Goal: Task Accomplishment & Management: Manage account settings

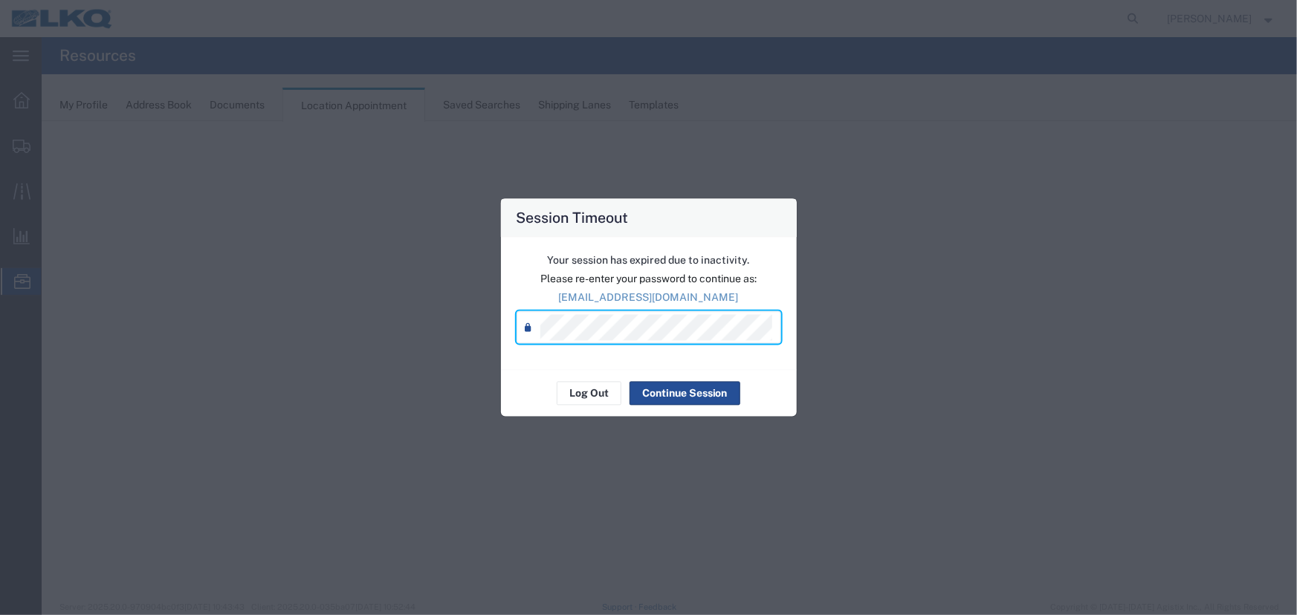
select select "27634"
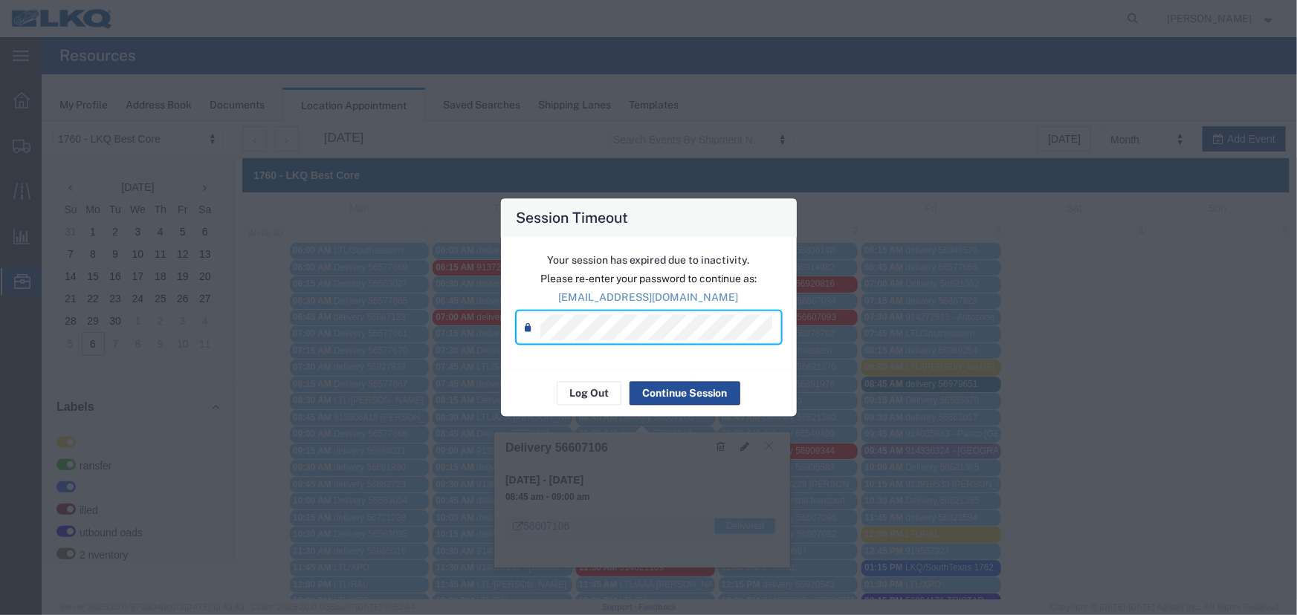
scroll to position [67, 0]
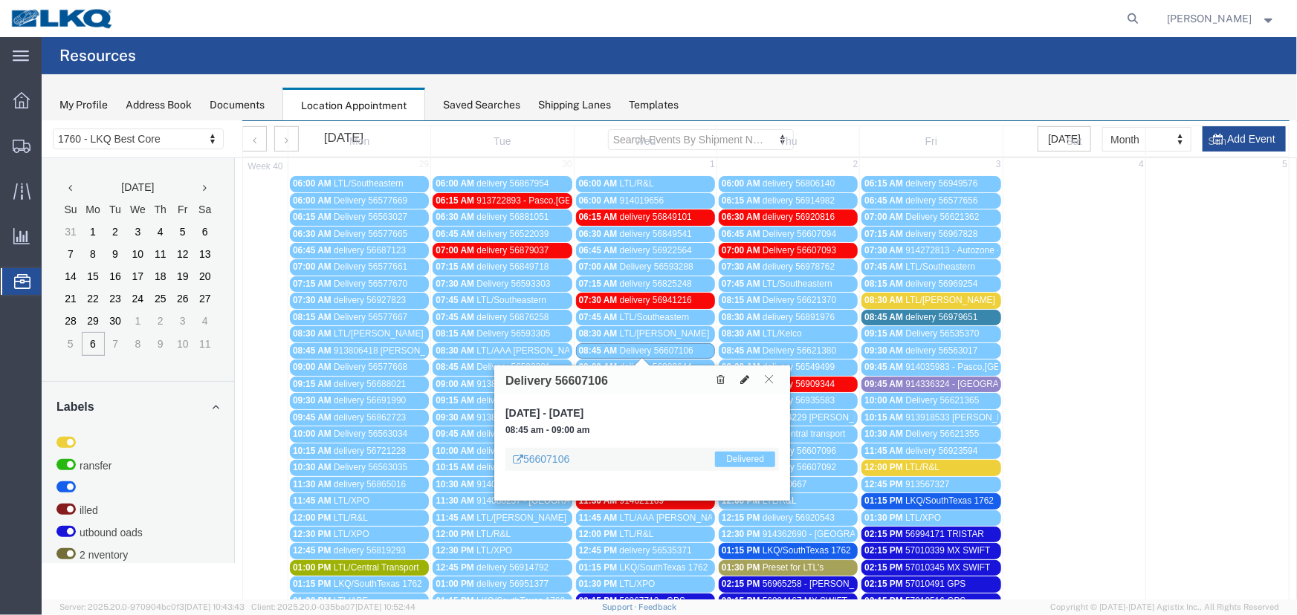
drag, startPoint x: 768, startPoint y: 378, endPoint x: 753, endPoint y: 380, distance: 15.0
click at [768, 378] on icon at bounding box center [768, 378] width 8 height 9
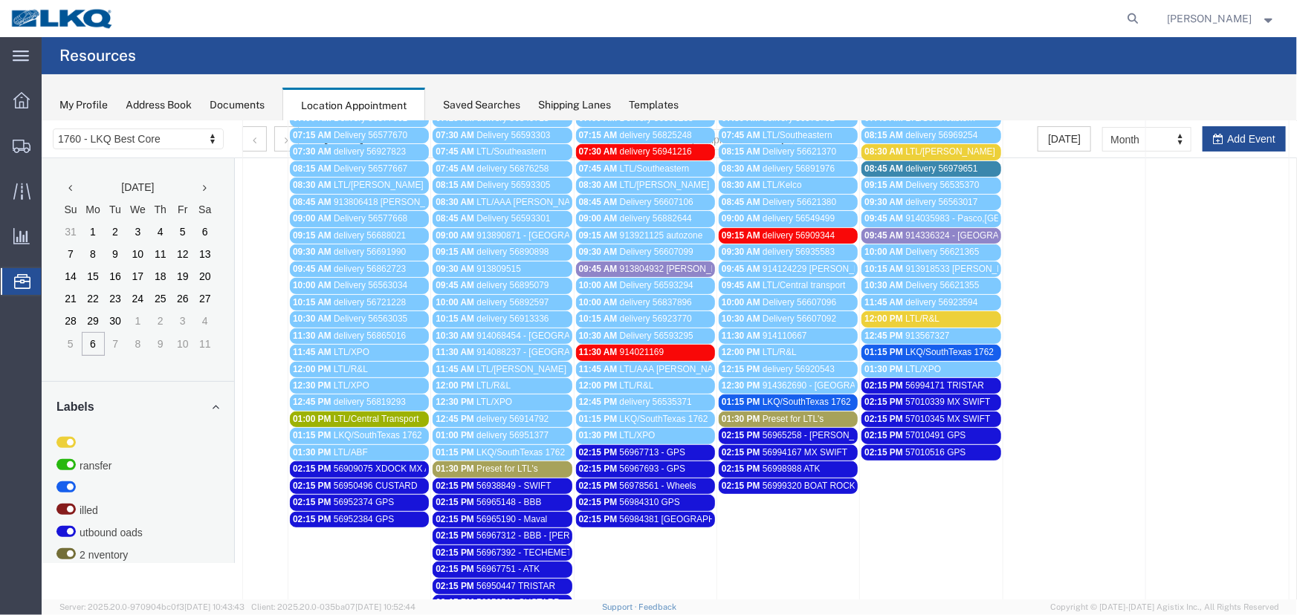
scroll to position [473, 0]
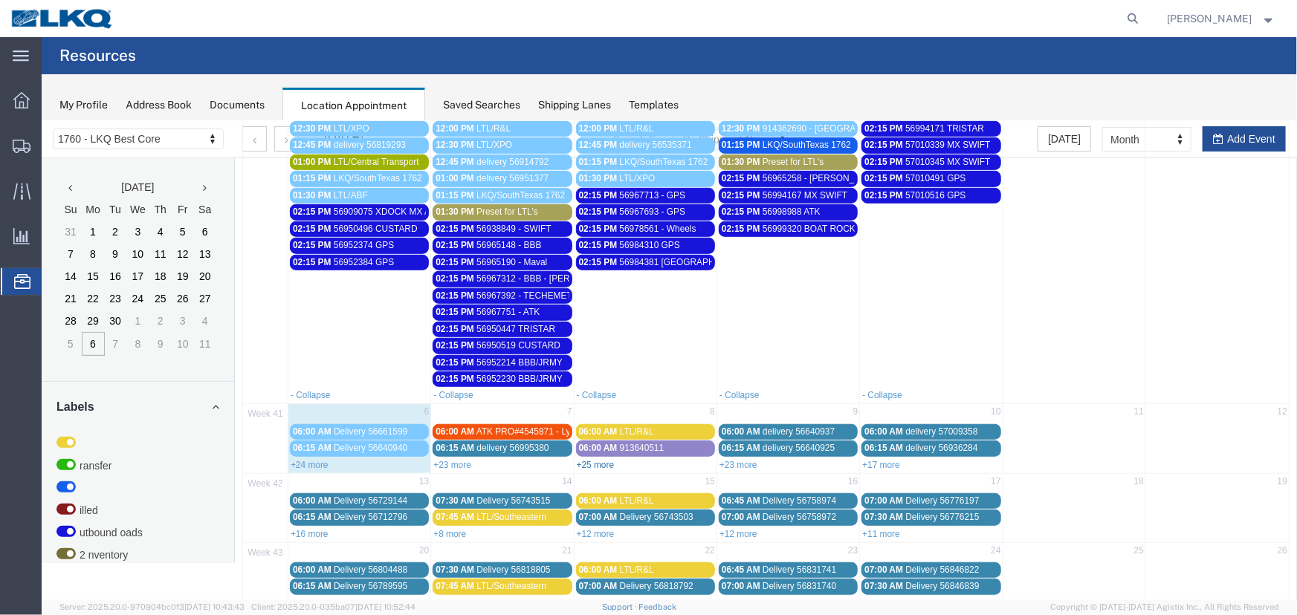
click at [583, 459] on link "+25 more" at bounding box center [595, 464] width 38 height 10
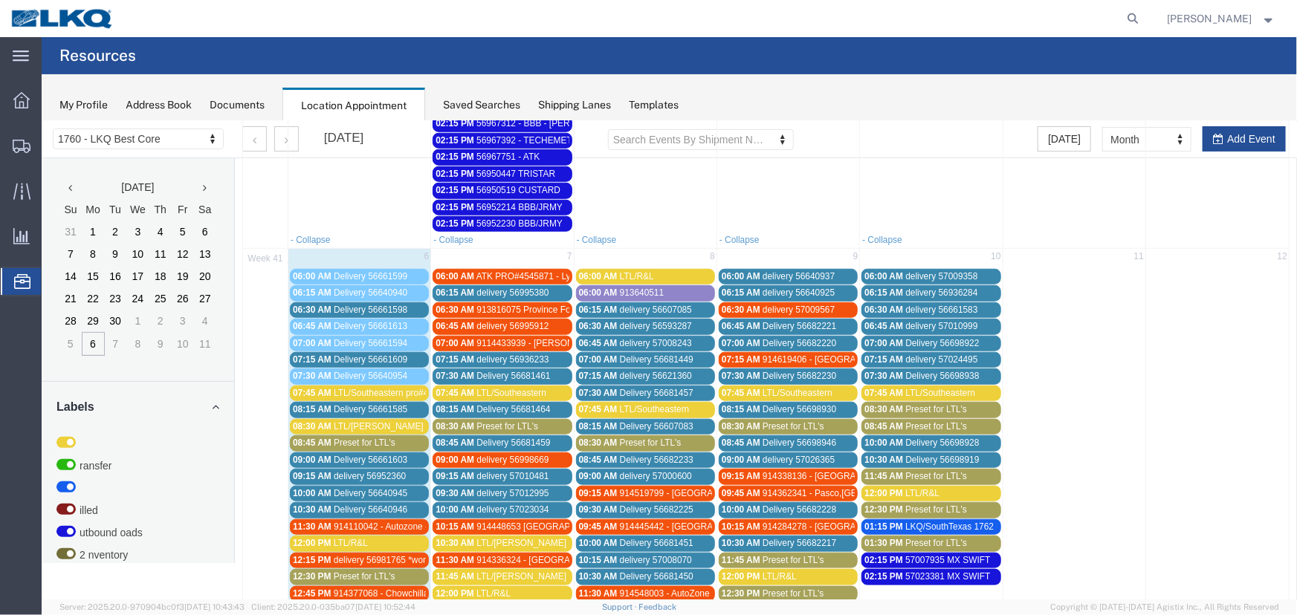
scroll to position [629, 0]
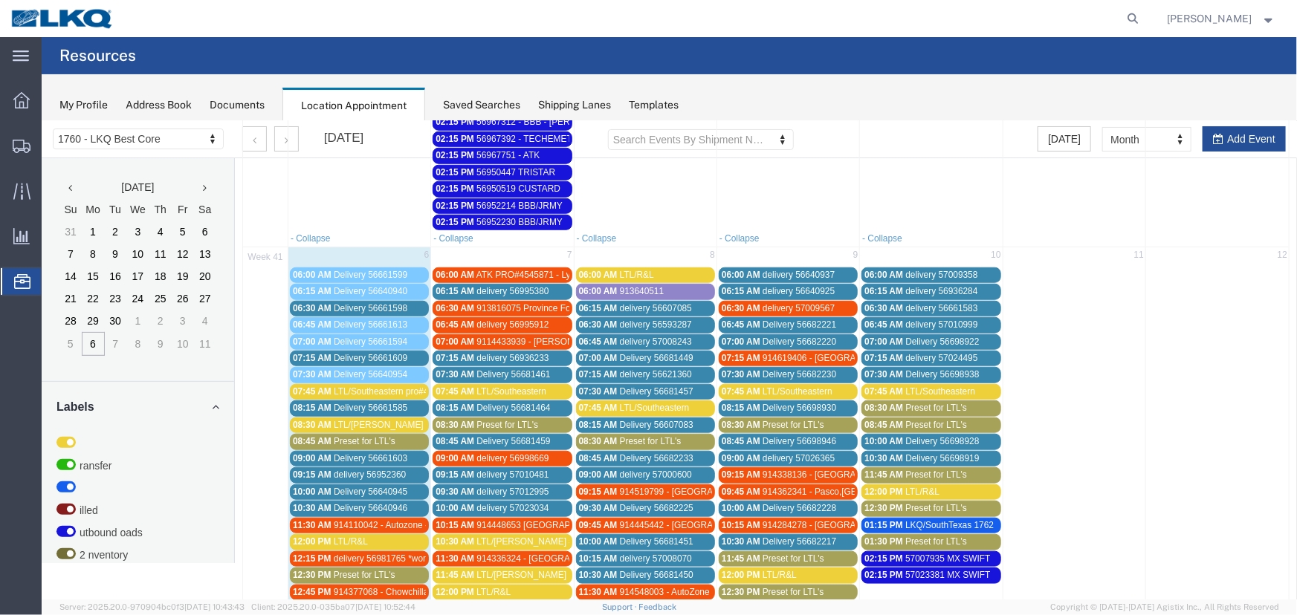
click at [534, 419] on span "Preset for LTL's" at bounding box center [507, 424] width 62 height 10
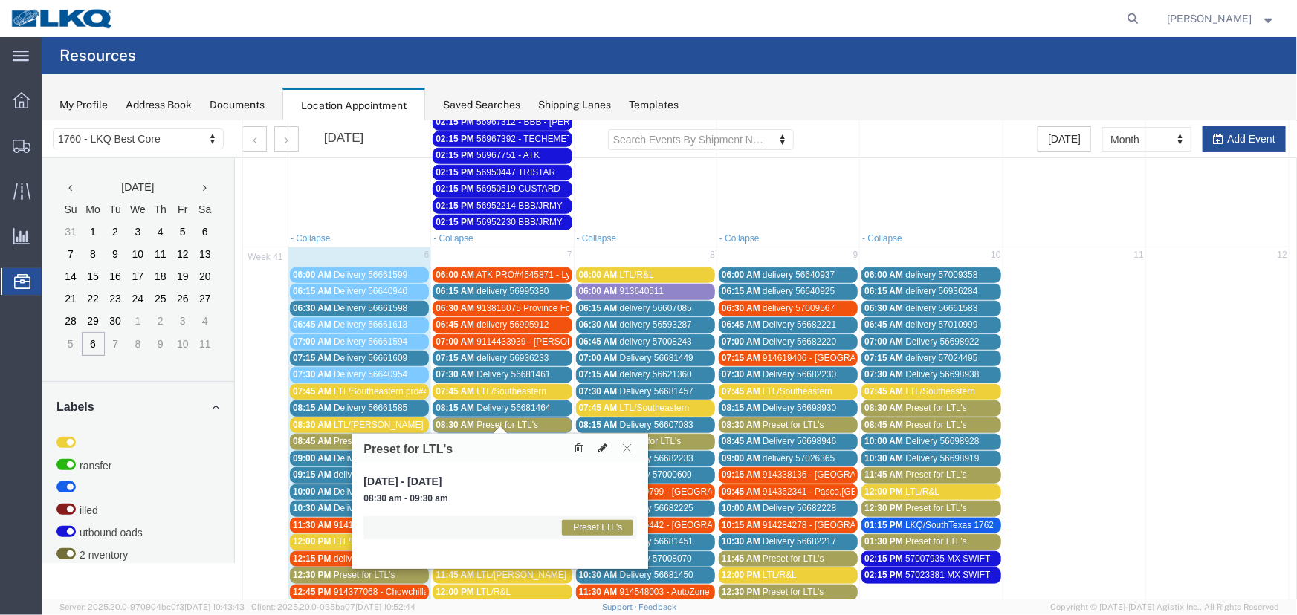
click at [602, 444] on icon at bounding box center [601, 447] width 9 height 10
select select "1"
select select "420"
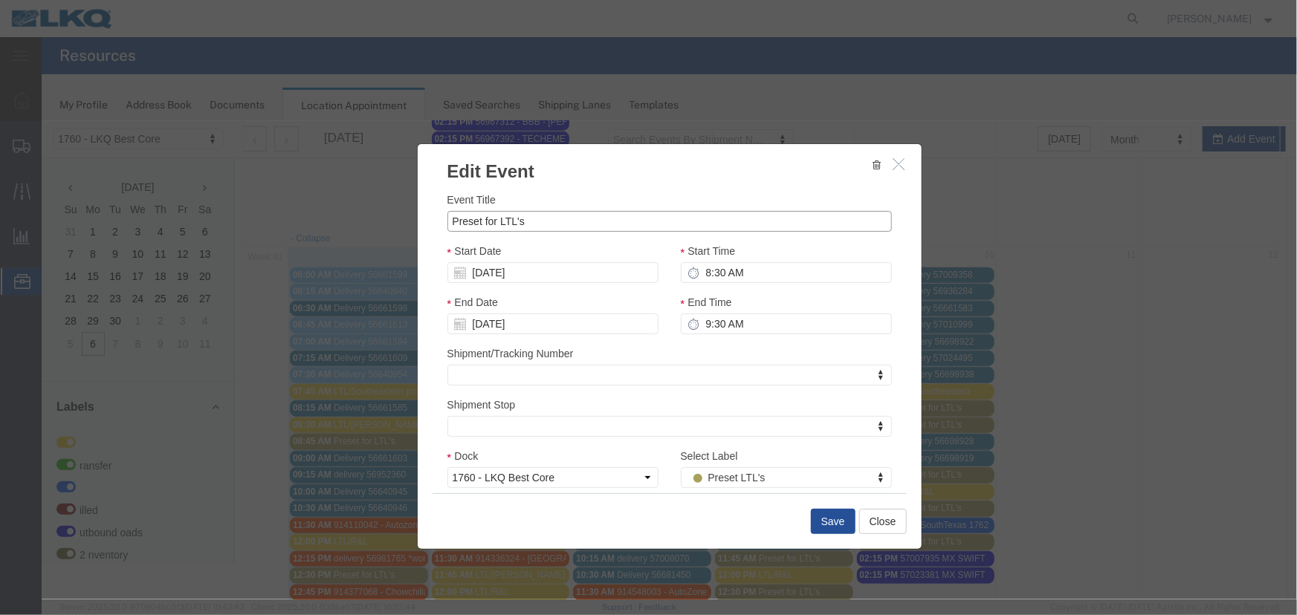
drag, startPoint x: 541, startPoint y: 230, endPoint x: 353, endPoint y: 230, distance: 188.0
click at [361, 230] on div "Edit Event Event Title Preset for LTL's Start Date [DATE] Start Time 8:30 AM En…" at bounding box center [668, 359] width 1255 height 478
type input "LTL/AAA [PERSON_NAME]"
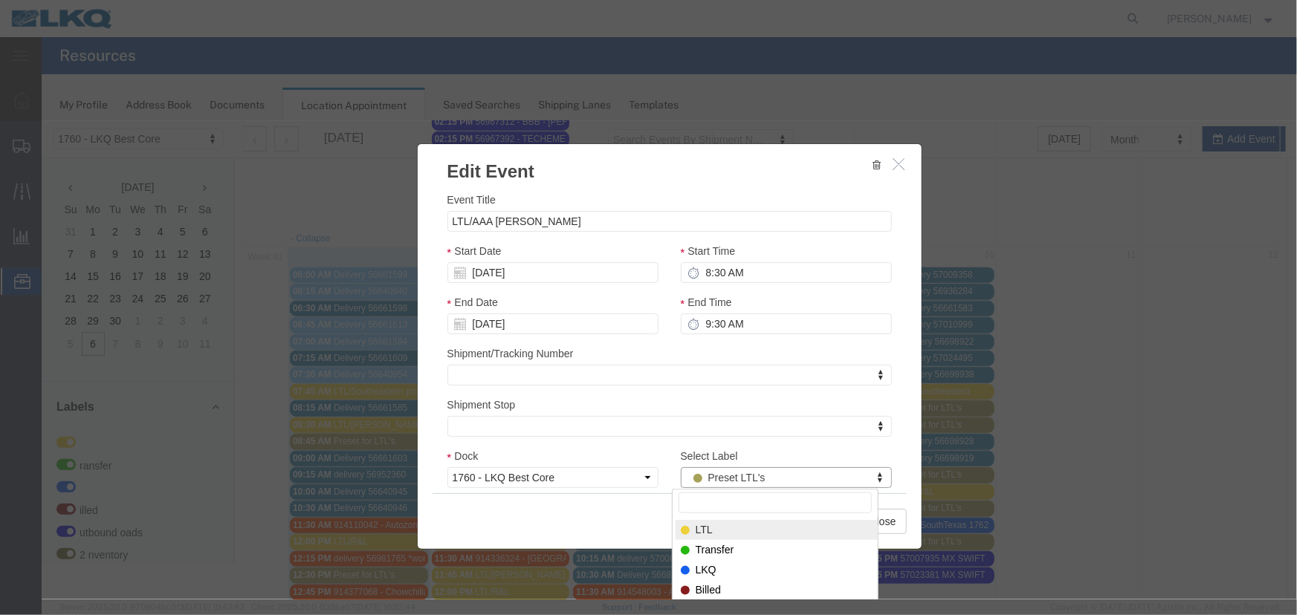
drag, startPoint x: 720, startPoint y: 529, endPoint x: 782, endPoint y: 518, distance: 63.4
select select "25"
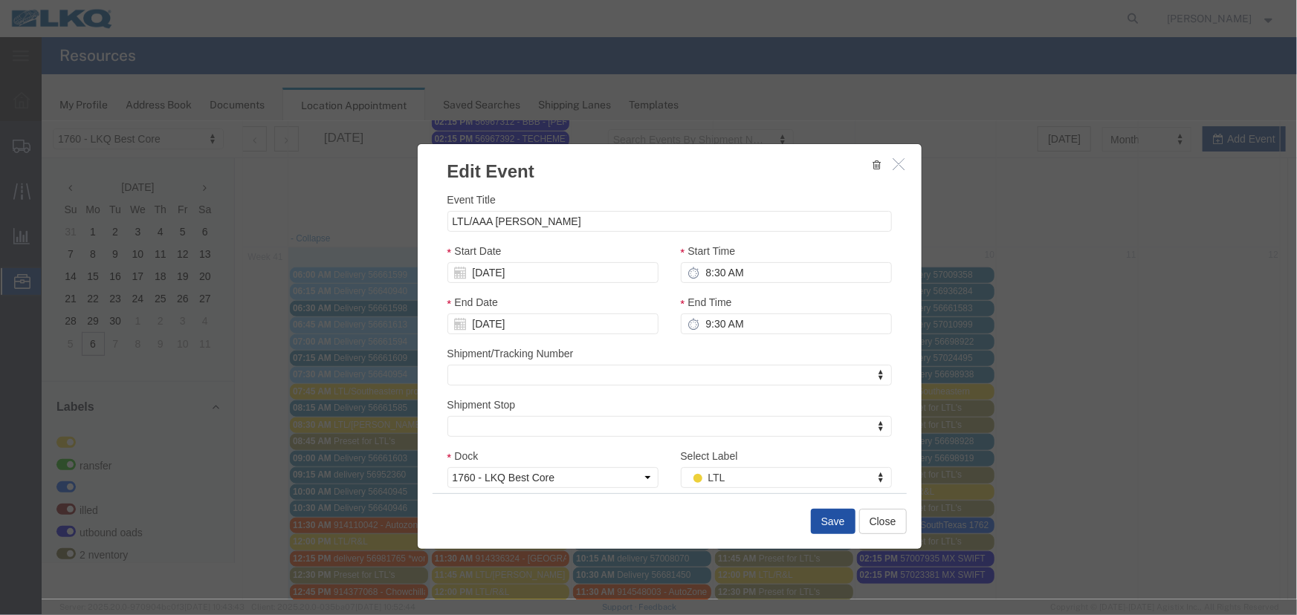
click at [810, 518] on button "Save" at bounding box center [832, 520] width 45 height 25
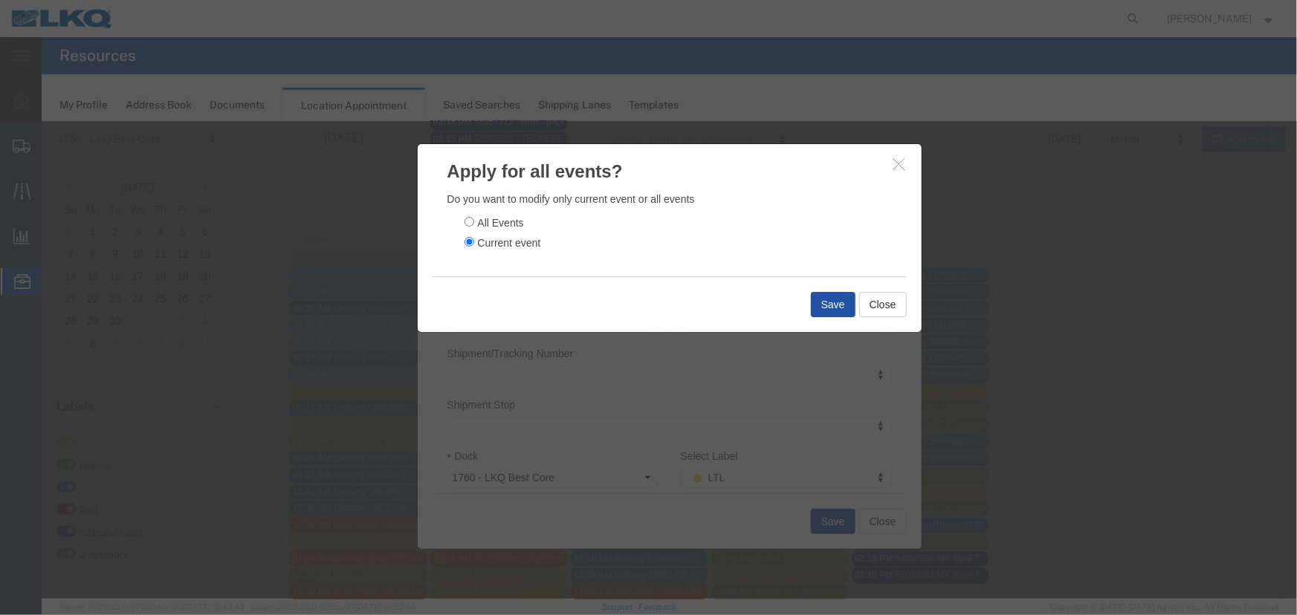
click at [817, 305] on button "Save" at bounding box center [832, 303] width 45 height 25
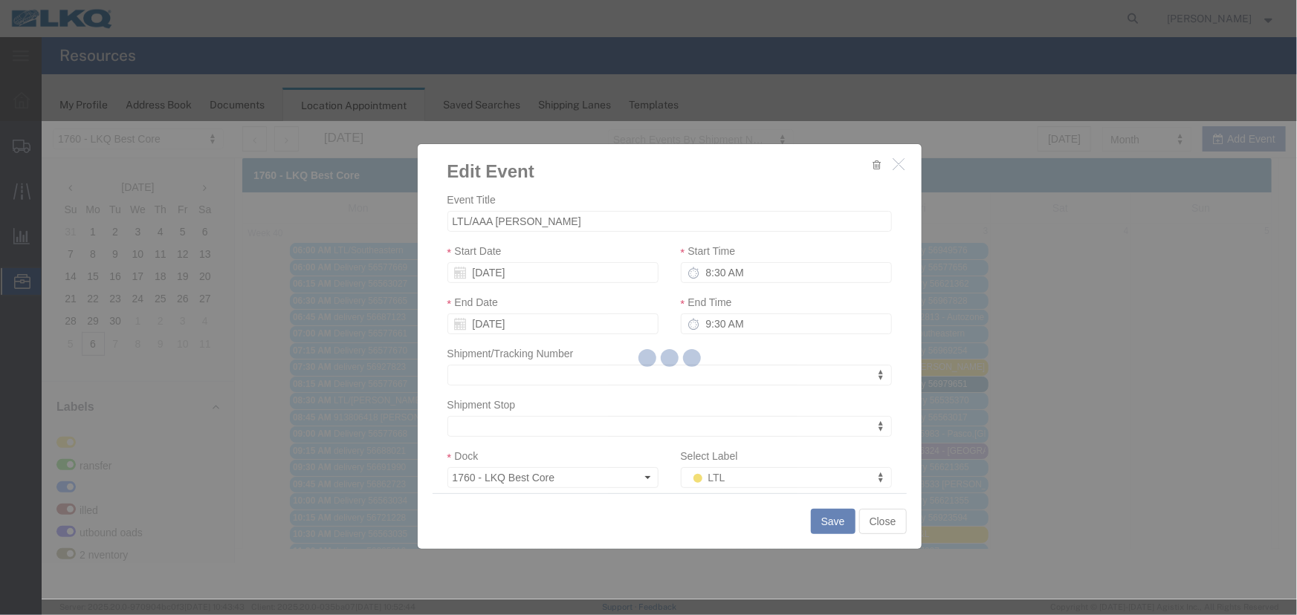
scroll to position [0, 0]
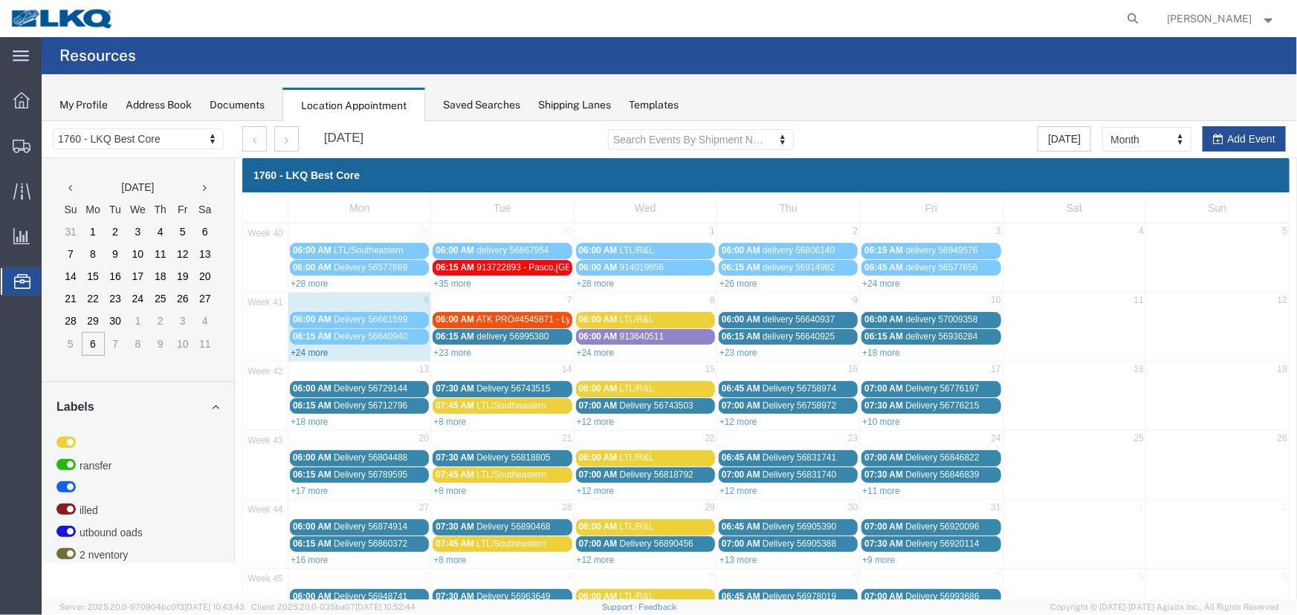
click at [299, 349] on link "+24 more" at bounding box center [309, 352] width 38 height 10
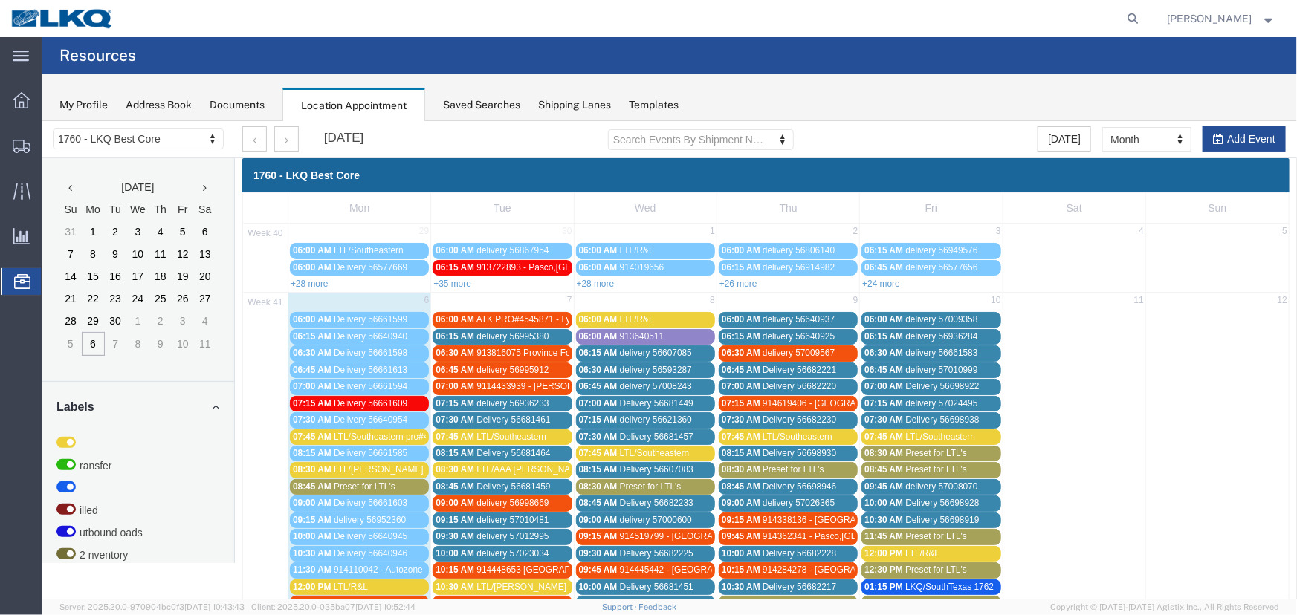
click at [364, 481] on span "Preset for LTL's" at bounding box center [364, 486] width 62 height 10
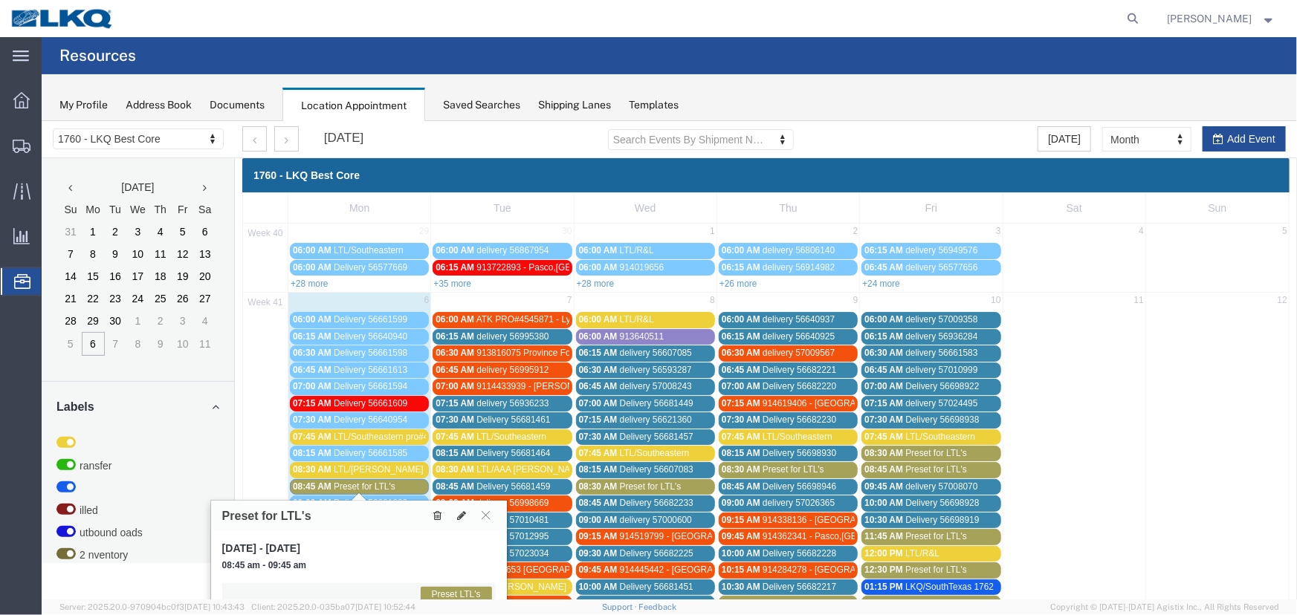
click at [438, 512] on icon at bounding box center [436, 515] width 8 height 10
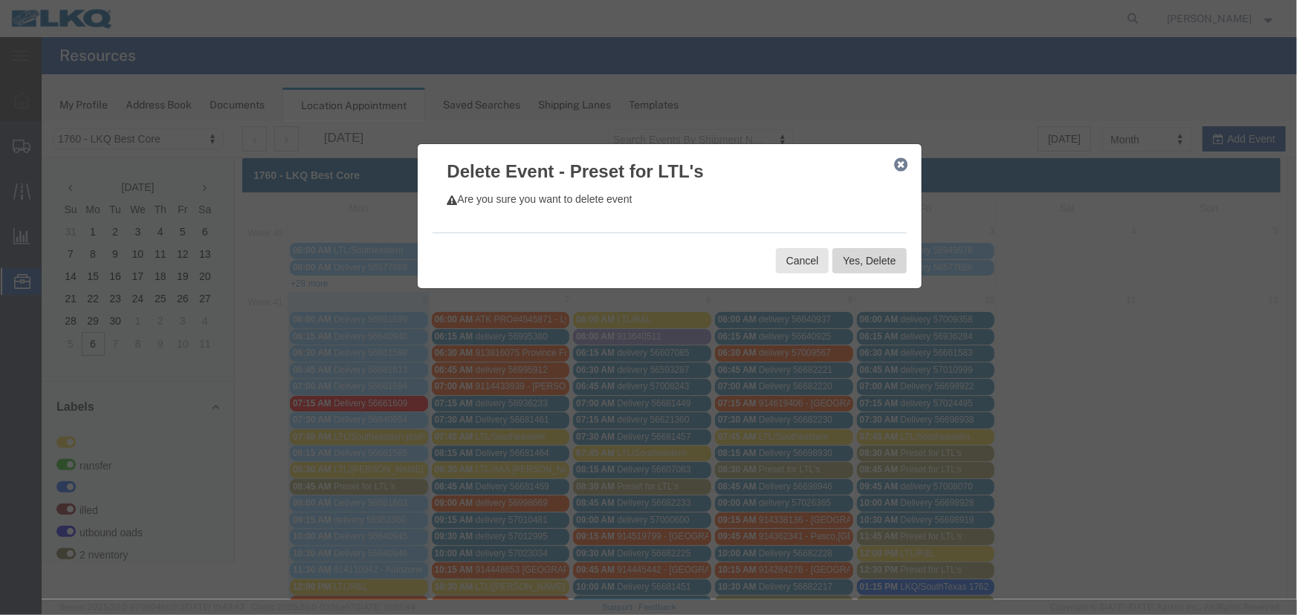
click at [872, 254] on button "Yes, Delete" at bounding box center [868, 259] width 74 height 25
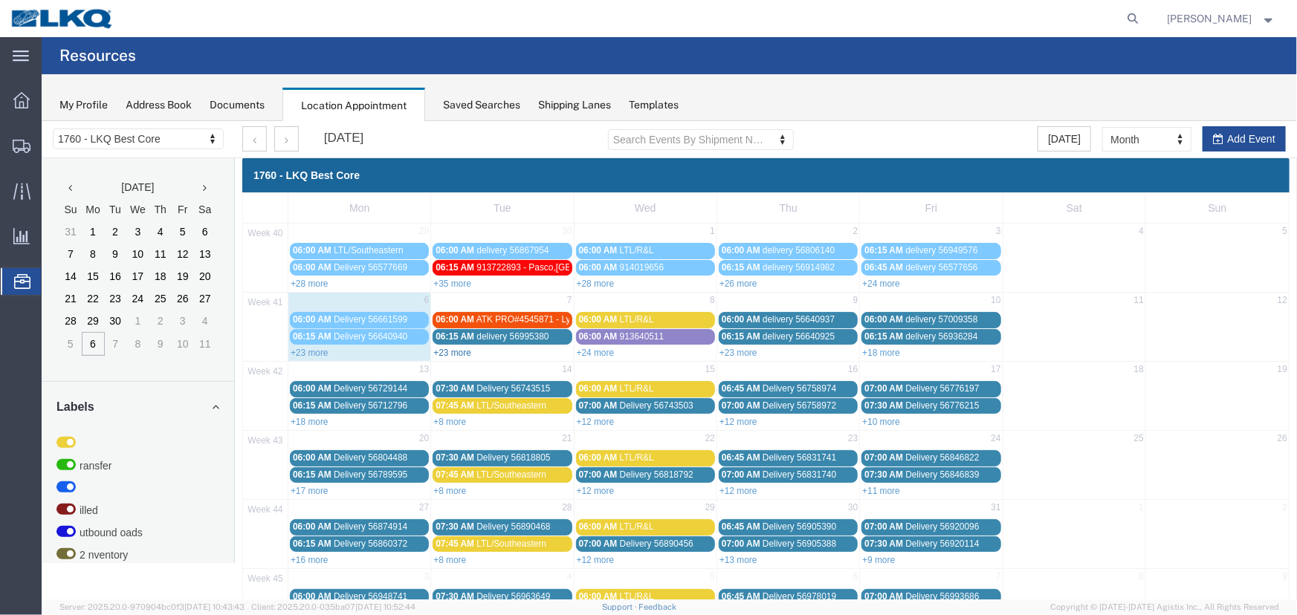
click at [451, 347] on link "+23 more" at bounding box center [451, 352] width 38 height 10
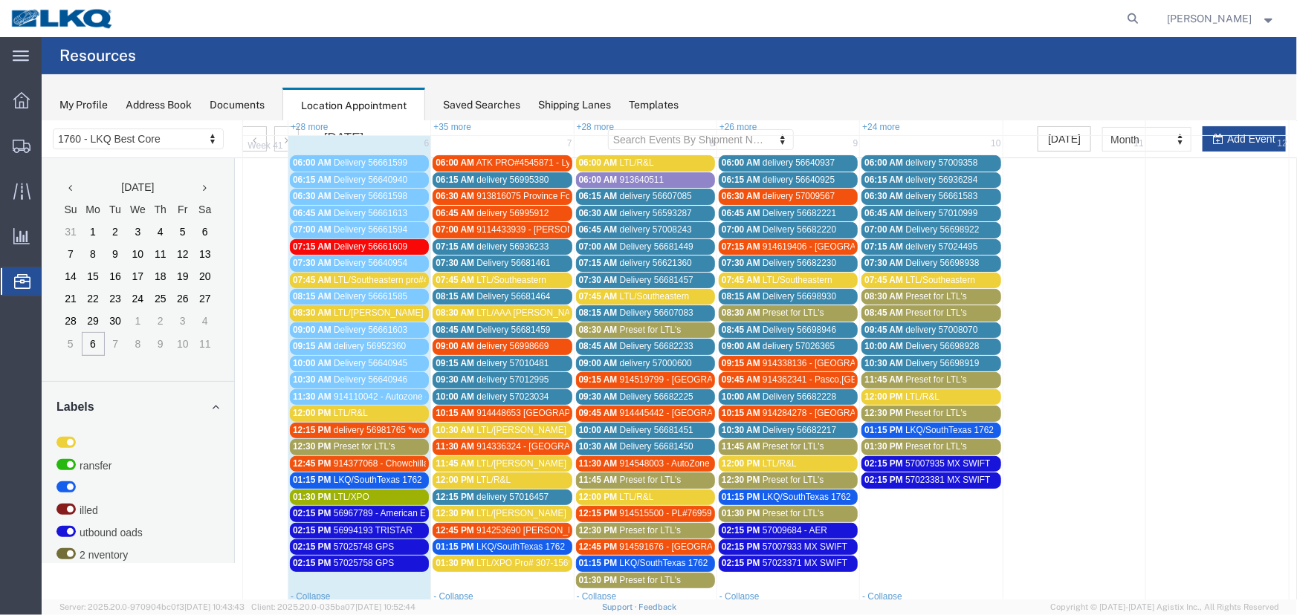
scroll to position [134, 0]
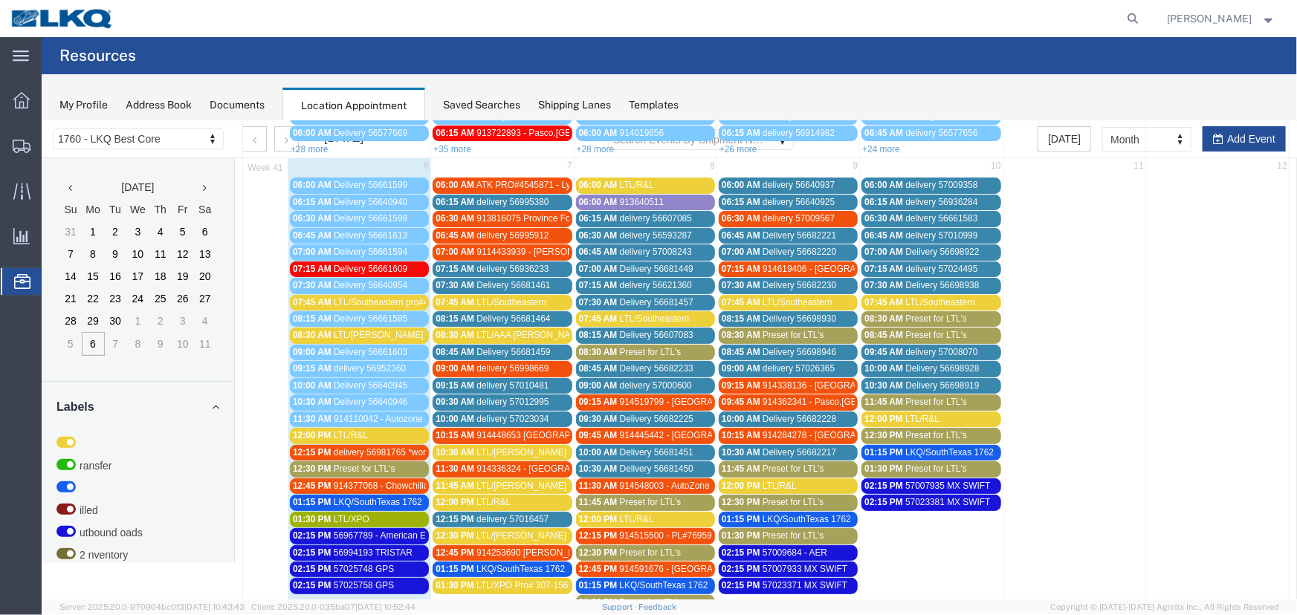
drag, startPoint x: 653, startPoint y: 348, endPoint x: 718, endPoint y: 360, distance: 66.6
click at [653, 348] on span "Preset for LTL's" at bounding box center [650, 351] width 62 height 10
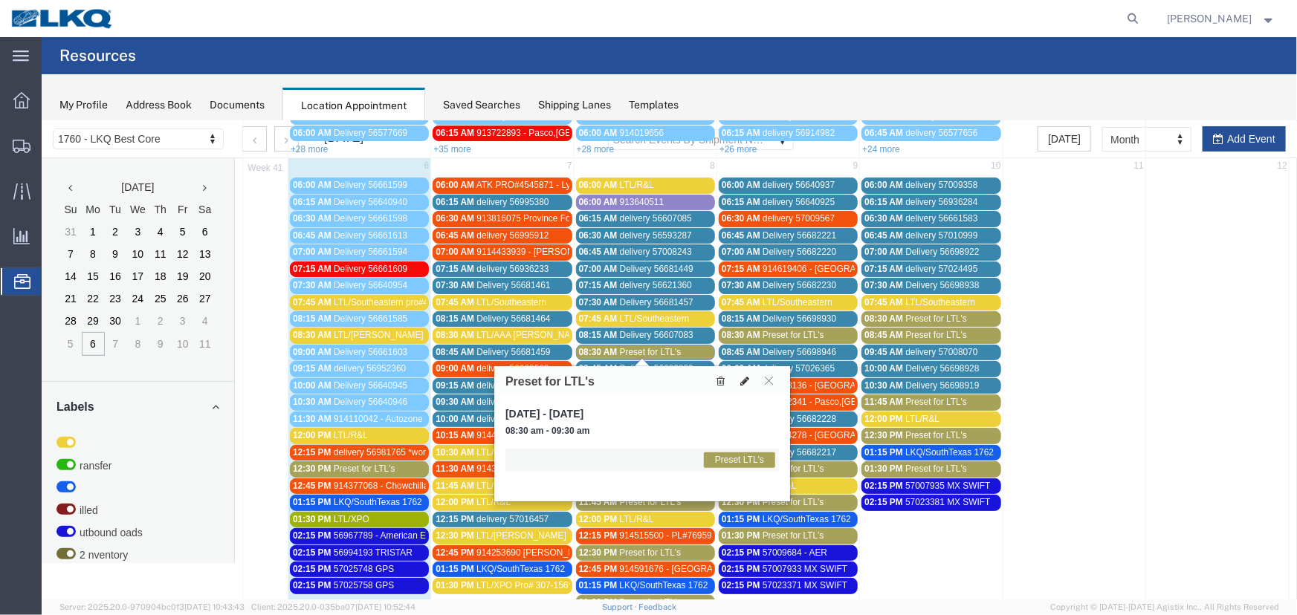
click at [742, 379] on icon at bounding box center [743, 380] width 9 height 10
select select "1"
select select "420"
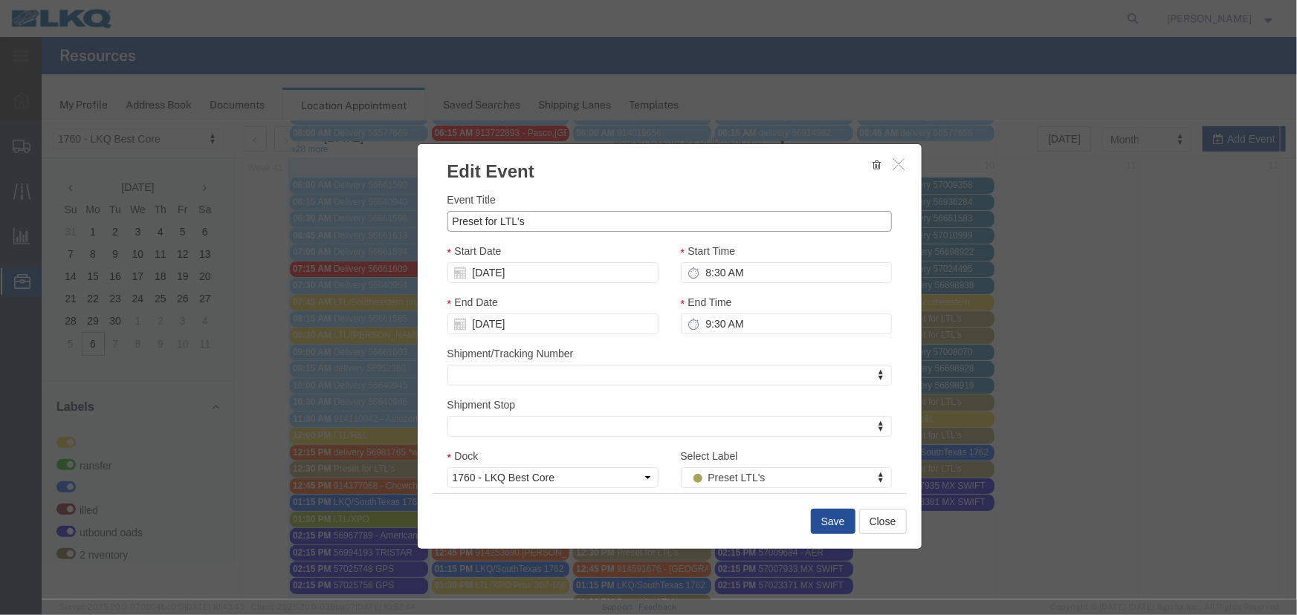
drag, startPoint x: 542, startPoint y: 220, endPoint x: 282, endPoint y: 217, distance: 260.1
click at [291, 218] on div "Edit Event Event Title Preset for LTL's Start Date [DATE] Start Time 8:30 AM En…" at bounding box center [668, 359] width 1255 height 478
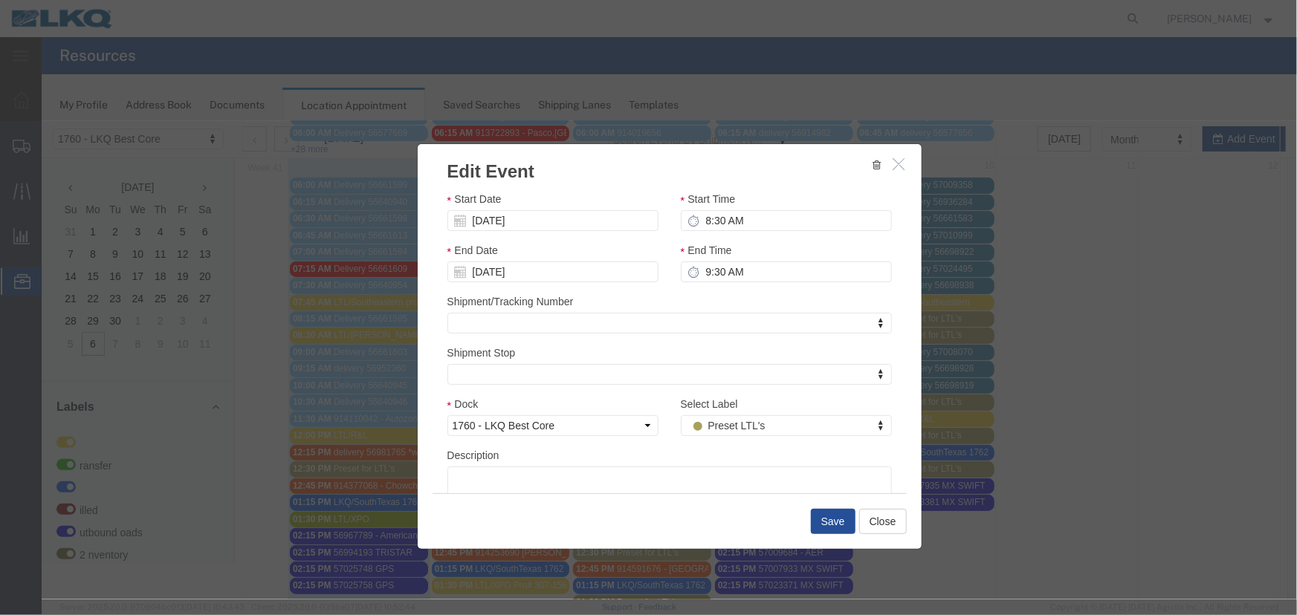
scroll to position [105, 0]
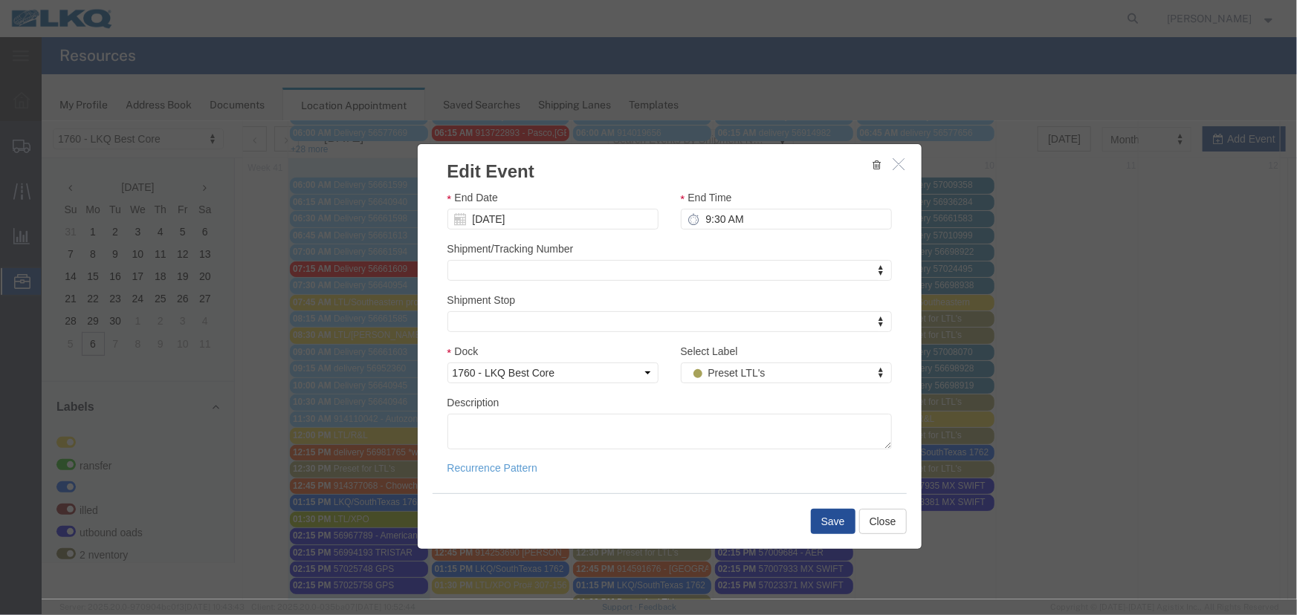
type input "LTL/[PERSON_NAME]"
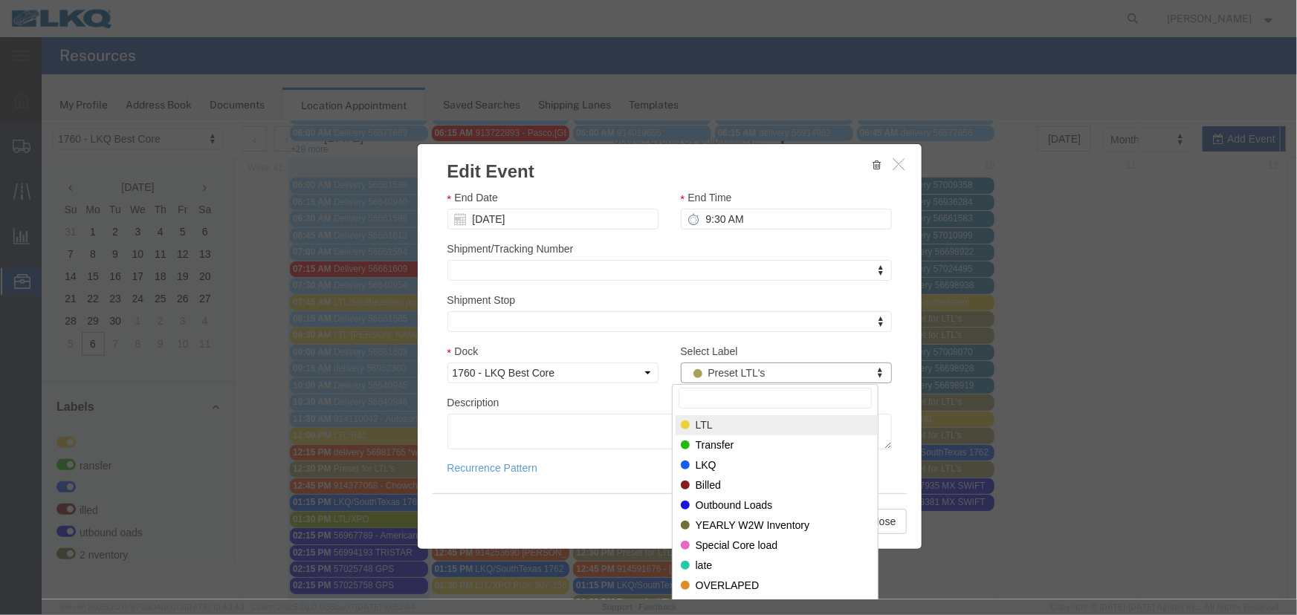
select select "25"
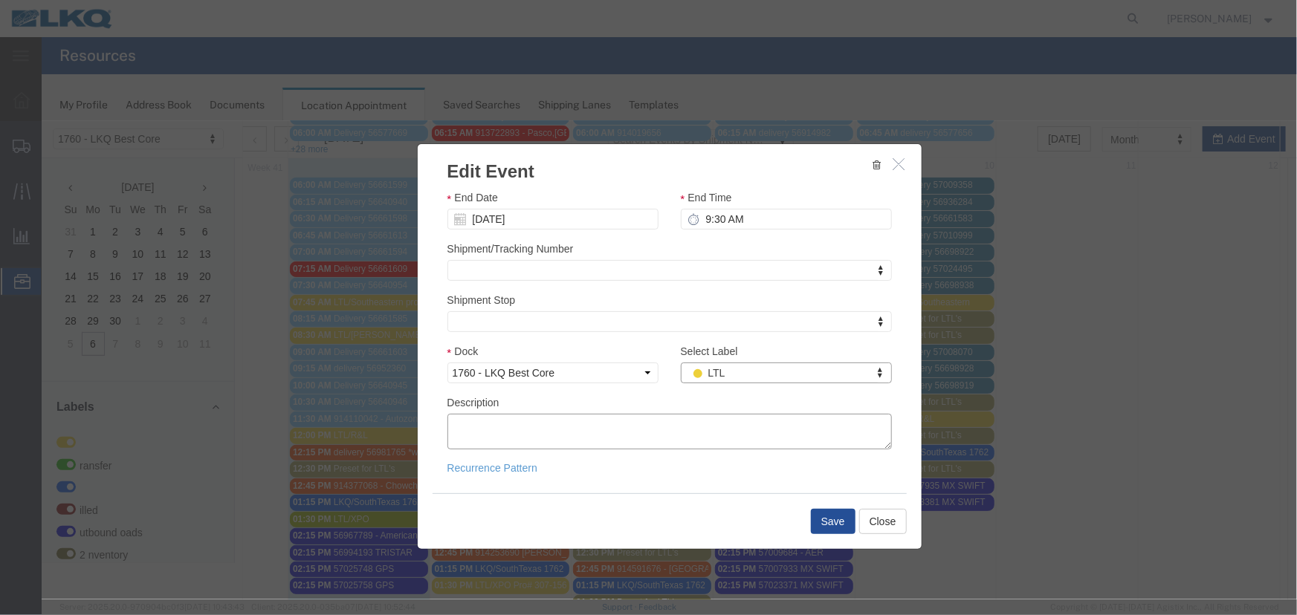
click at [586, 433] on textarea "Description" at bounding box center [669, 431] width 444 height 36
click at [513, 425] on textarea "Description" at bounding box center [669, 431] width 444 height 36
type textarea "V"
paste textarea "56607106"
type textarea "56607106"
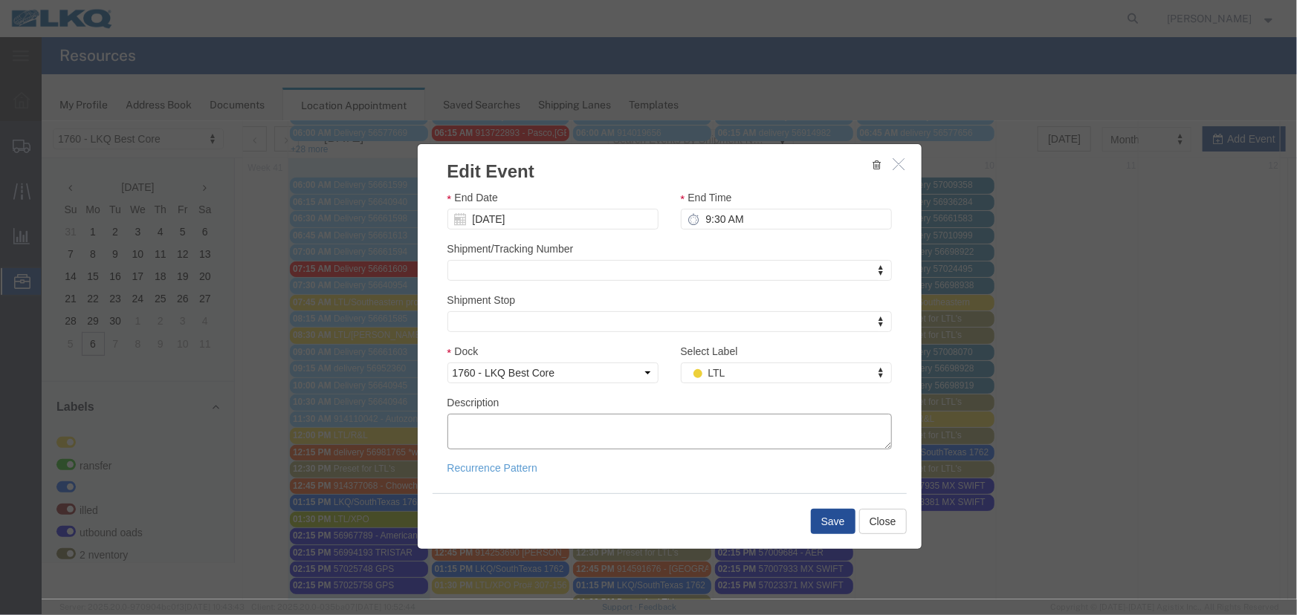
click at [482, 418] on textarea "Description" at bounding box center [669, 431] width 444 height 36
paste textarea "56607106"
type textarea "56607106"
click at [484, 430] on textarea "Description" at bounding box center [669, 431] width 444 height 36
paste textarea "180-0039975 089-5898719 295-4819604 295-4819605"
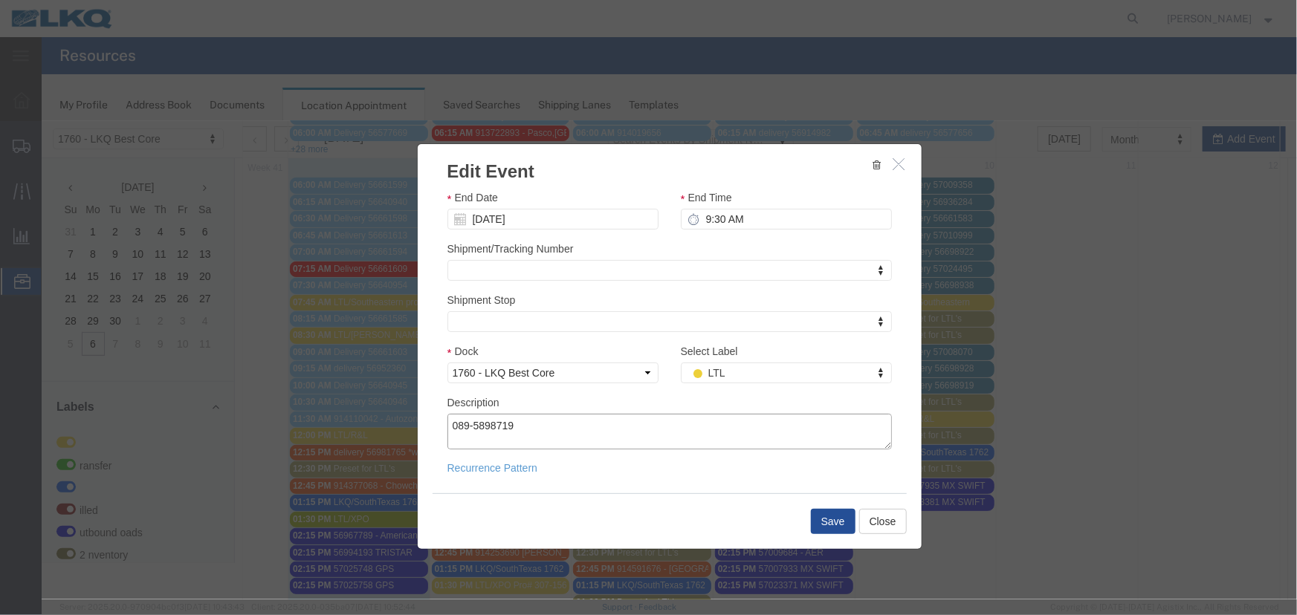
scroll to position [0, 0]
type textarea "180-0039975 089-5898719 295-4819604 295-4819605"
drag, startPoint x: 822, startPoint y: 515, endPoint x: 805, endPoint y: 482, distance: 37.2
click at [822, 514] on button "Save" at bounding box center [832, 520] width 45 height 25
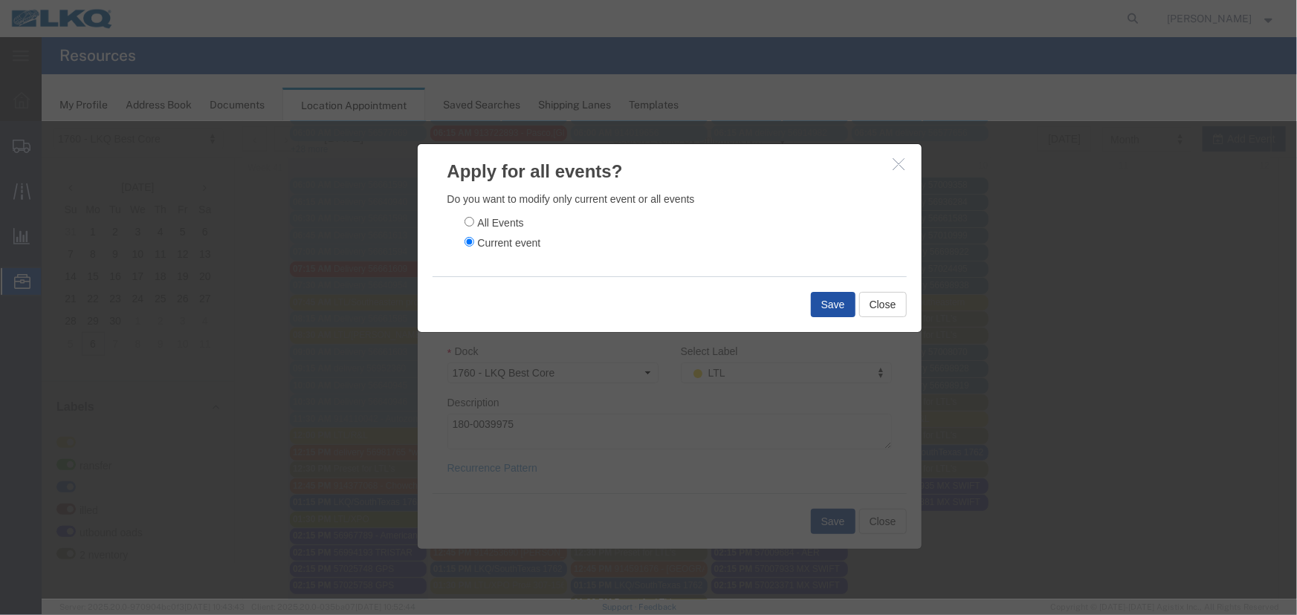
click at [831, 295] on button "Save" at bounding box center [832, 303] width 45 height 25
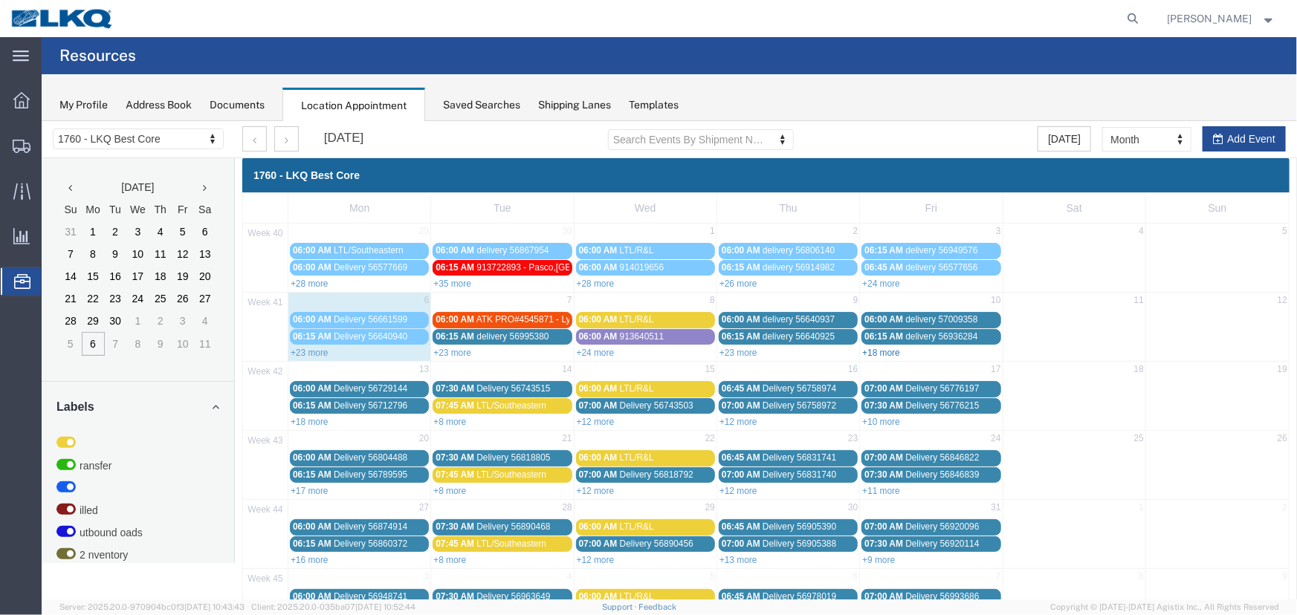
click at [866, 348] on link "+18 more" at bounding box center [880, 352] width 38 height 10
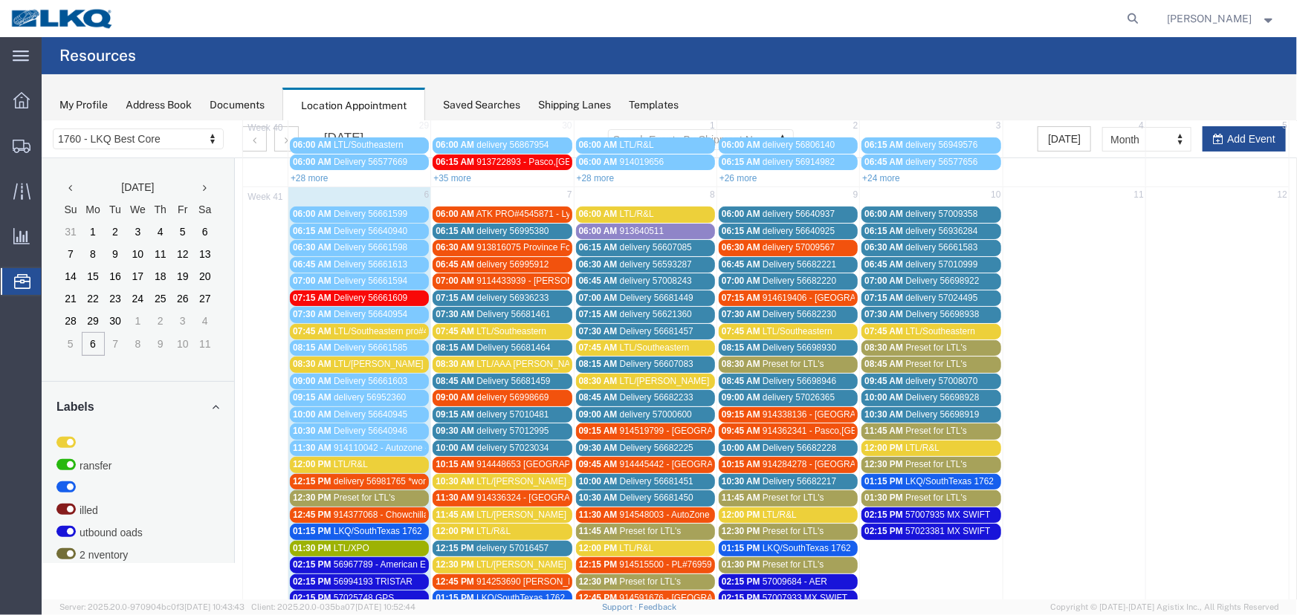
scroll to position [134, 0]
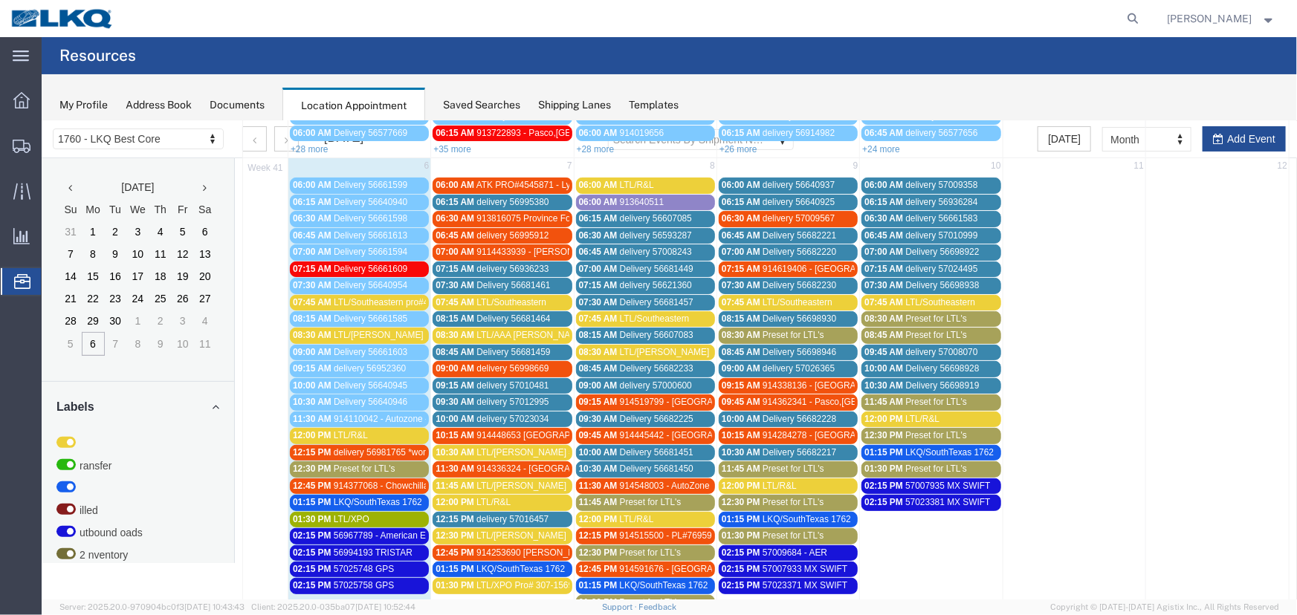
click at [904, 329] on span "Preset for LTL's" at bounding box center [935, 334] width 62 height 10
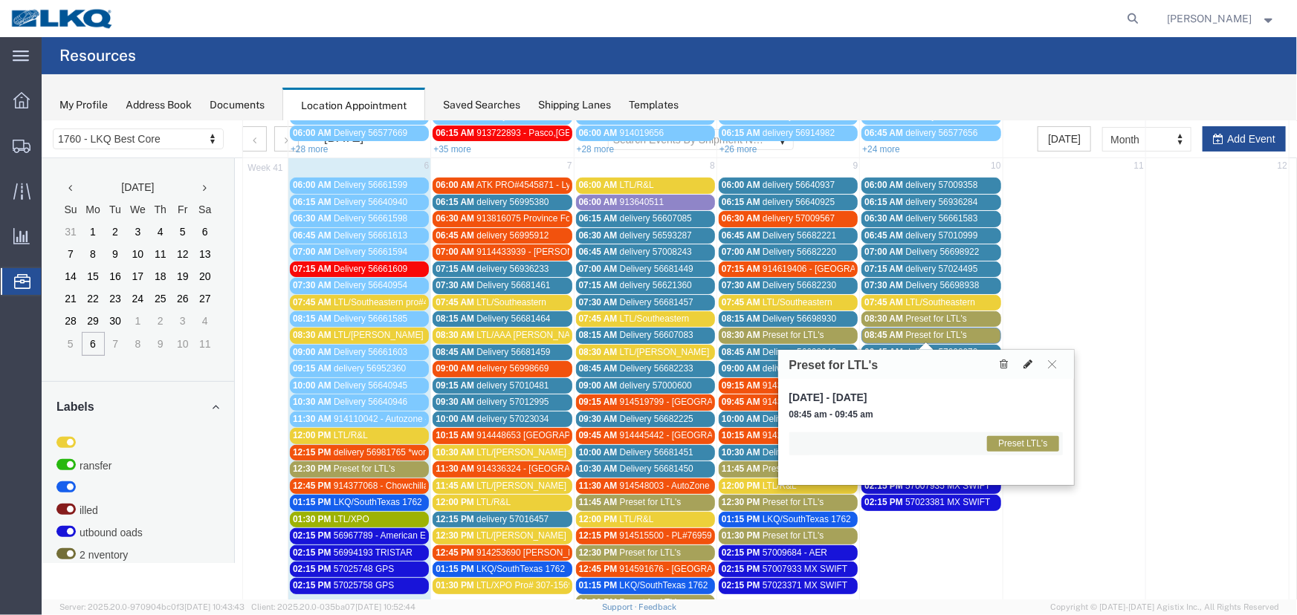
click at [1027, 361] on icon at bounding box center [1027, 363] width 9 height 10
select select "1"
select select "420"
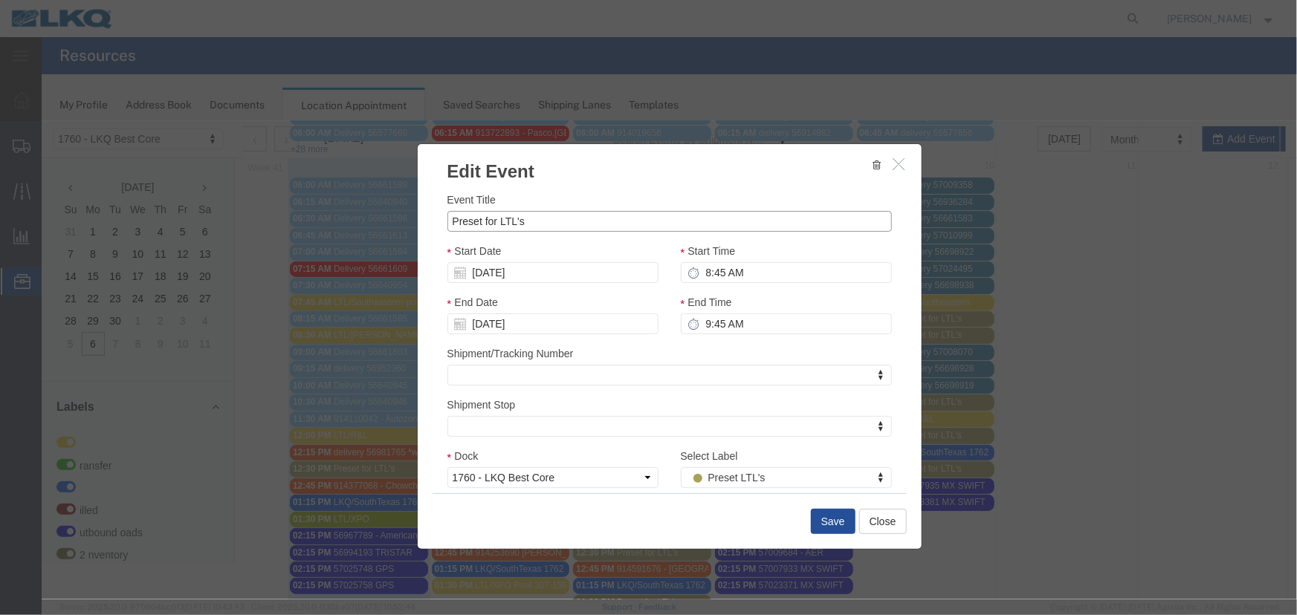
drag, startPoint x: 530, startPoint y: 222, endPoint x: 251, endPoint y: 198, distance: 279.7
click at [251, 198] on div "Edit Event Event Title Preset for LTL's Start Date [DATE] Start Time 8:45 AM En…" at bounding box center [668, 359] width 1255 height 478
type input "LTL/[PERSON_NAME]"
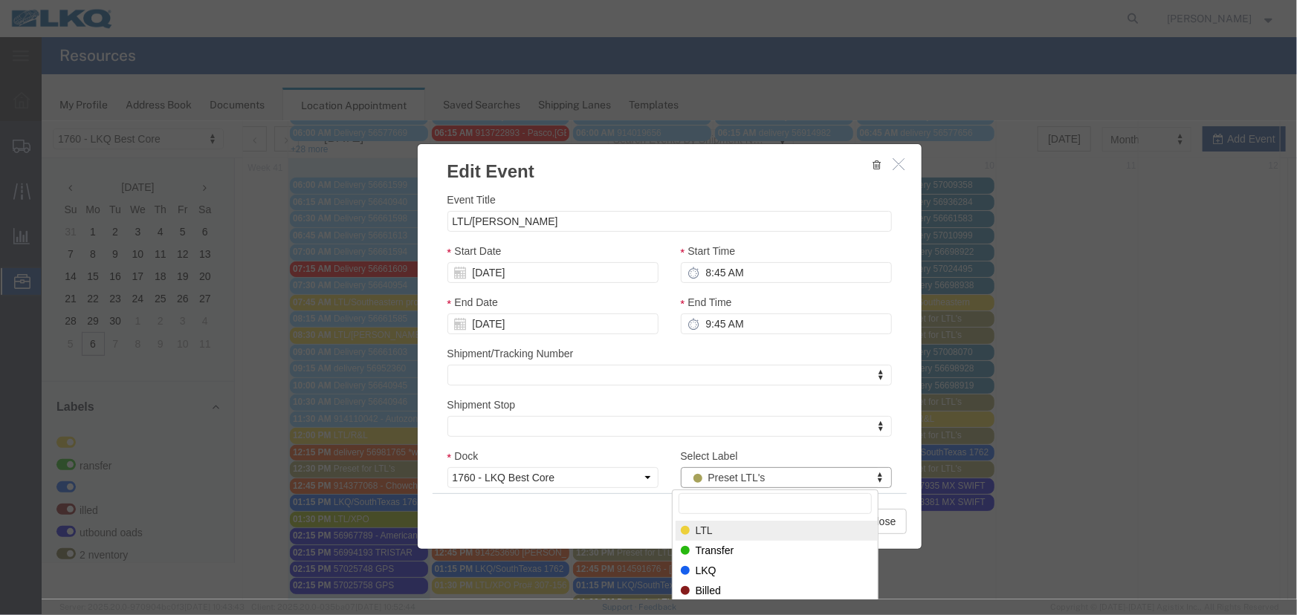
drag, startPoint x: 690, startPoint y: 527, endPoint x: 680, endPoint y: 522, distance: 11.3
select select "25"
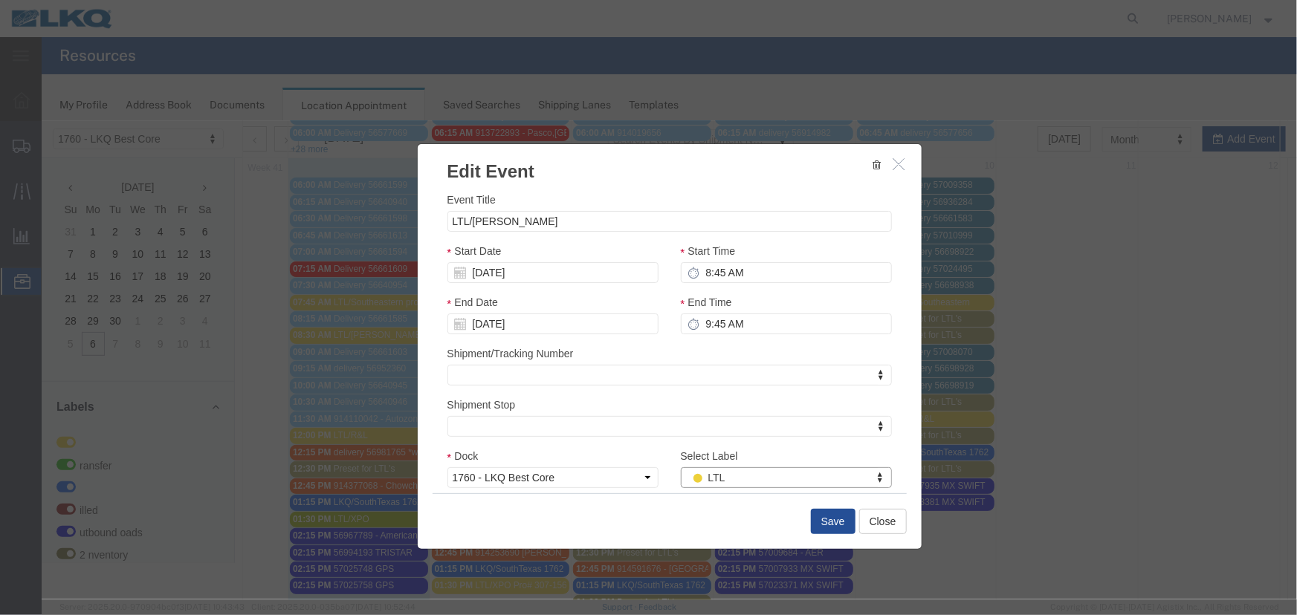
scroll to position [105, 0]
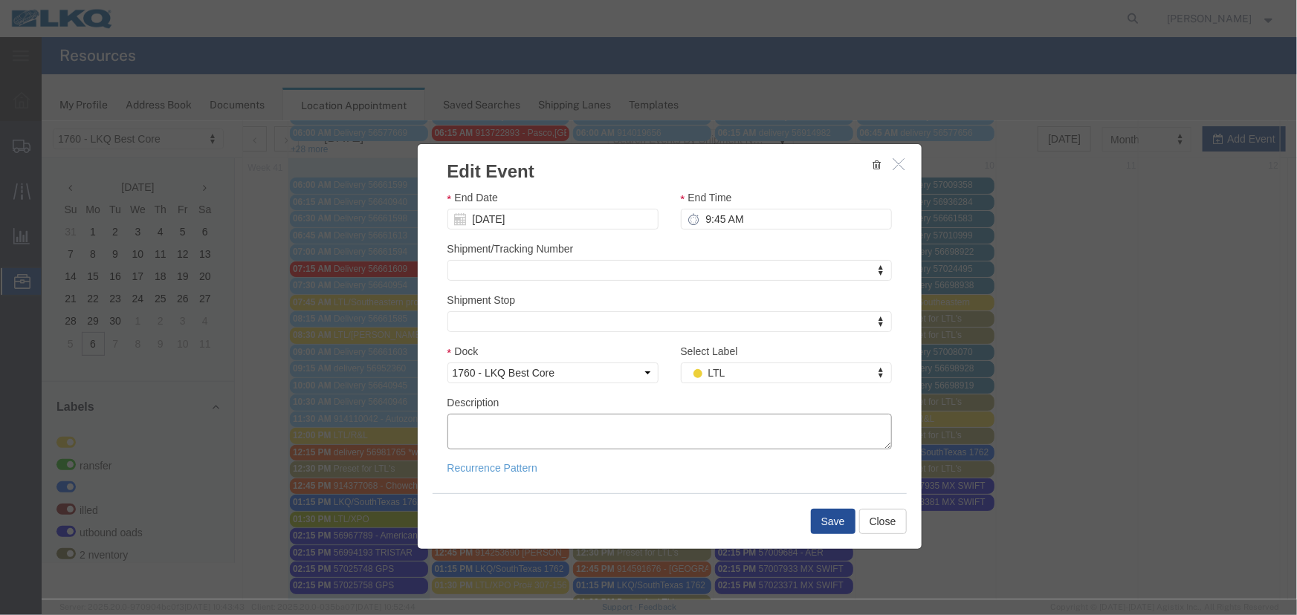
click at [525, 434] on textarea "Description" at bounding box center [669, 431] width 444 height 36
paste textarea "295-4819606"
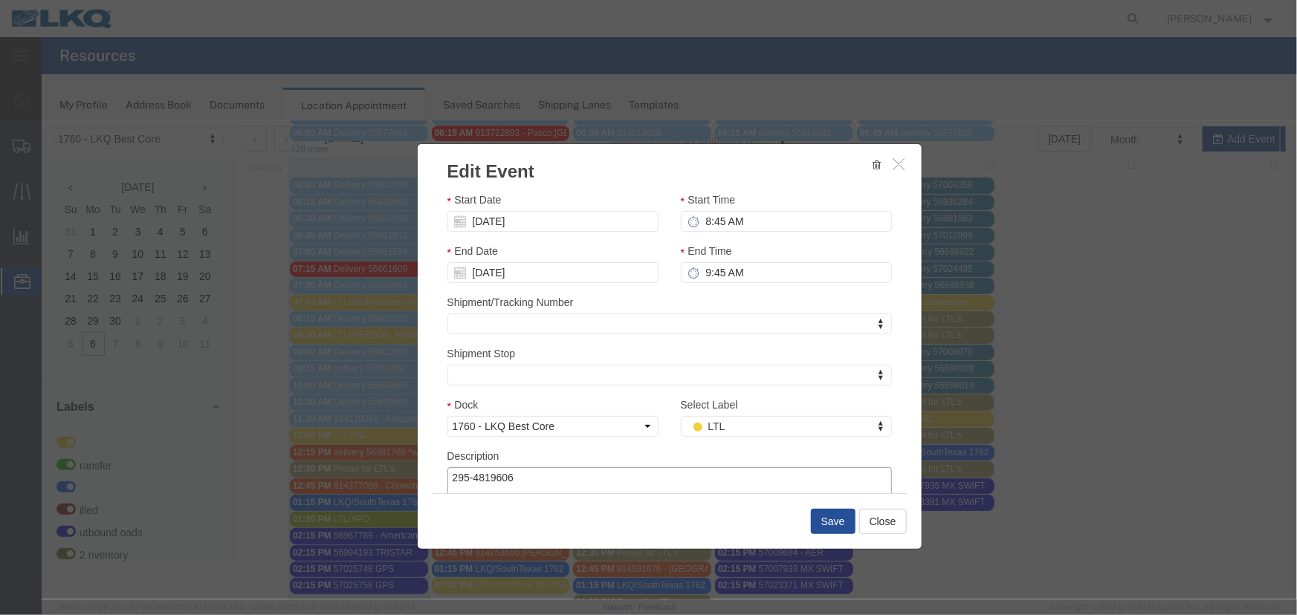
scroll to position [0, 0]
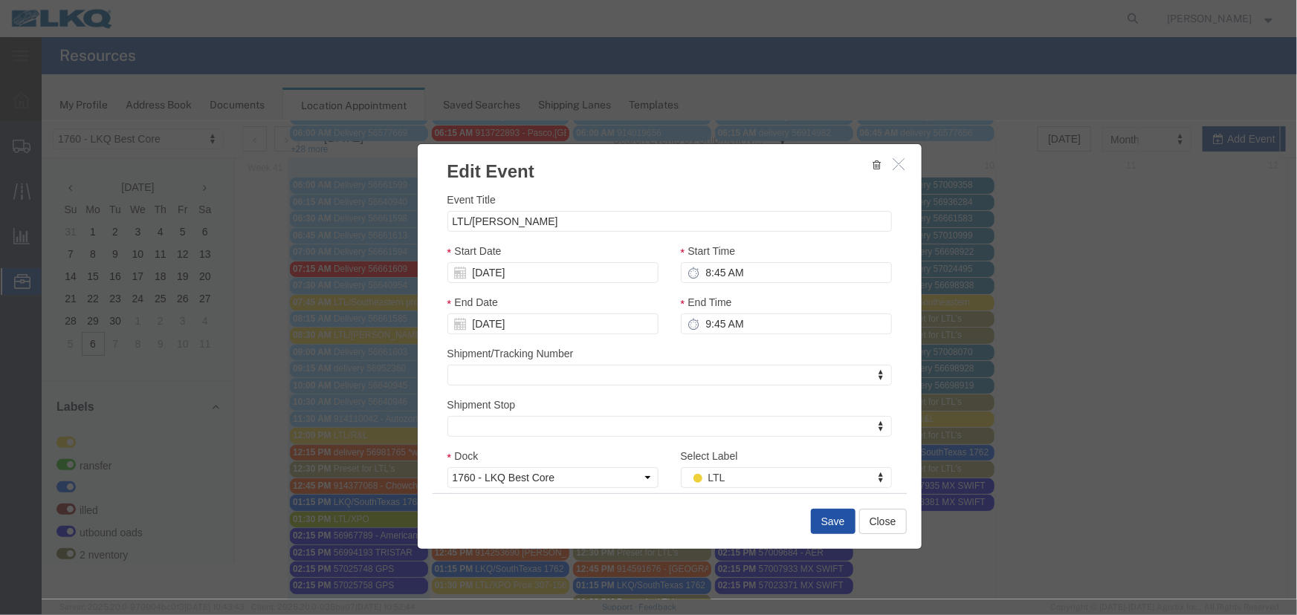
type textarea "295-4819606"
click at [826, 524] on button "Save" at bounding box center [832, 520] width 45 height 25
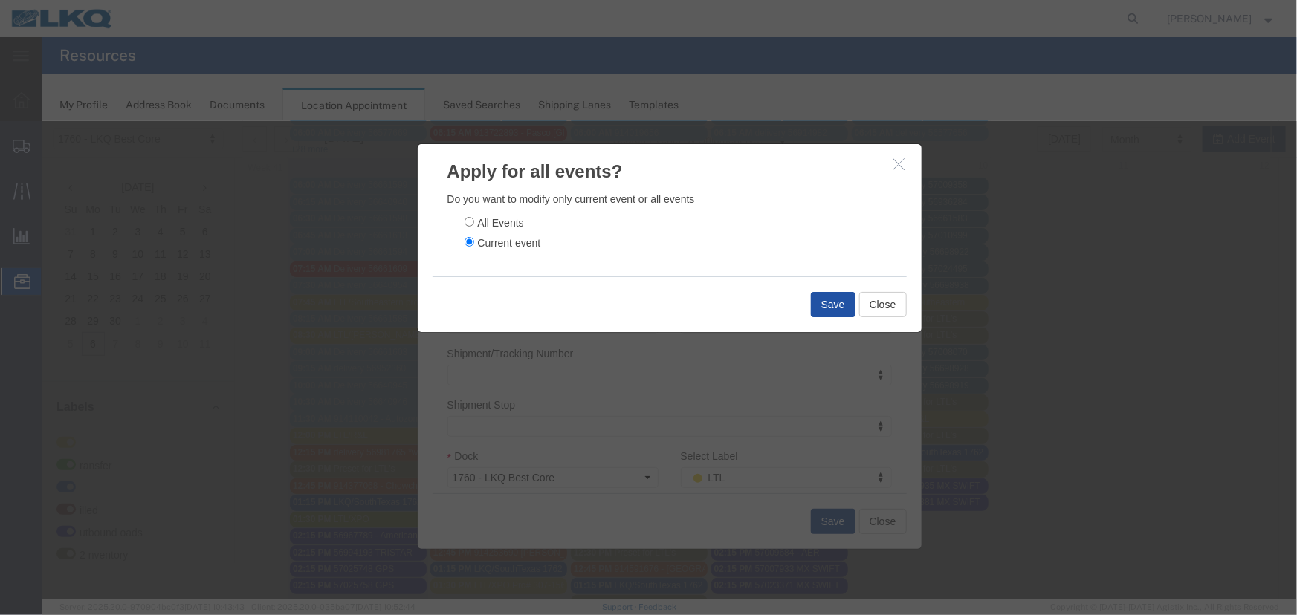
click at [812, 294] on button "Save" at bounding box center [832, 303] width 45 height 25
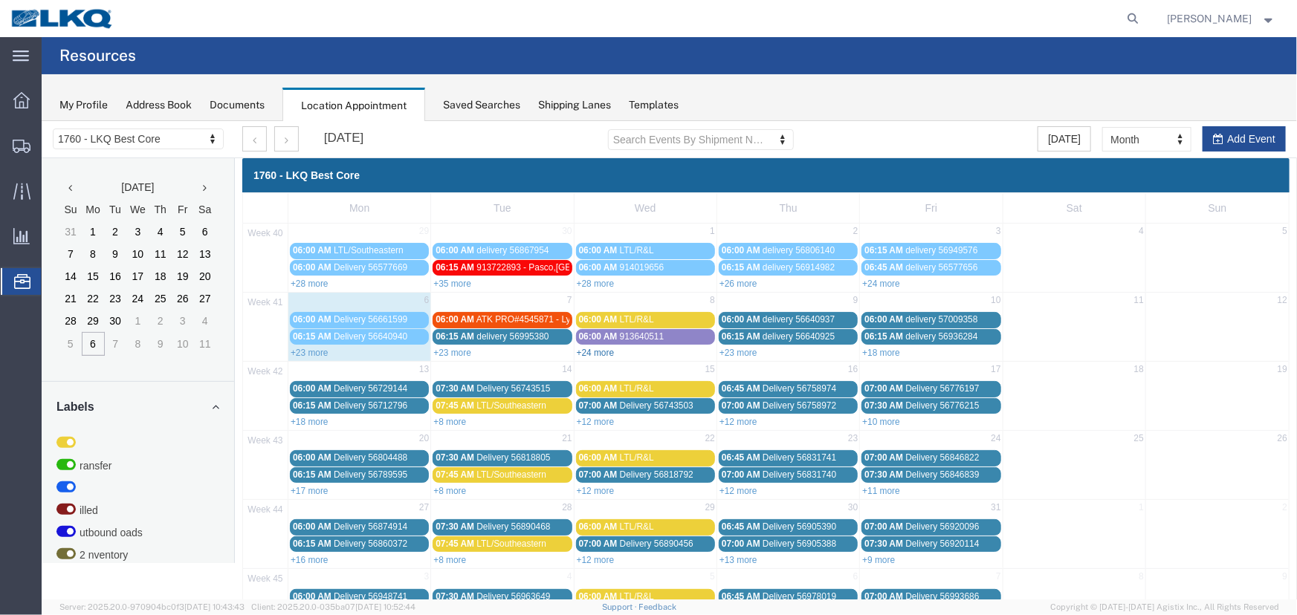
click at [592, 348] on link "+24 more" at bounding box center [595, 352] width 38 height 10
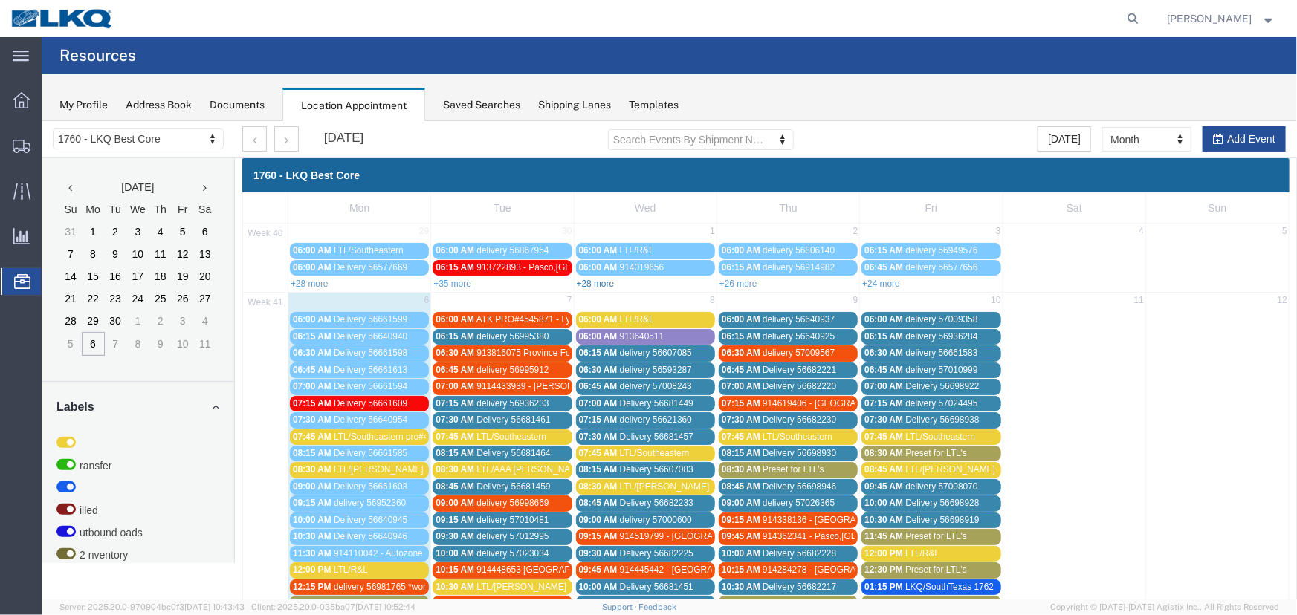
click at [589, 279] on link "+28 more" at bounding box center [595, 283] width 38 height 10
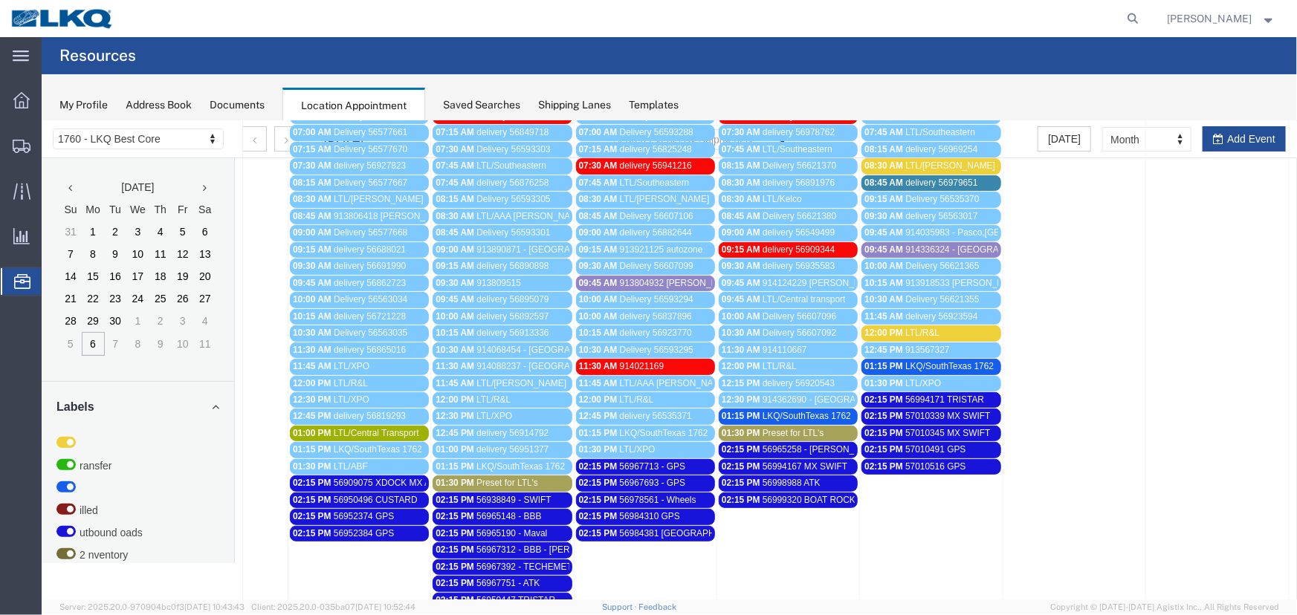
scroll to position [202, 0]
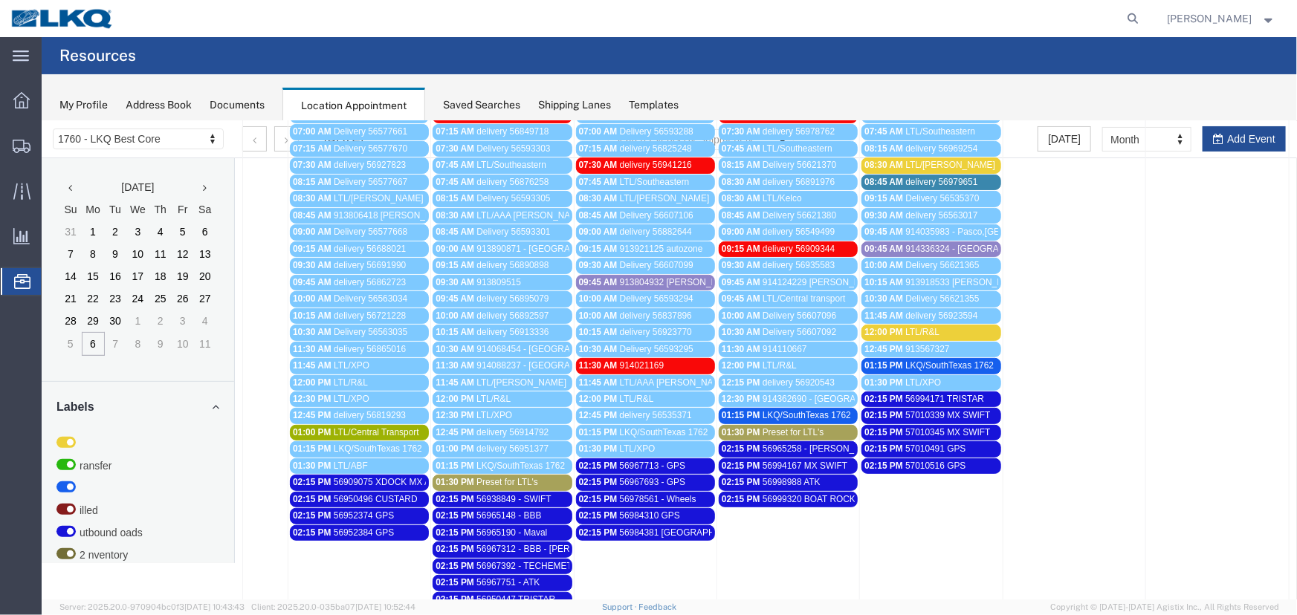
click at [802, 477] on span "56998988 ATK" at bounding box center [791, 481] width 58 height 10
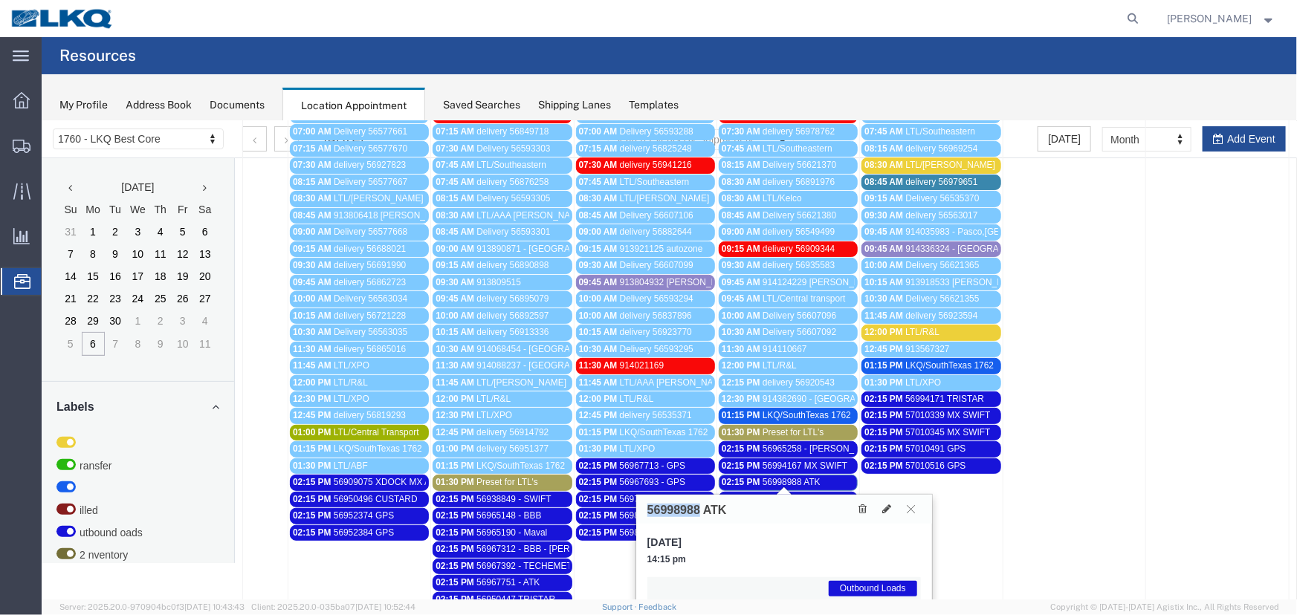
drag, startPoint x: 696, startPoint y: 507, endPoint x: 647, endPoint y: 507, distance: 49.0
click at [647, 507] on h3 "56998988 ATK" at bounding box center [686, 509] width 80 height 13
copy h3 "56998988"
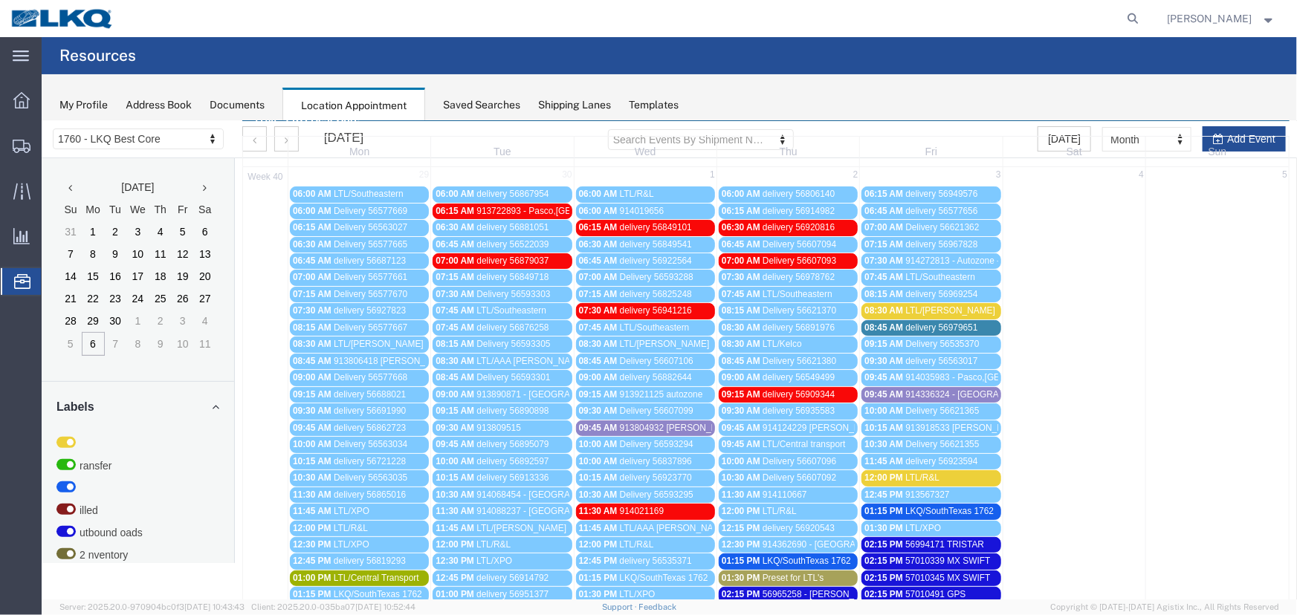
scroll to position [0, 0]
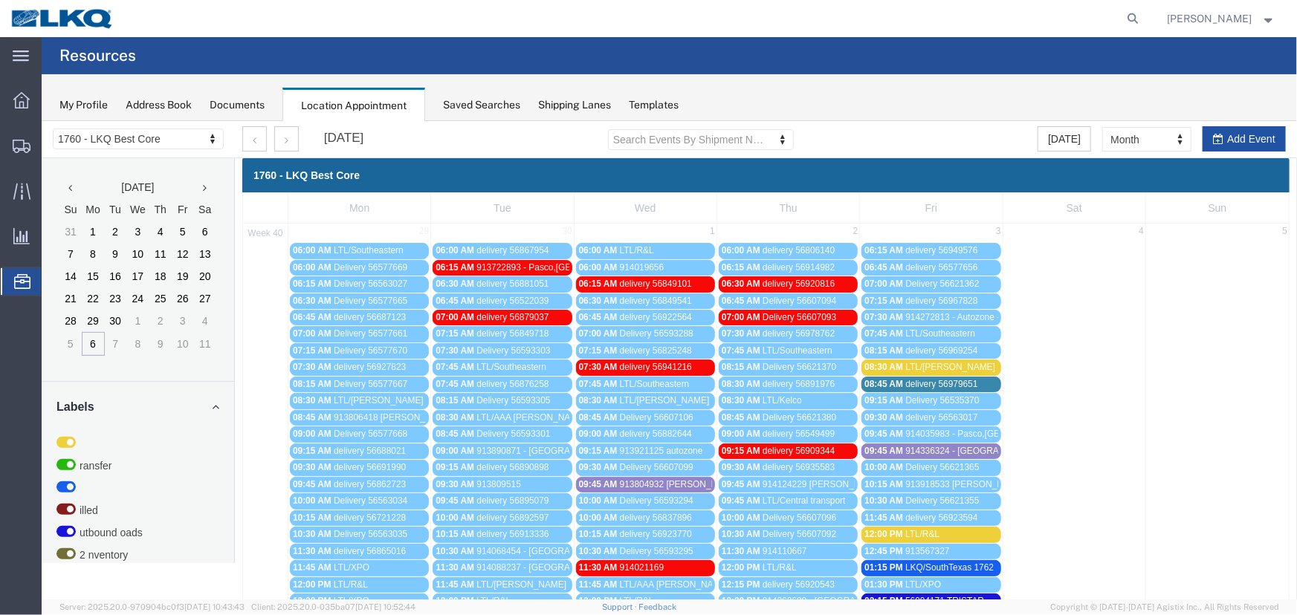
click at [1207, 145] on button "Add Event" at bounding box center [1242, 138] width 83 height 25
select select
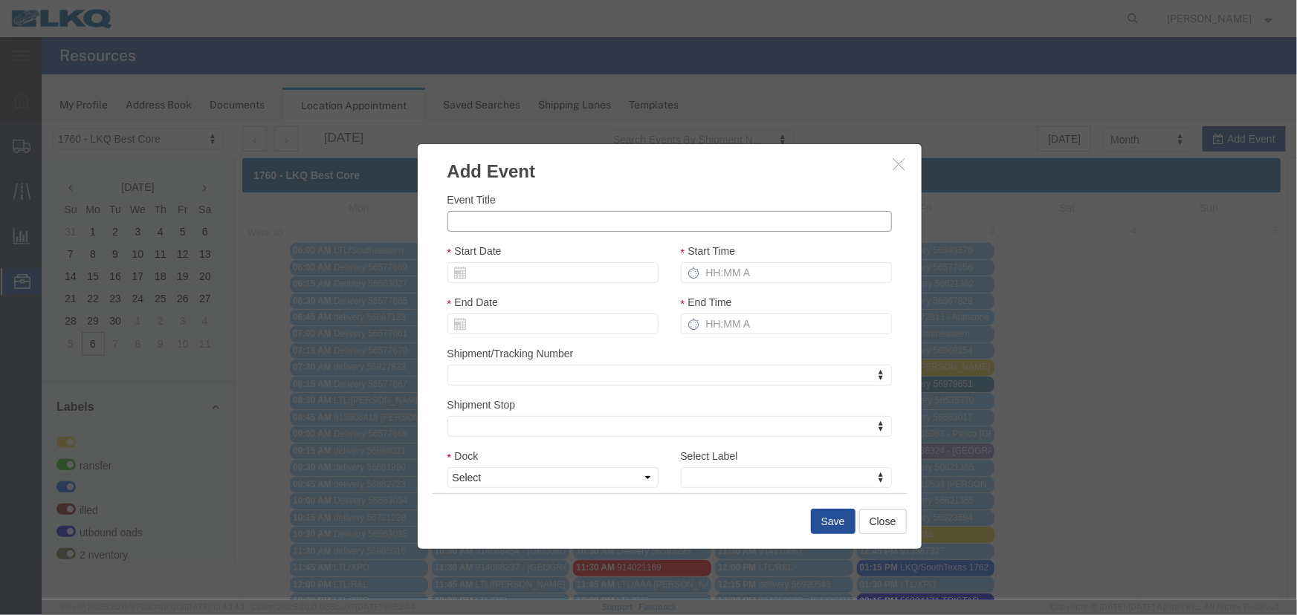
click at [504, 230] on input "Event Title" at bounding box center [669, 220] width 444 height 21
paste input "57036638"
type input "57036638 - ATK front dock/Heads"
click at [708, 457] on label "Select Label" at bounding box center [708, 455] width 57 height 15
click at [669, 448] on select "LTL Transfer LKQ Billed Outbound Loads YEARLY W2W Inventory Special Core load l…" at bounding box center [669, 447] width 1 height 1
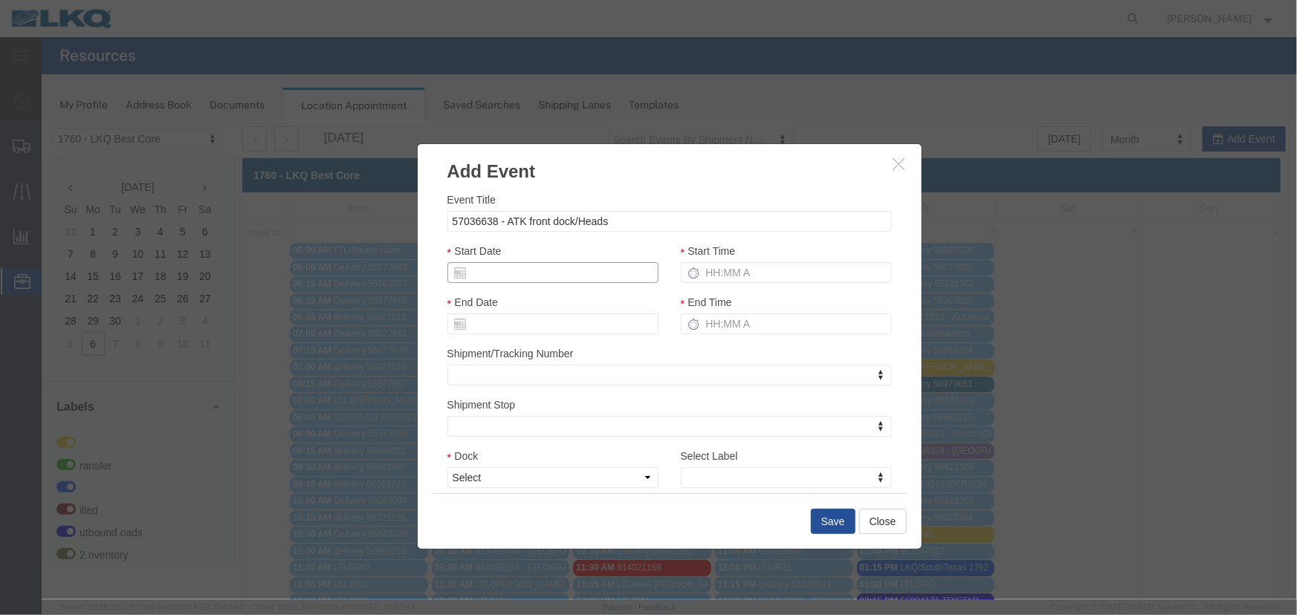
click at [548, 270] on input "Start Date" at bounding box center [552, 272] width 211 height 21
click at [501, 363] on td "7" at bounding box center [502, 365] width 22 height 22
click at [737, 276] on input "Start Time" at bounding box center [785, 272] width 211 height 21
type input "215p"
click at [789, 463] on div "Select Label Select Label Select Label LTL Transfer LKQ Billed Outbound Loads Y…" at bounding box center [785, 467] width 211 height 40
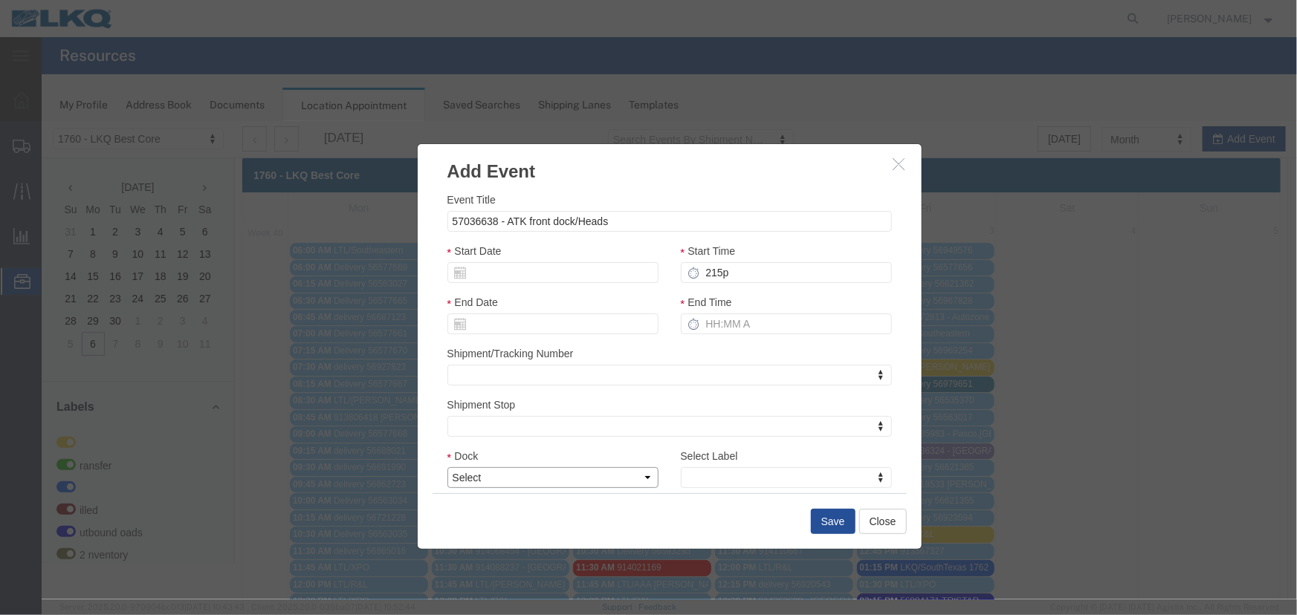
drag, startPoint x: 611, startPoint y: 481, endPoint x: 591, endPoint y: 481, distance: 19.3
click at [611, 481] on select "Select 1760 - LKQ Best Core 1760 - Outbound Loads" at bounding box center [552, 477] width 211 height 21
select select "1"
click at [447, 467] on select "Select 1760 - LKQ Best Core 1760 - Outbound Loads" at bounding box center [552, 477] width 211 height 21
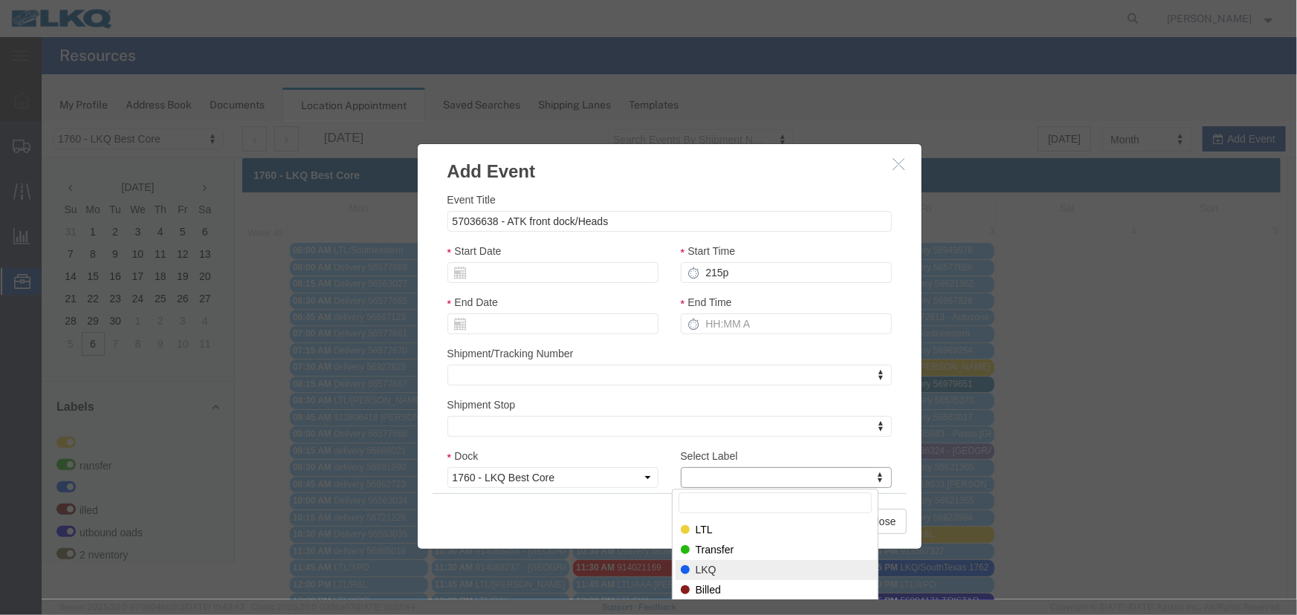
select select "22"
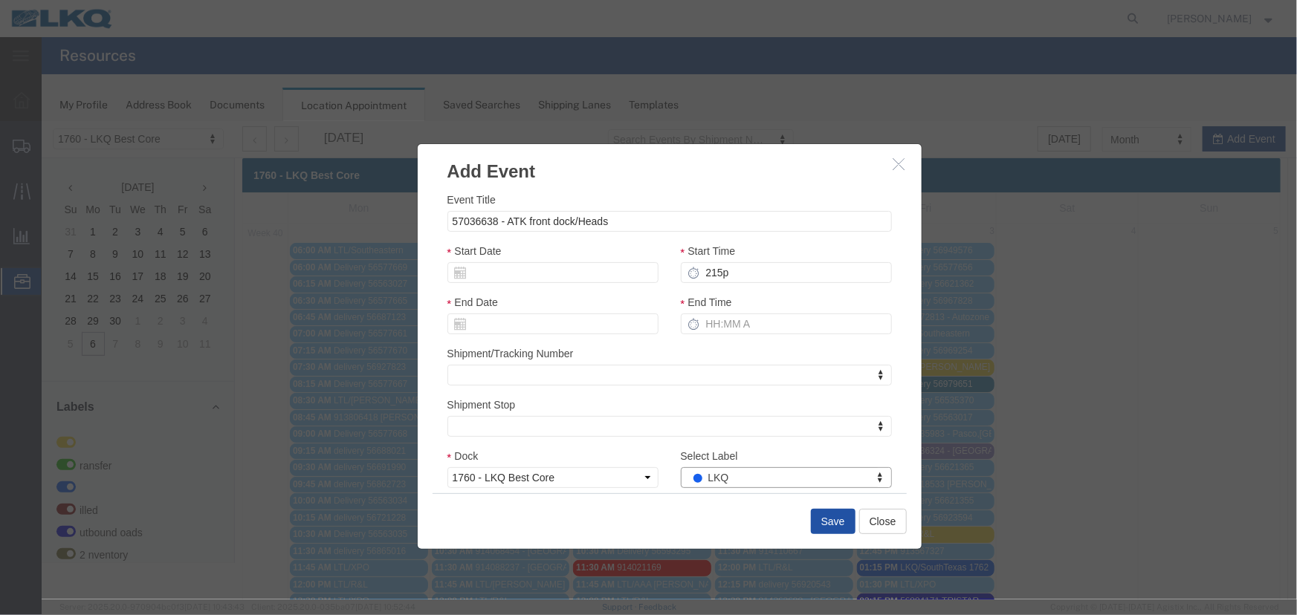
click at [832, 527] on button "Save" at bounding box center [832, 520] width 45 height 25
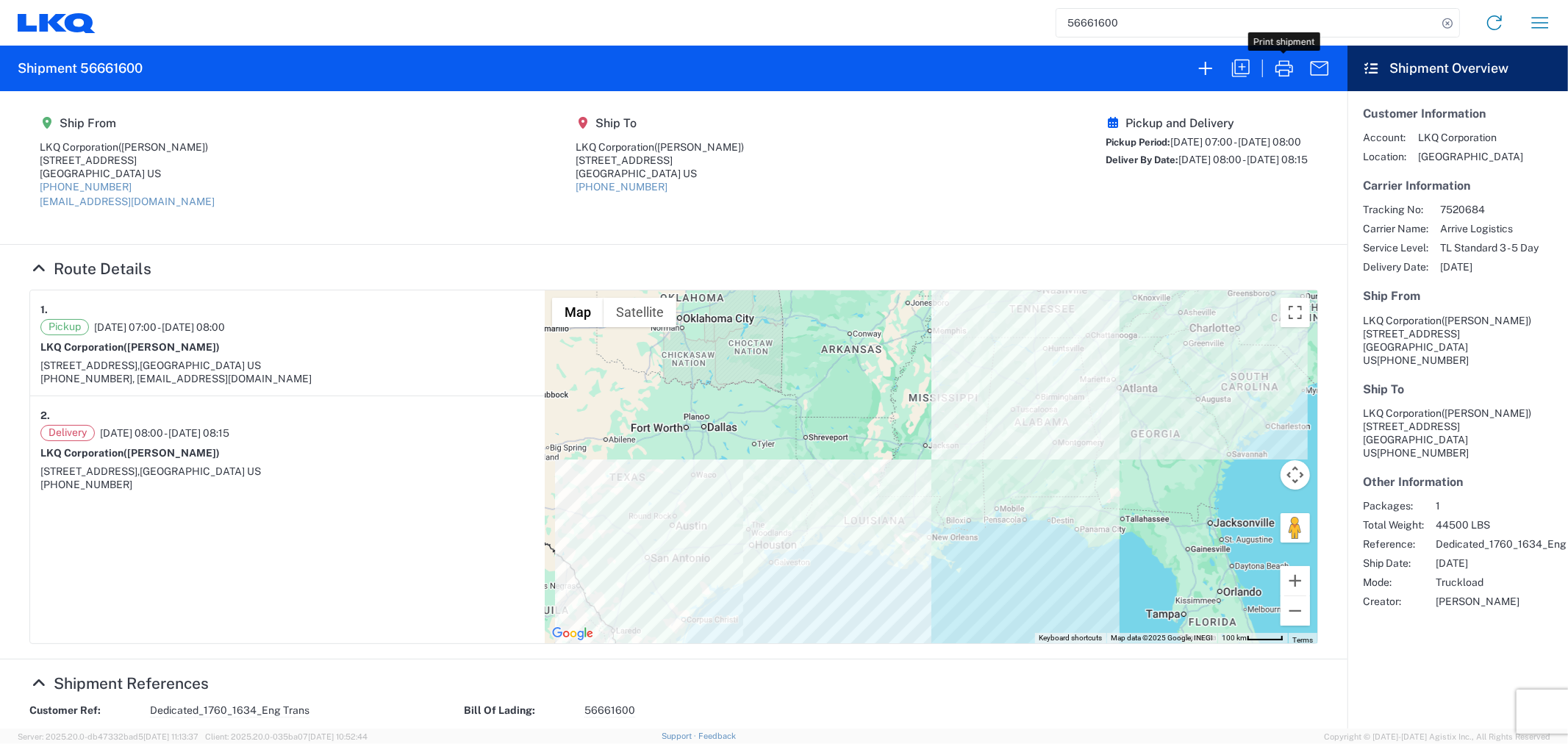
click at [1123, 30] on input "56661600" at bounding box center [1246, 23] width 381 height 28
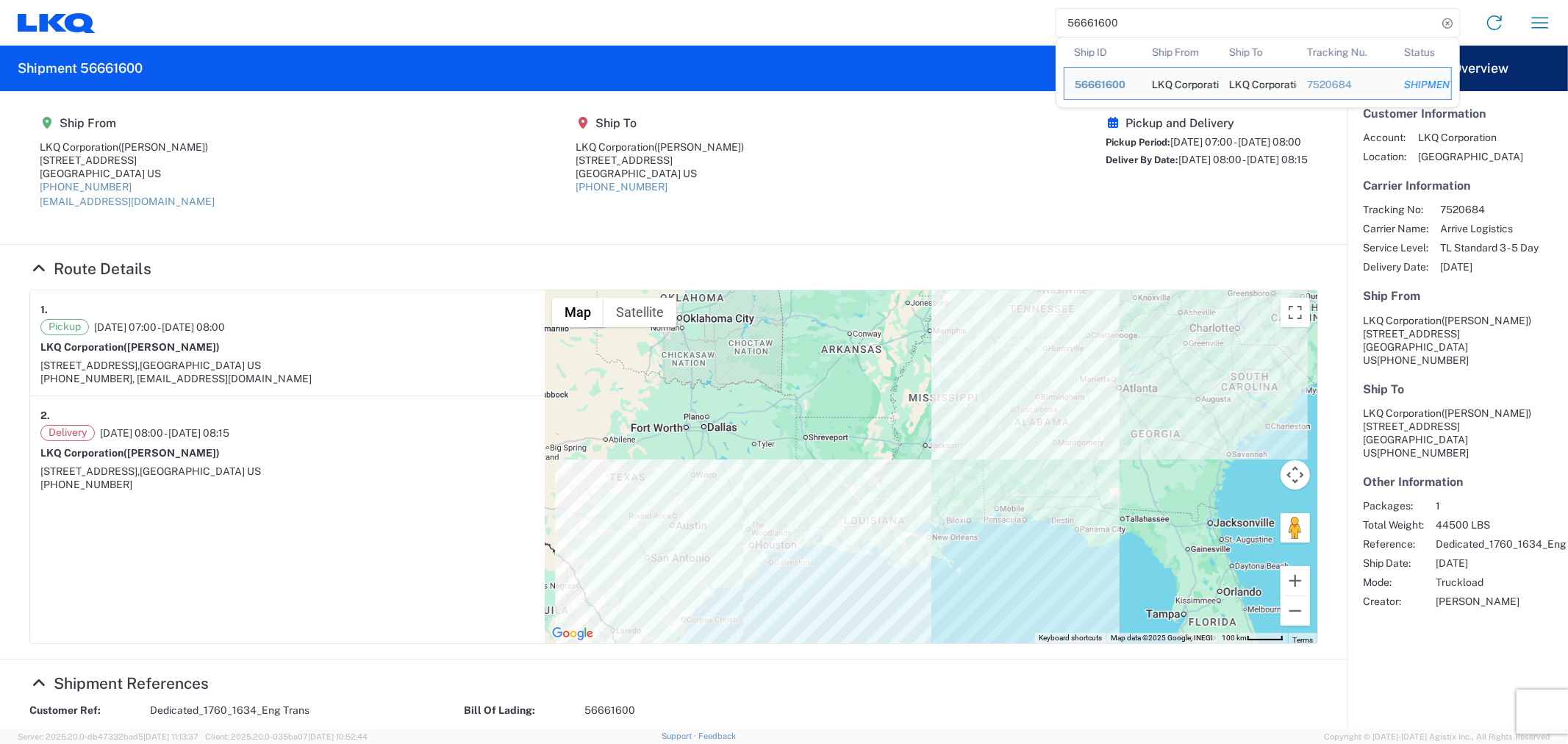
drag, startPoint x: 1125, startPoint y: 26, endPoint x: 1009, endPoint y: 26, distance: 116.0
click at [1009, 26] on div "56661600 Ship ID Ship From Ship To Tracking Nu. Status Ship ID 56661600 Ship Fr…" at bounding box center [829, 23] width 1467 height 36
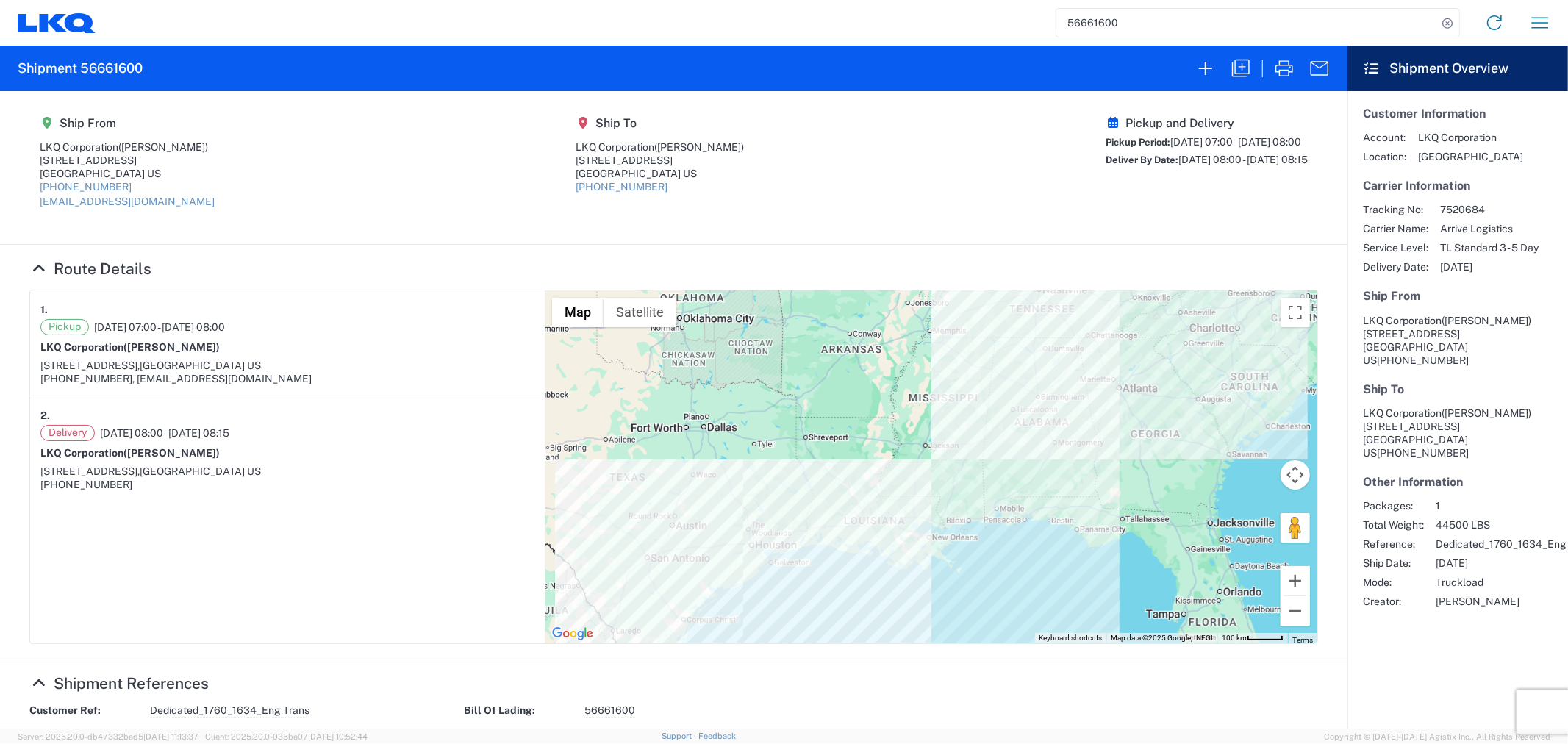
paste input "998988"
type input "56998988"
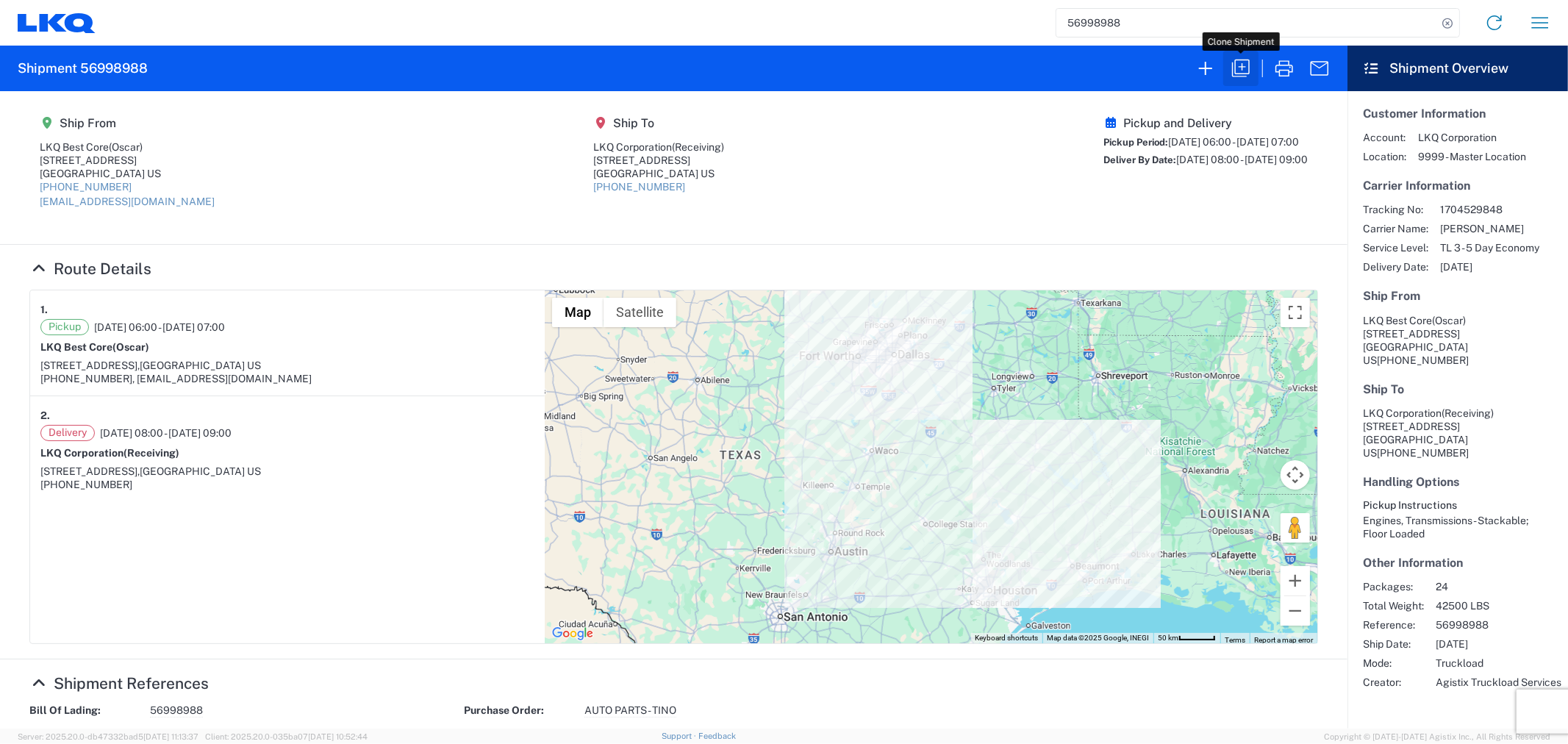
click at [1240, 70] on icon "button" at bounding box center [1241, 68] width 24 height 24
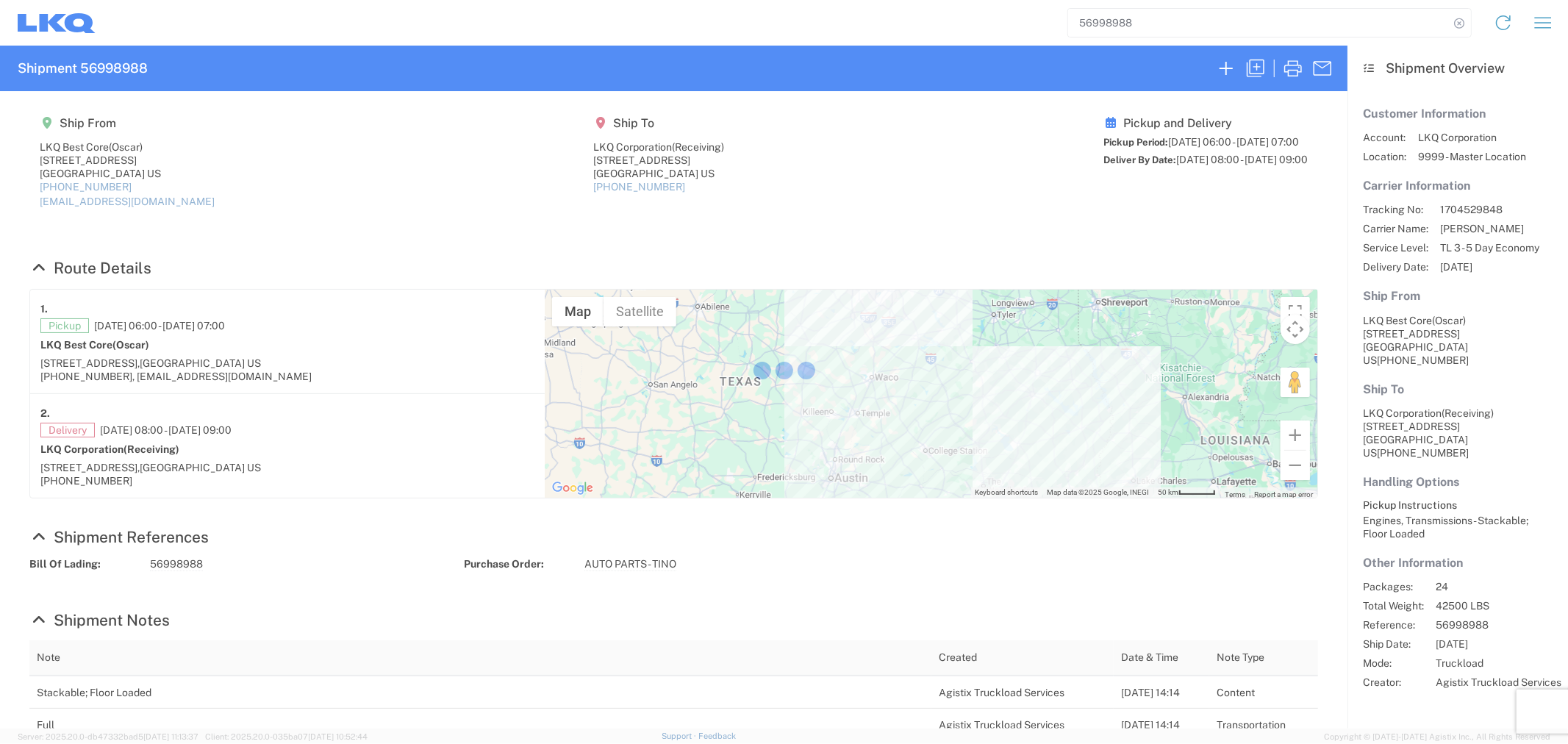
select select "STDV"
select select "FULL"
select select "US"
select select "LBS"
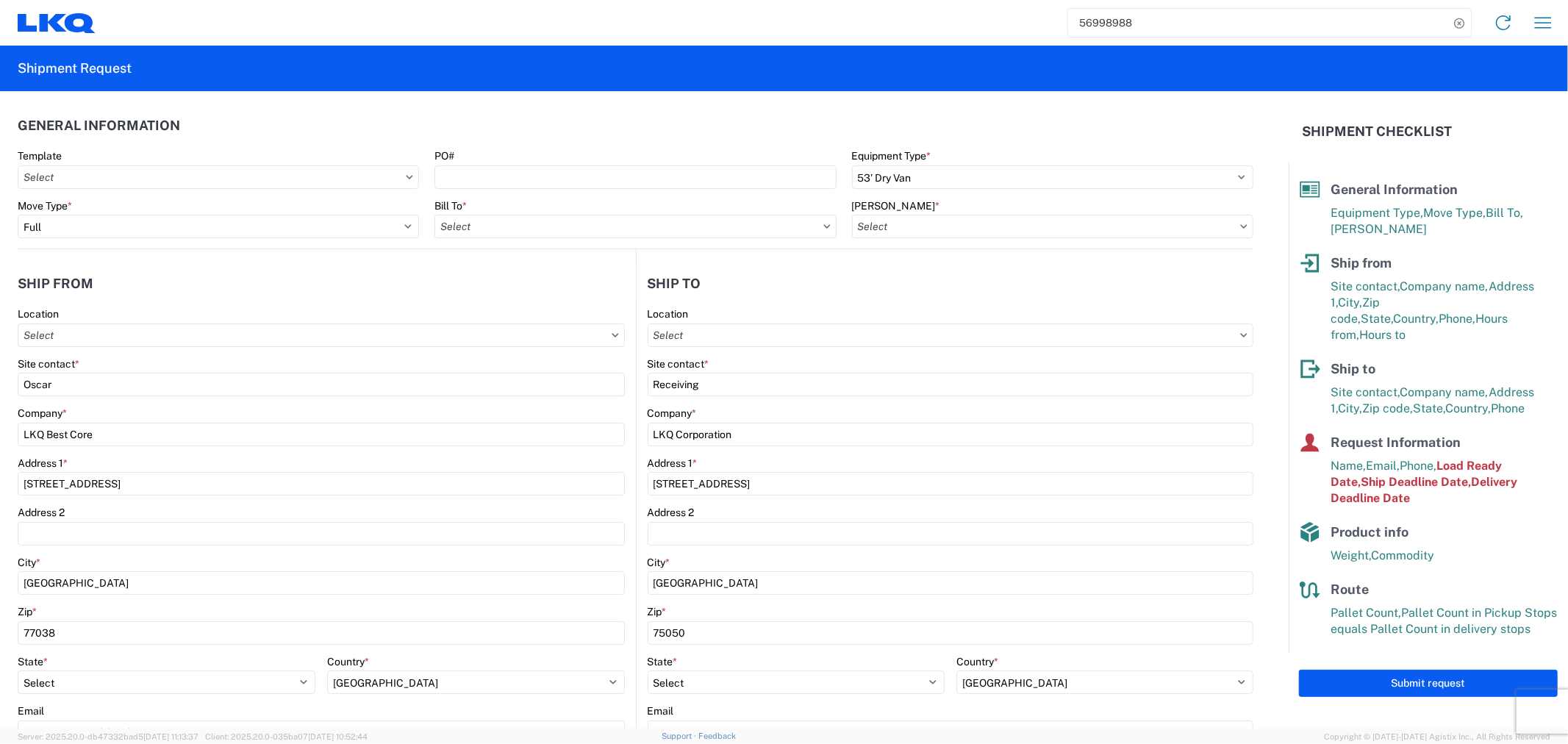
type input "1760 - LKQ Best Core"
type input "1760-1300-50180-0000 - 1760 Freight In - Cores"
type input "1882 - North American ATK Corporation"
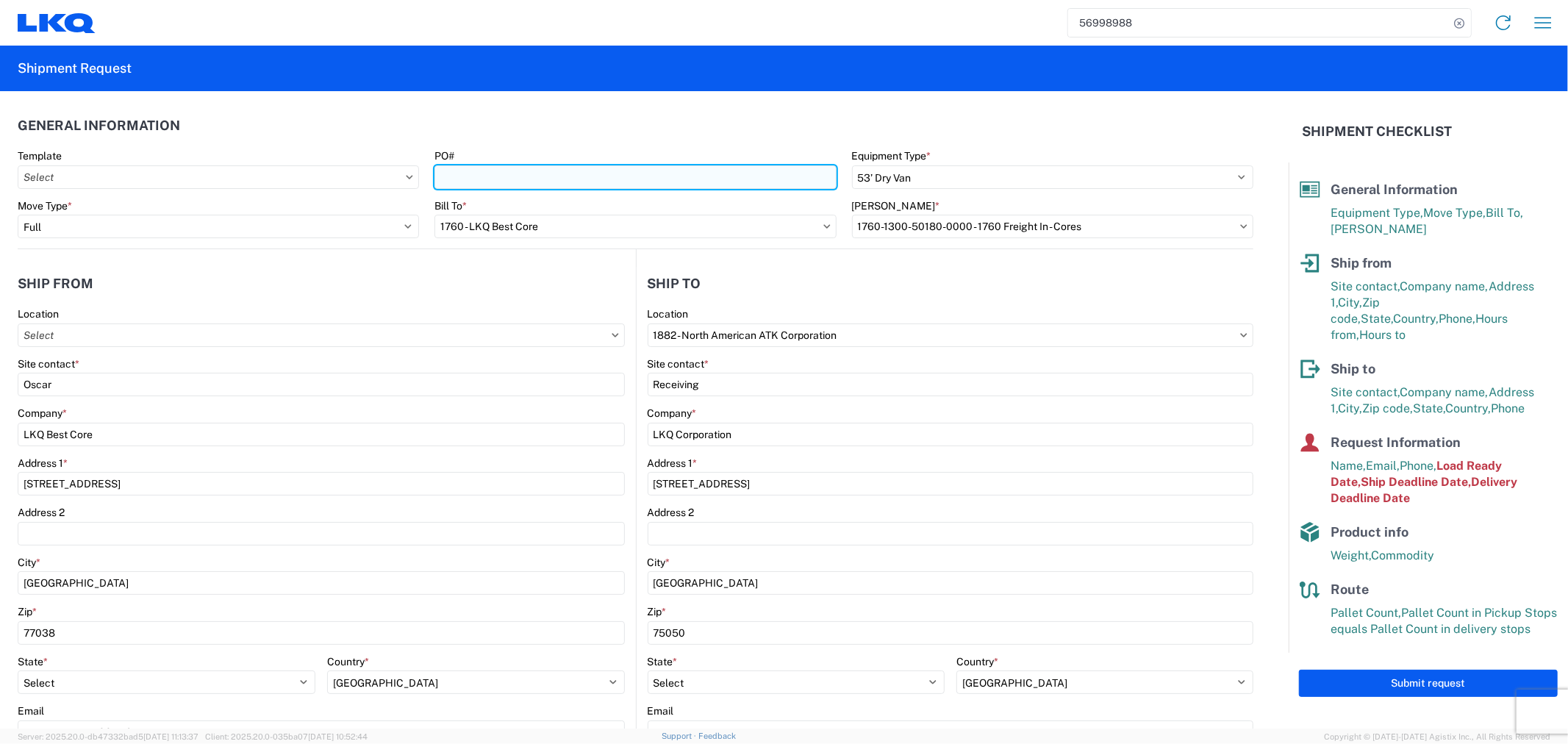
click at [457, 184] on input "PO#" at bounding box center [635, 177] width 402 height 24
type input "ATK-10072025"
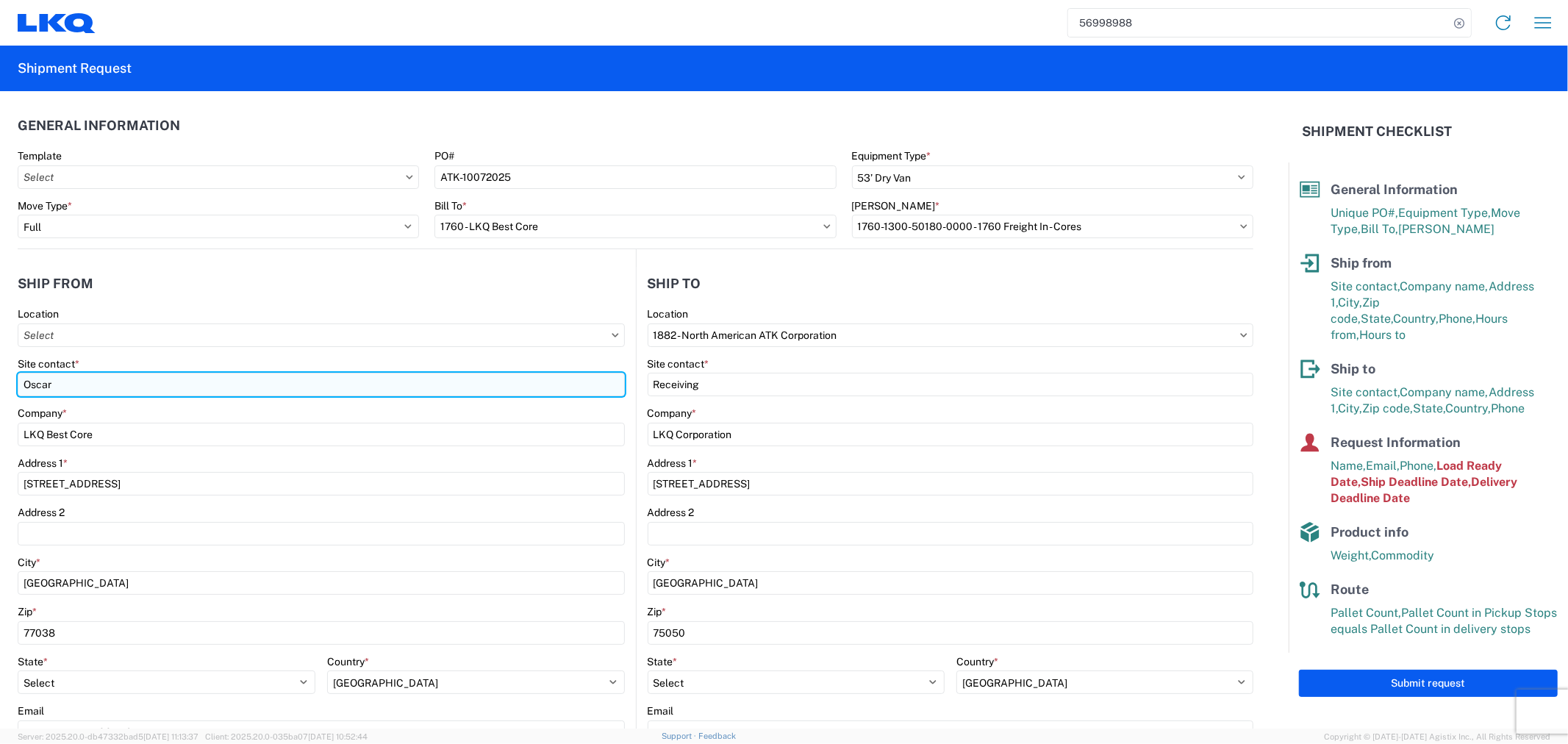
click at [147, 382] on input "Oscar" at bounding box center [322, 385] width 607 height 24
drag, startPoint x: 147, startPoint y: 381, endPoint x: 9, endPoint y: 381, distance: 138.0
click at [9, 381] on form "General Information Template PO# ATK-10072025 Equipment Type * Select 53’ Dry V…" at bounding box center [644, 410] width 1288 height 637
type input "Alfredo Canales"
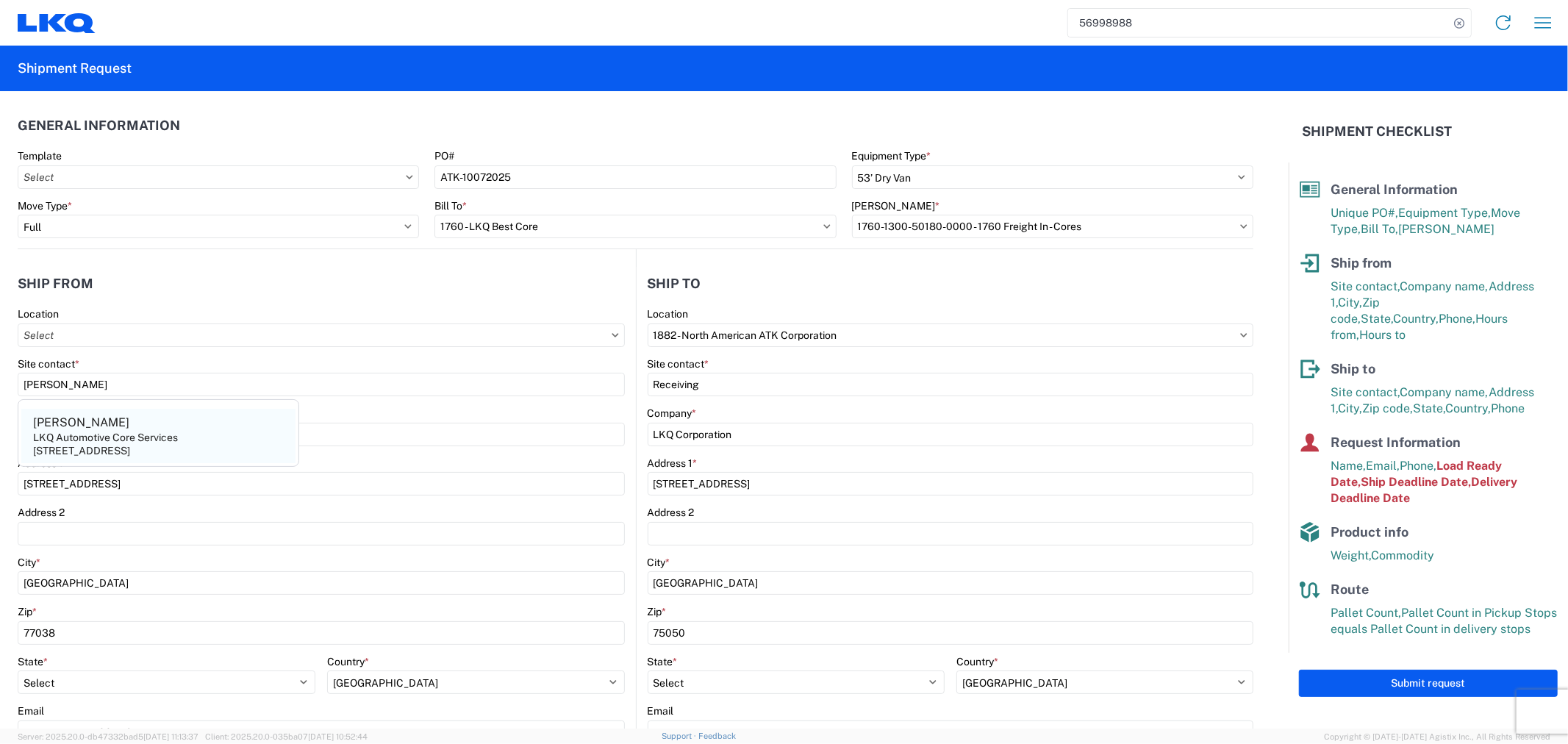
click at [156, 439] on div "LKQ Automotive Core Services" at bounding box center [105, 436] width 144 height 13
type input "LKQ Automotive Core Services"
type input "1714 West Mout Houston Rd"
select select "TX"
type input "[EMAIL_ADDRESS][DOMAIN_NAME]"
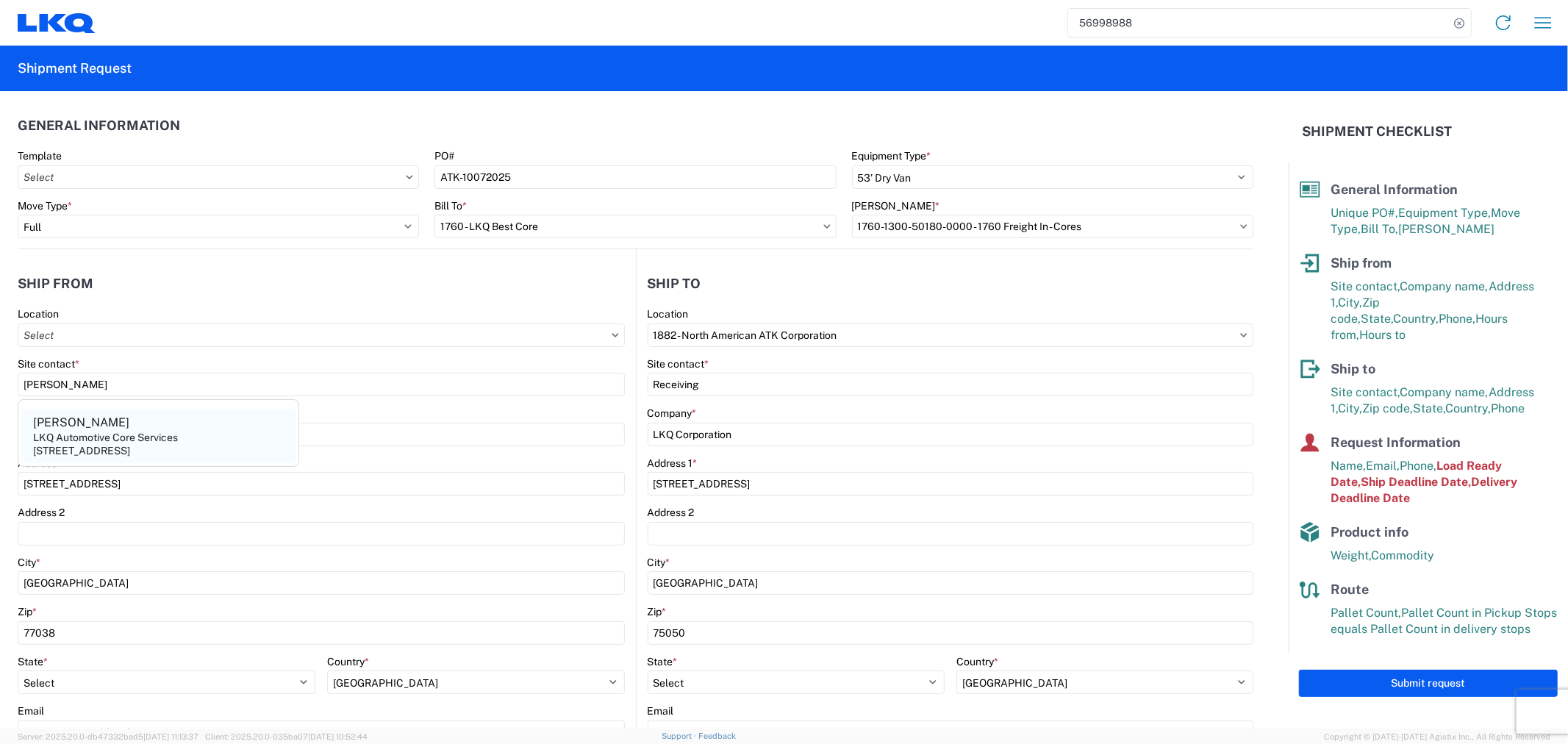
type input "2818861028"
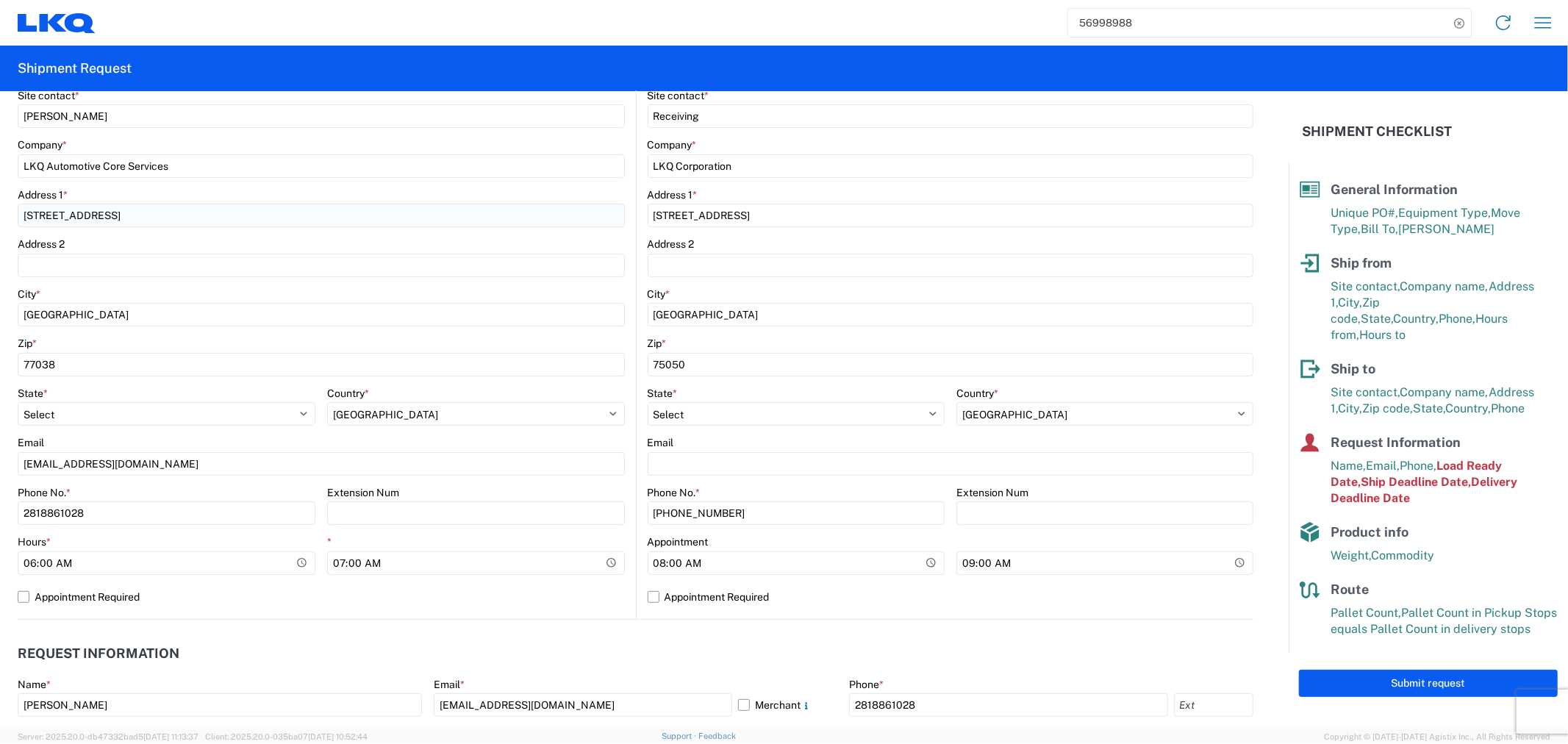
scroll to position [244, 0]
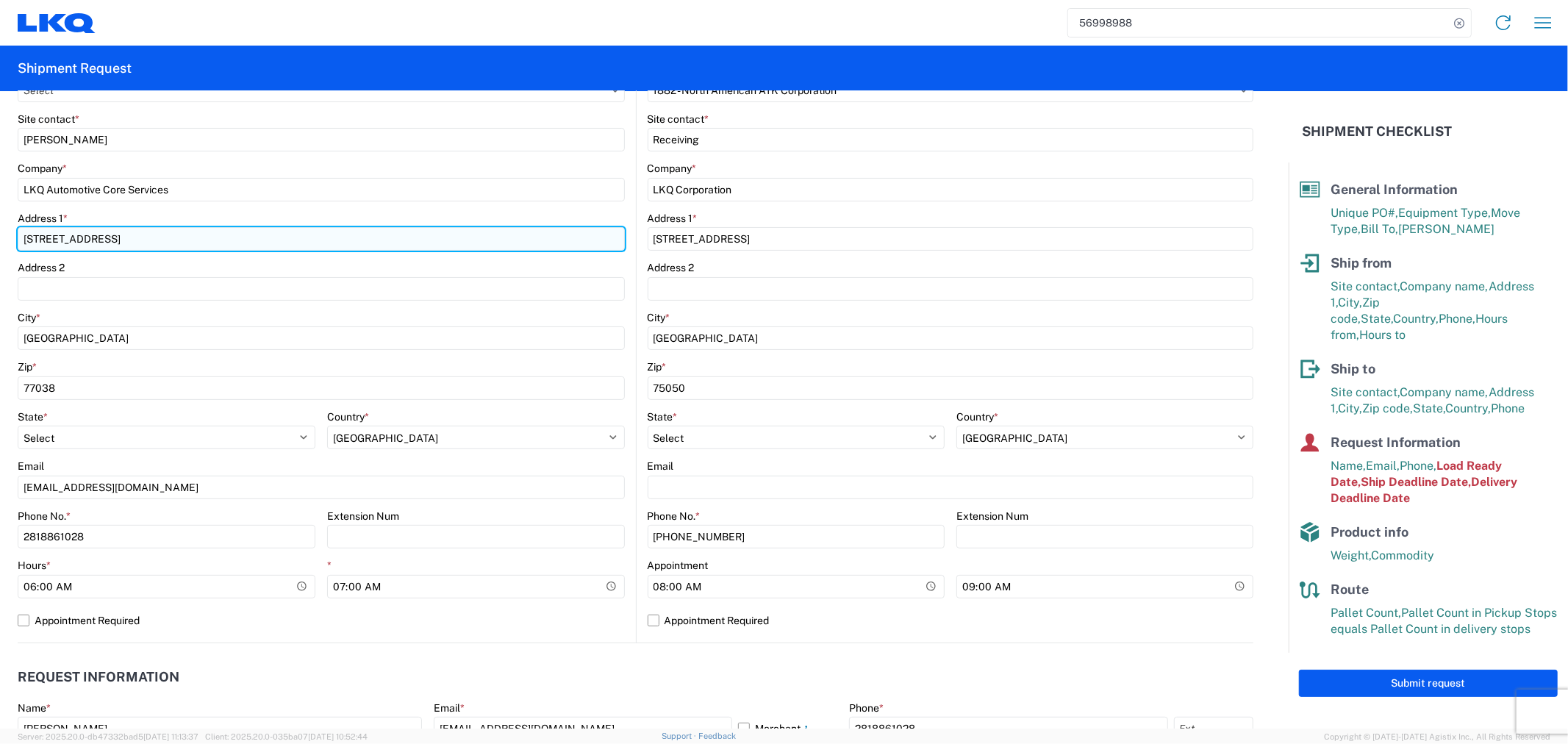
click at [42, 236] on input "1714 West Mout Houston Rd" at bounding box center [322, 239] width 607 height 24
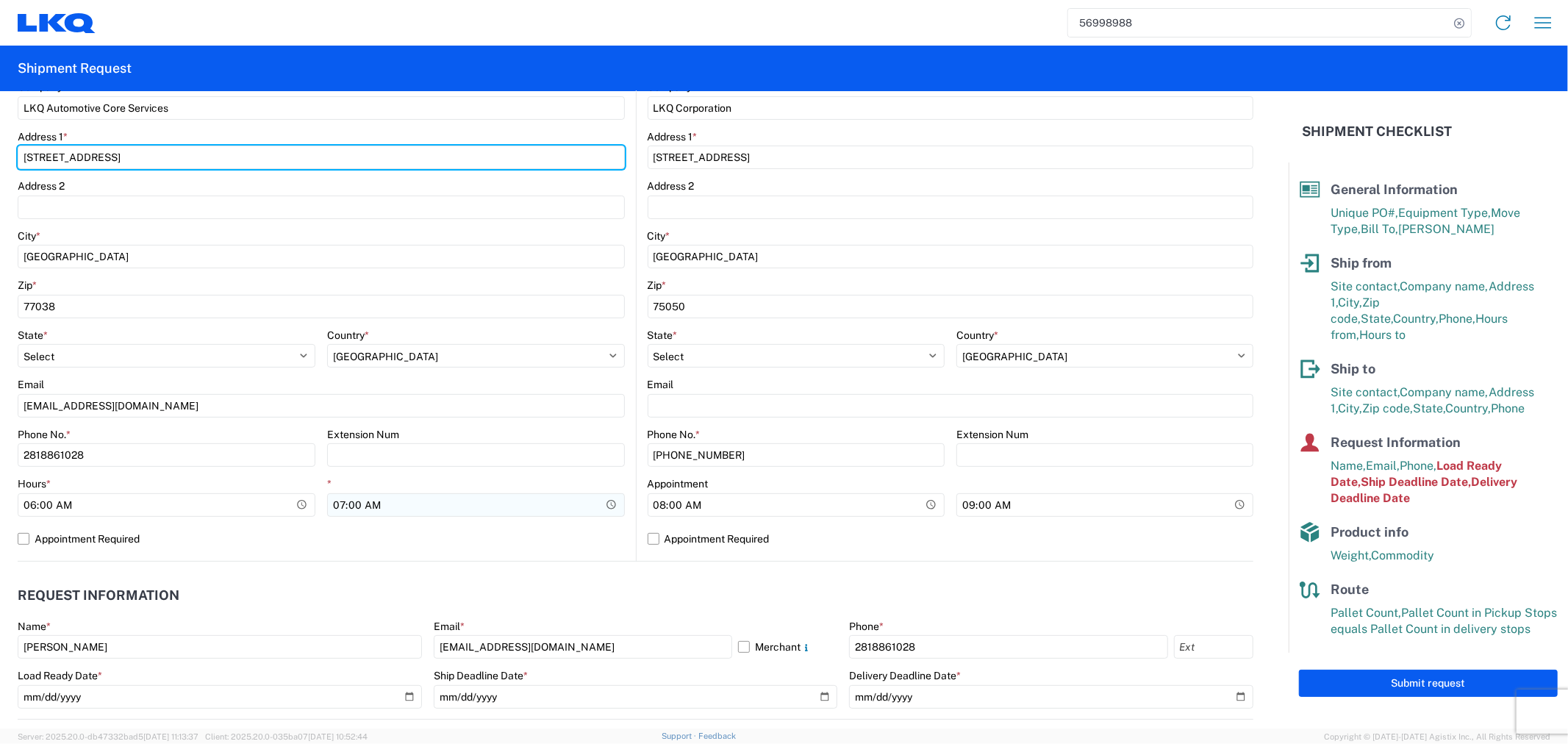
type input "1710 West Mout Houston Rd"
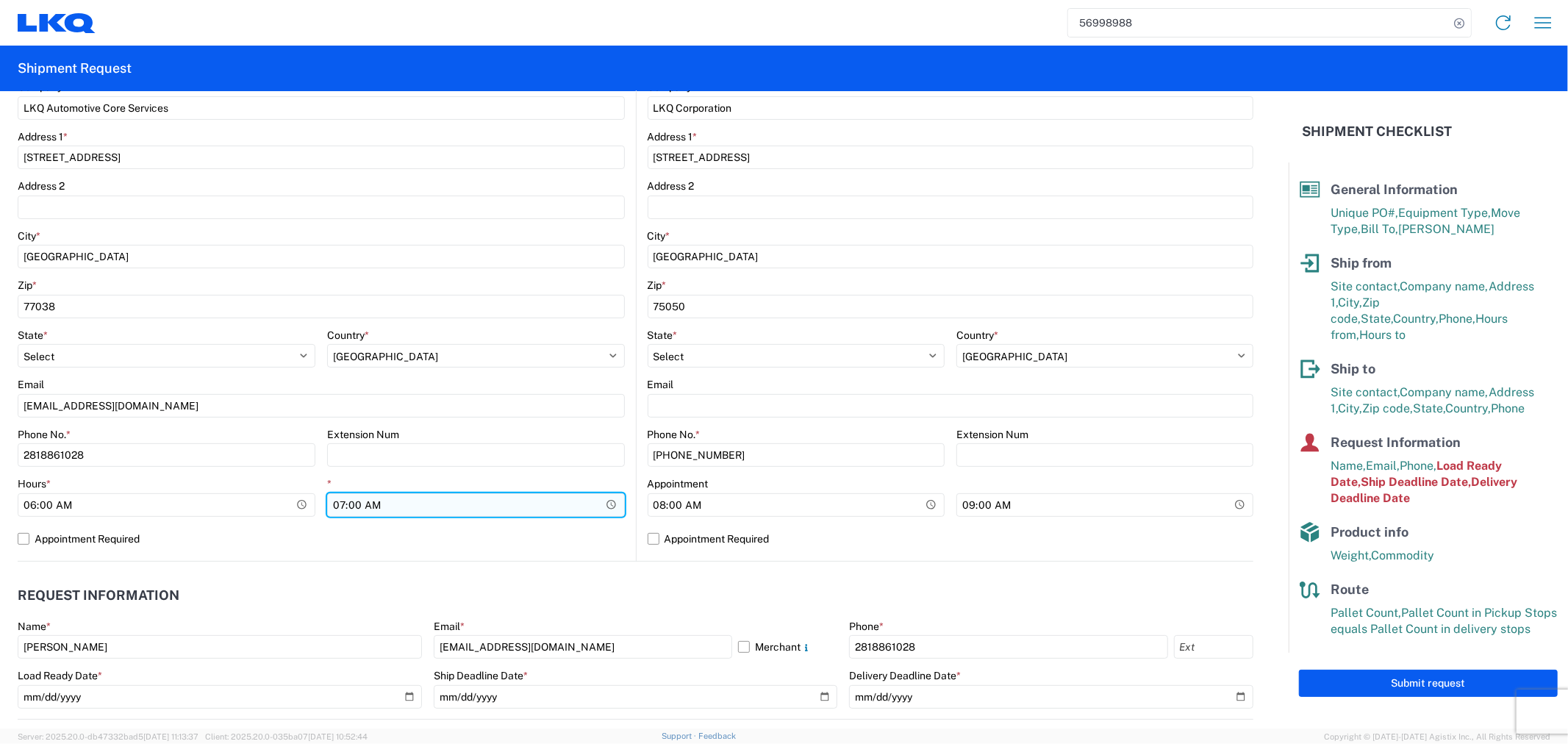
click at [351, 505] on input "07:00:00" at bounding box center [476, 506] width 298 height 24
type input "11:00"
click at [379, 546] on label "Appointment Required" at bounding box center [322, 539] width 607 height 24
click at [0, 0] on input "Appointment Required" at bounding box center [0, 0] width 0 height 0
select select "TX"
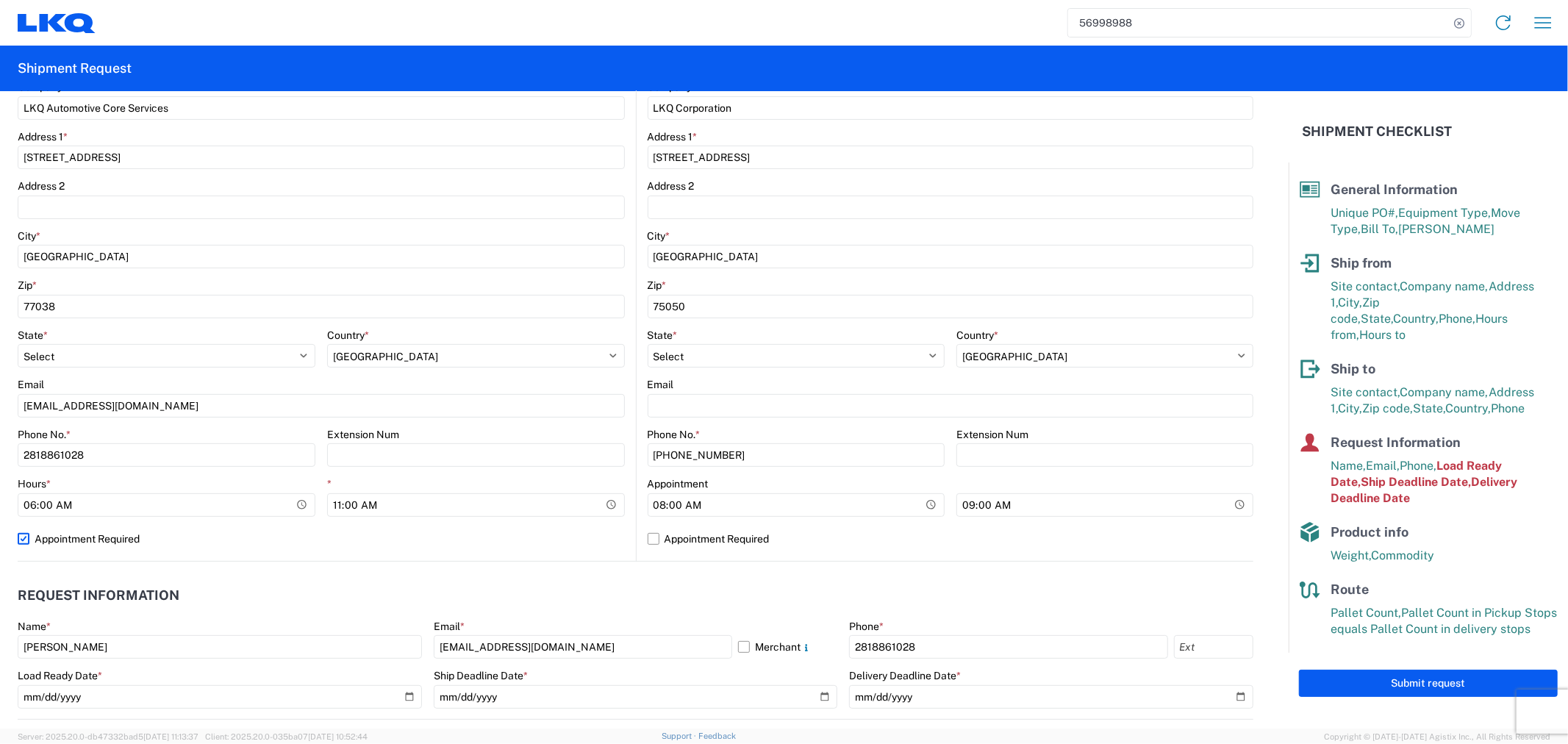
select select "US"
click at [141, 544] on label "Appointment Required" at bounding box center [322, 539] width 607 height 24
click at [0, 0] on input "Appointment Required" at bounding box center [0, 0] width 0 height 0
select select "TX"
select select "US"
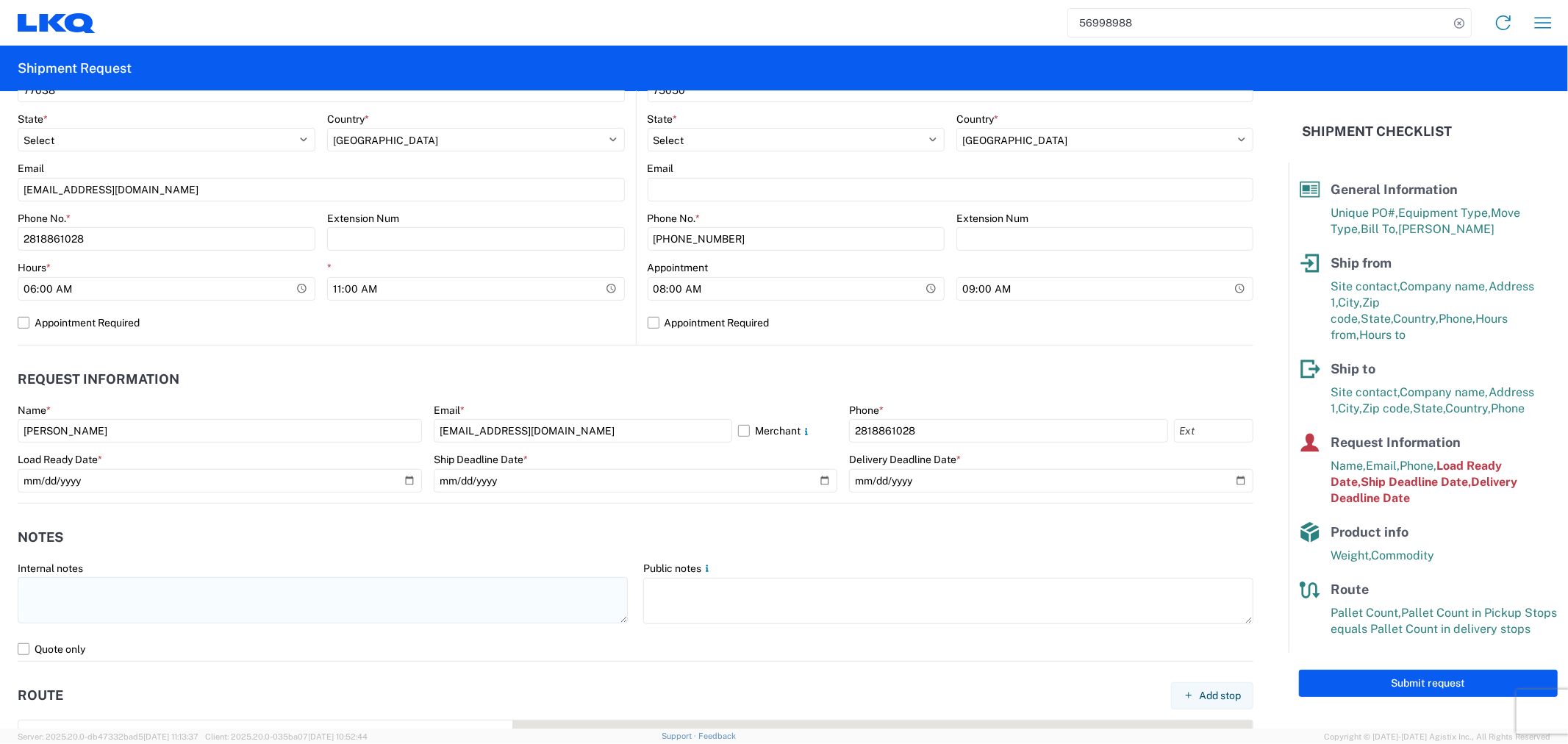
scroll to position [653, 0]
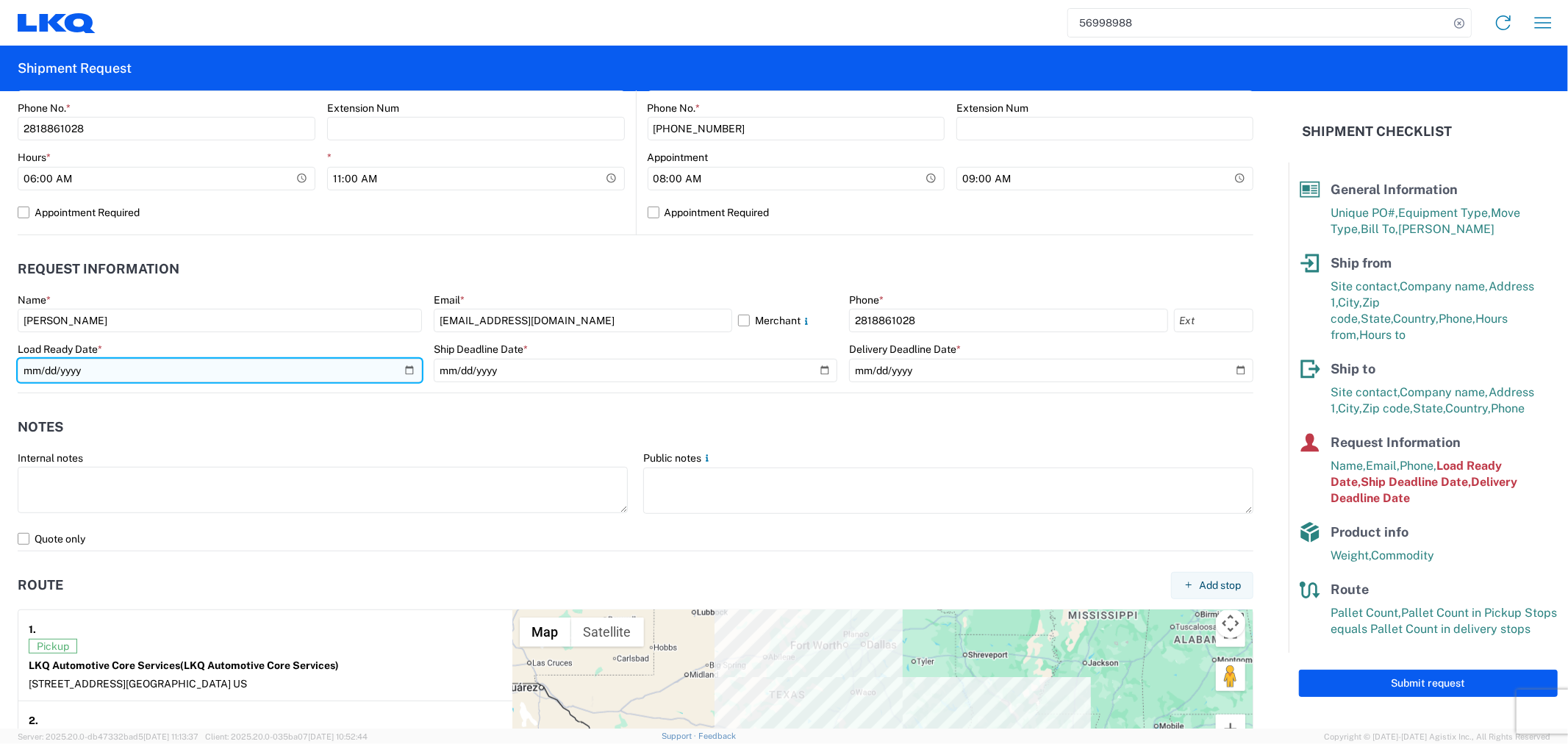
click at [406, 371] on input "2025-10-03" at bounding box center [220, 371] width 405 height 24
type input "2025-10-08"
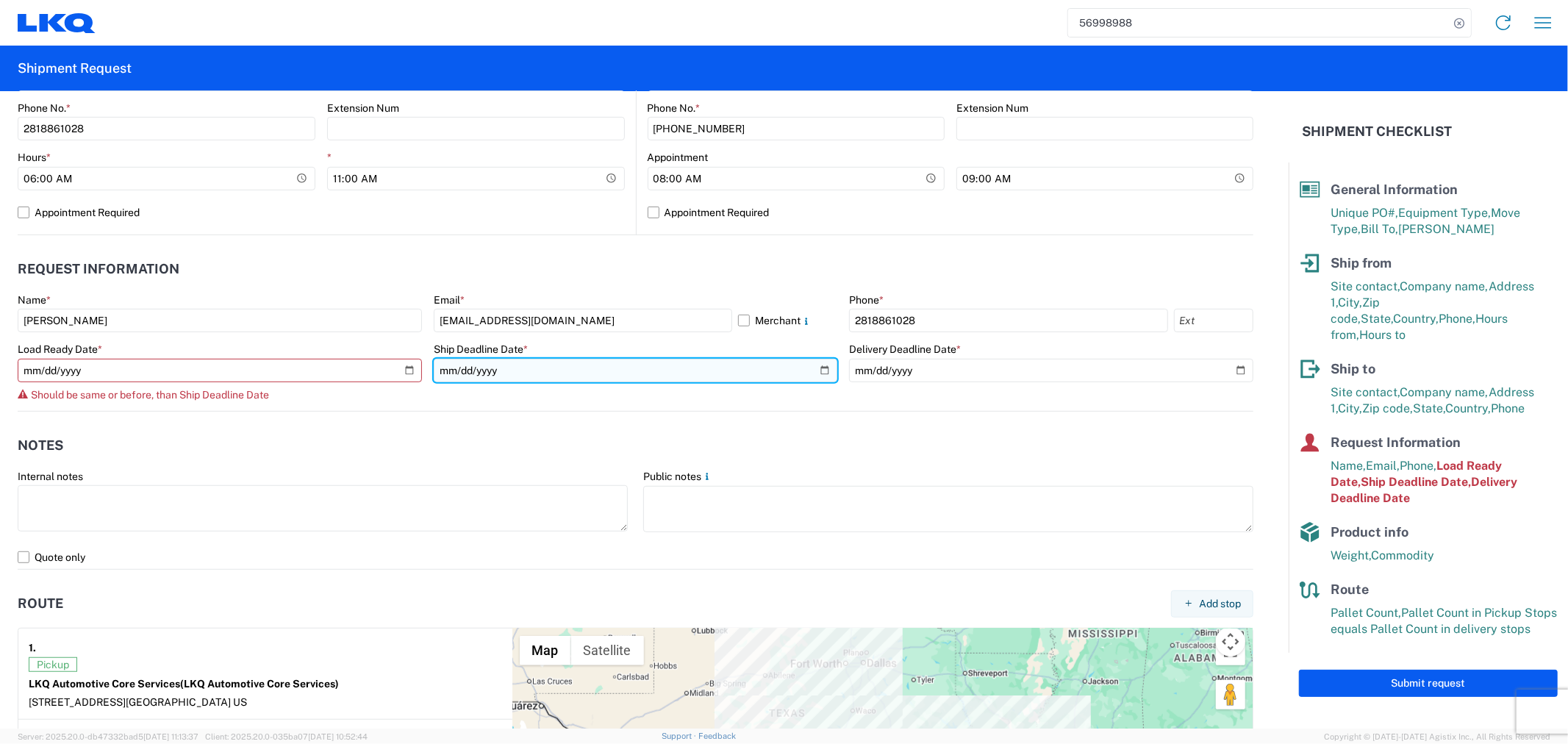
click at [816, 373] on input "2025-10-03" at bounding box center [635, 371] width 405 height 24
type input "2025-10-08"
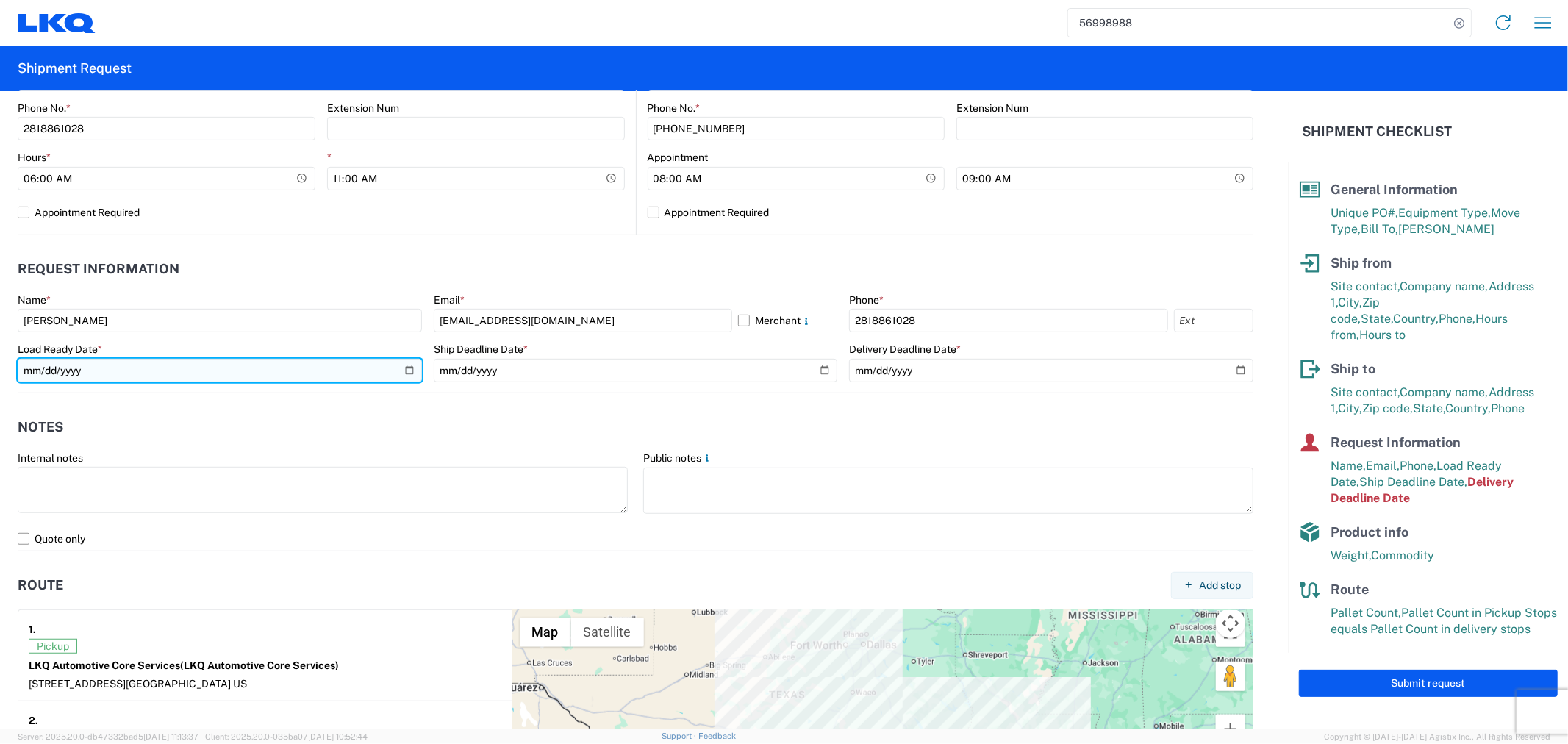
click at [406, 370] on input "2025-10-08" at bounding box center [220, 371] width 405 height 24
type input "2025-10-07"
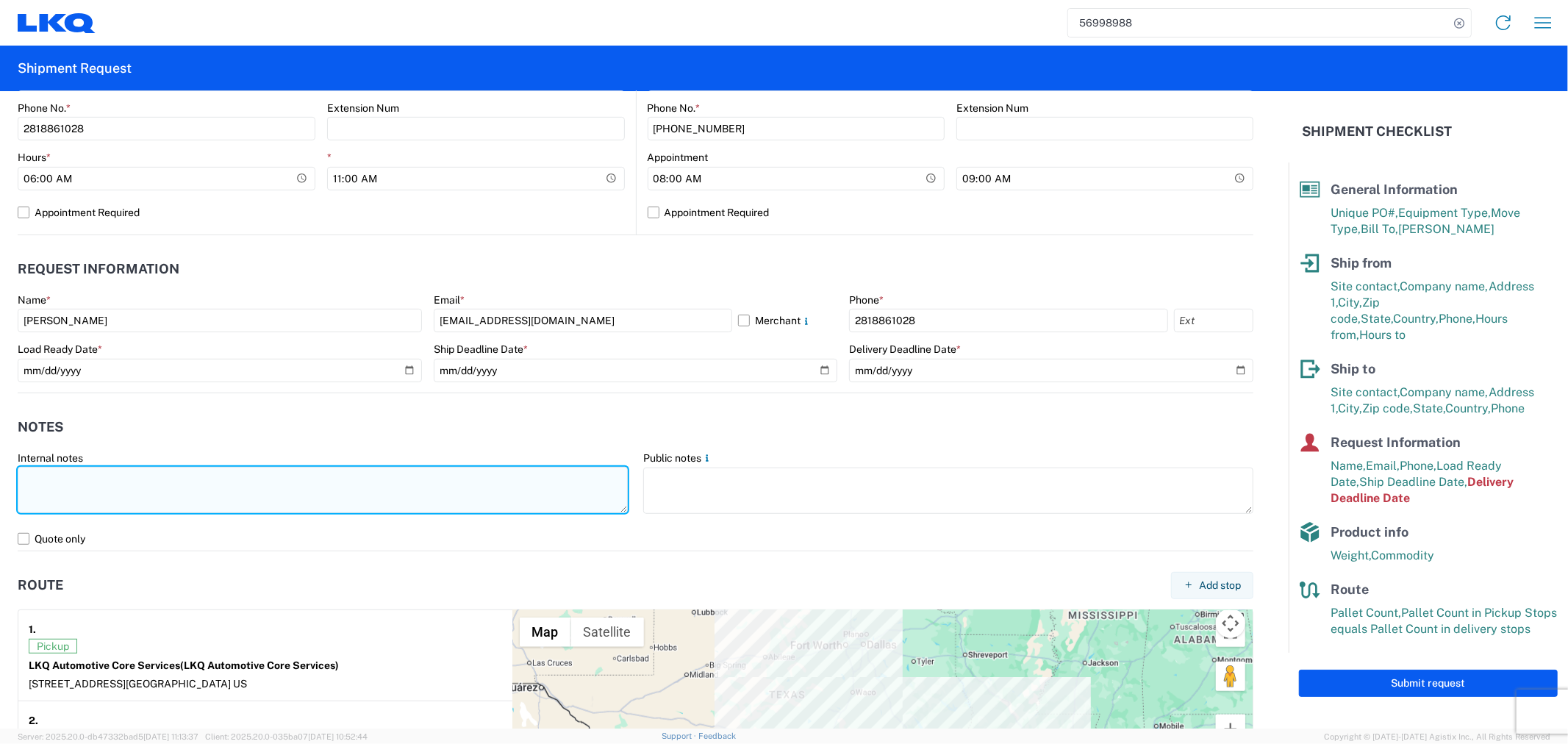
click at [219, 468] on textarea at bounding box center [323, 490] width 610 height 46
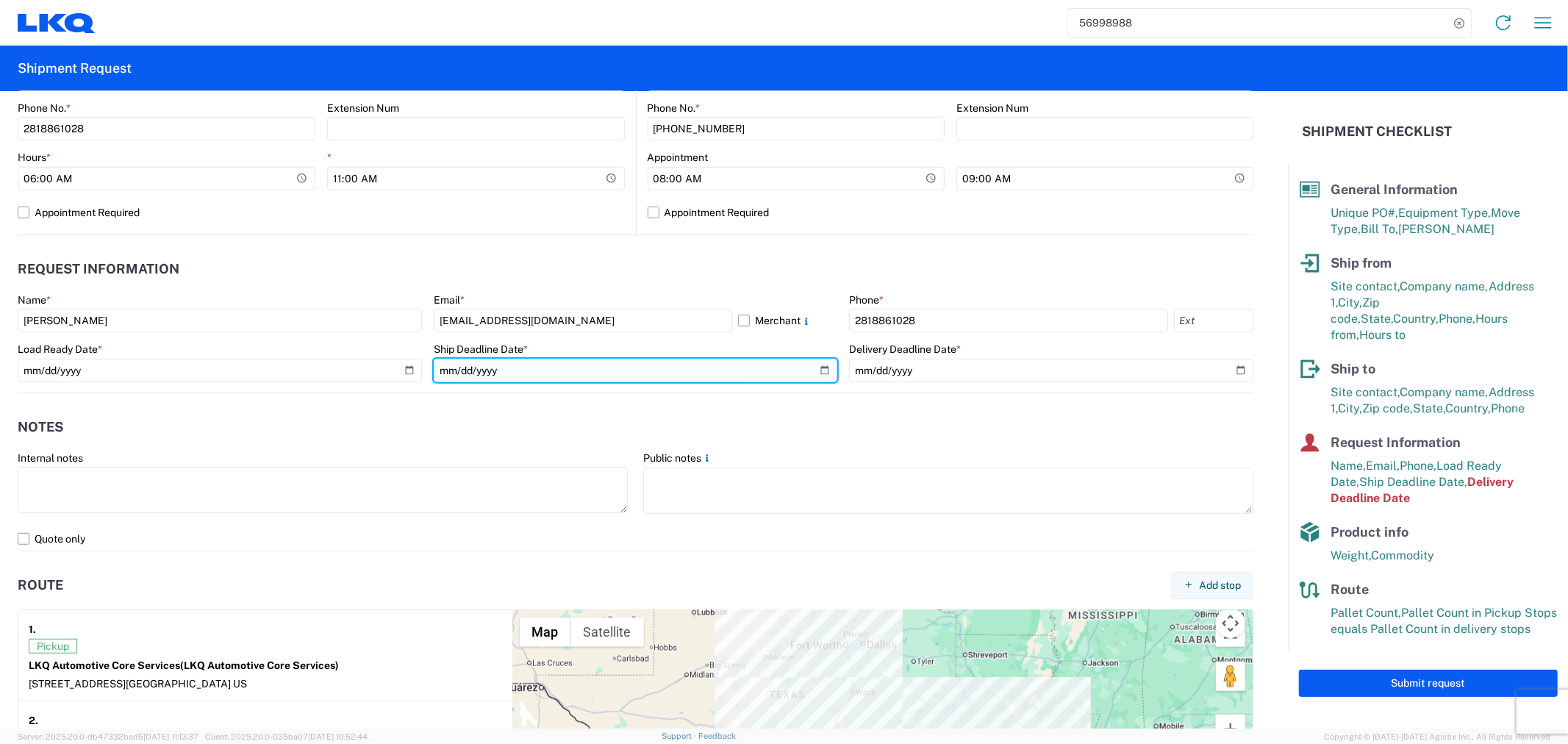
click at [814, 368] on input "2025-10-08" at bounding box center [635, 371] width 405 height 24
type input "2025-10-07"
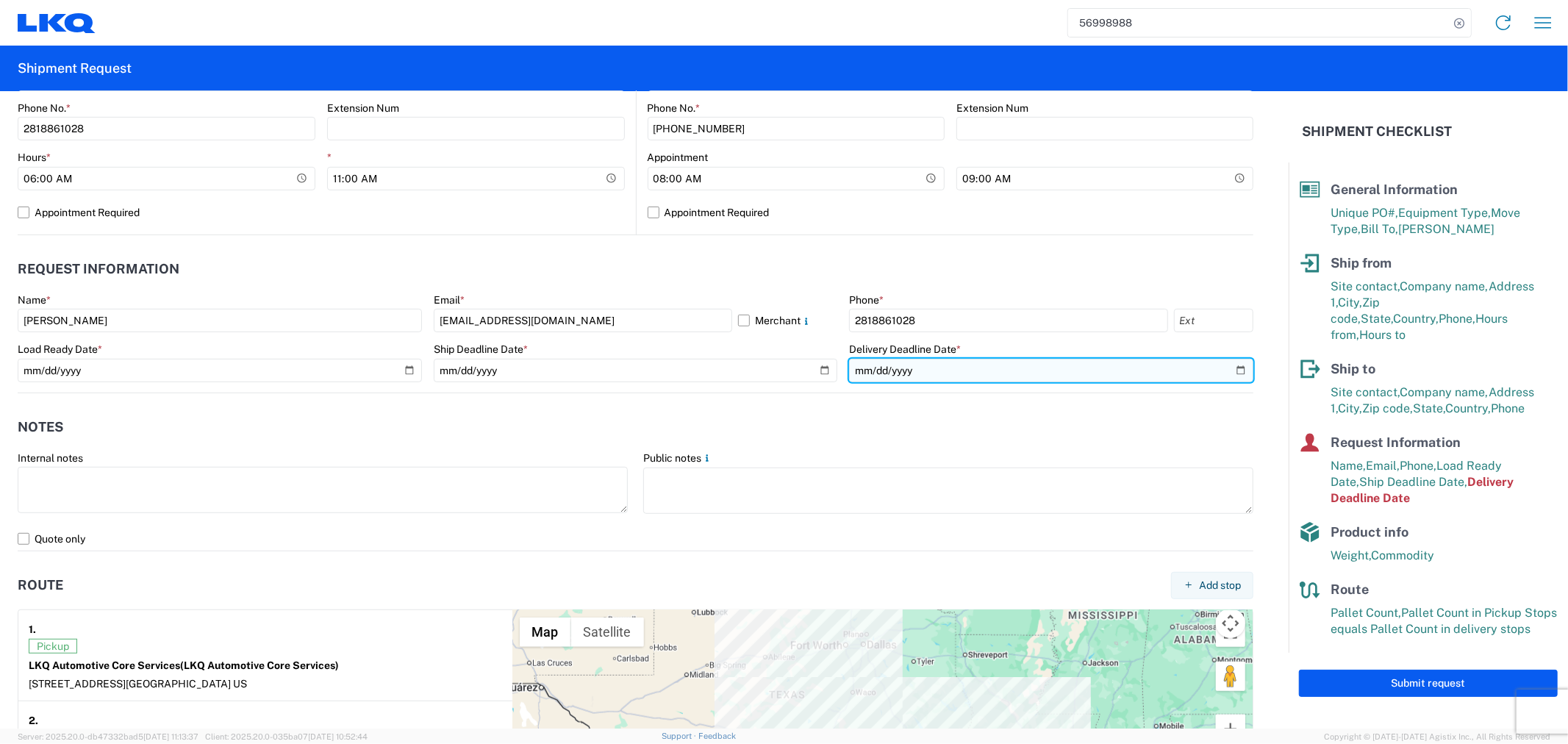
click at [1232, 371] on input "2025-10-03" at bounding box center [1051, 371] width 405 height 24
type input "2025-10-08"
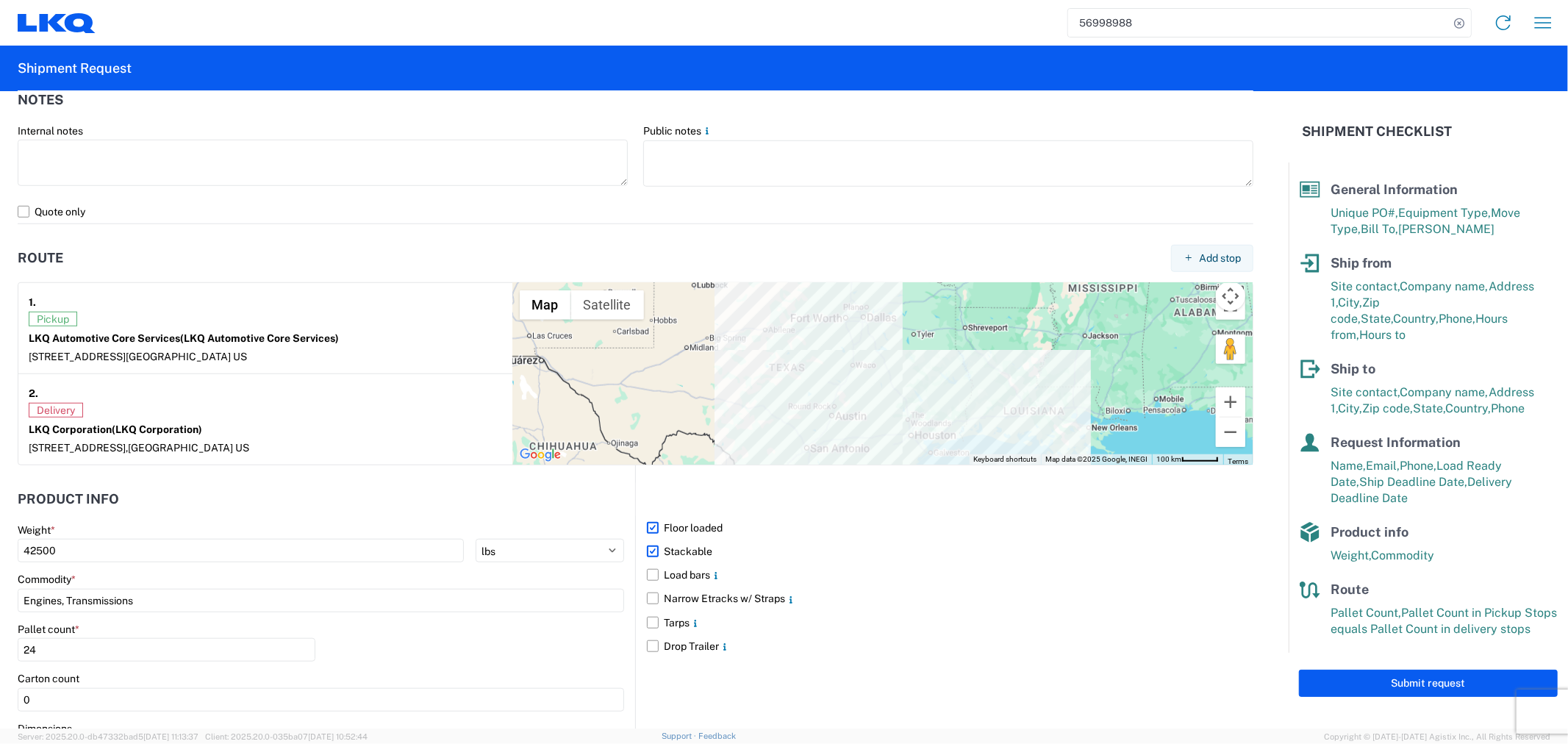
scroll to position [1126, 0]
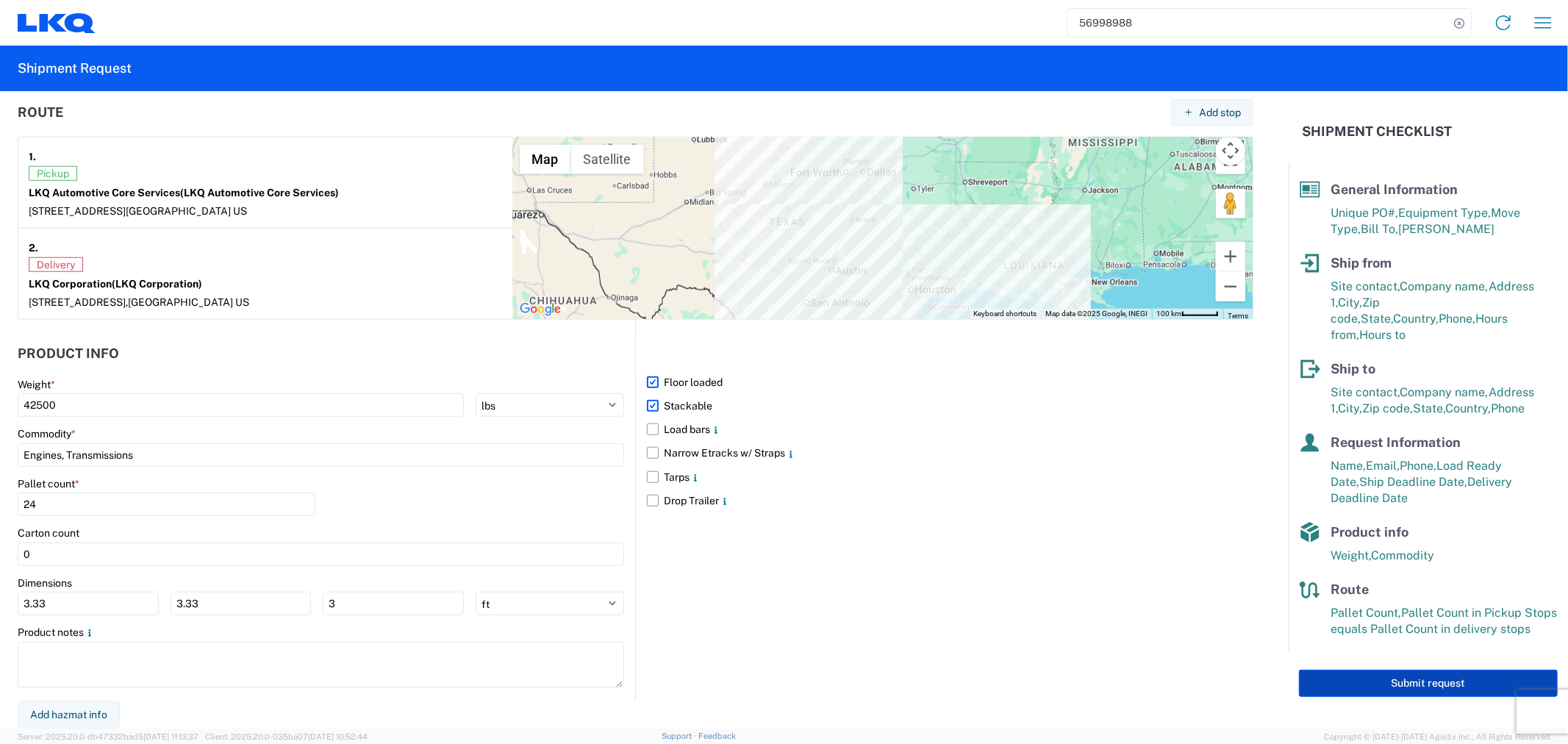
click at [1370, 670] on button "Submit request" at bounding box center [1429, 683] width 259 height 27
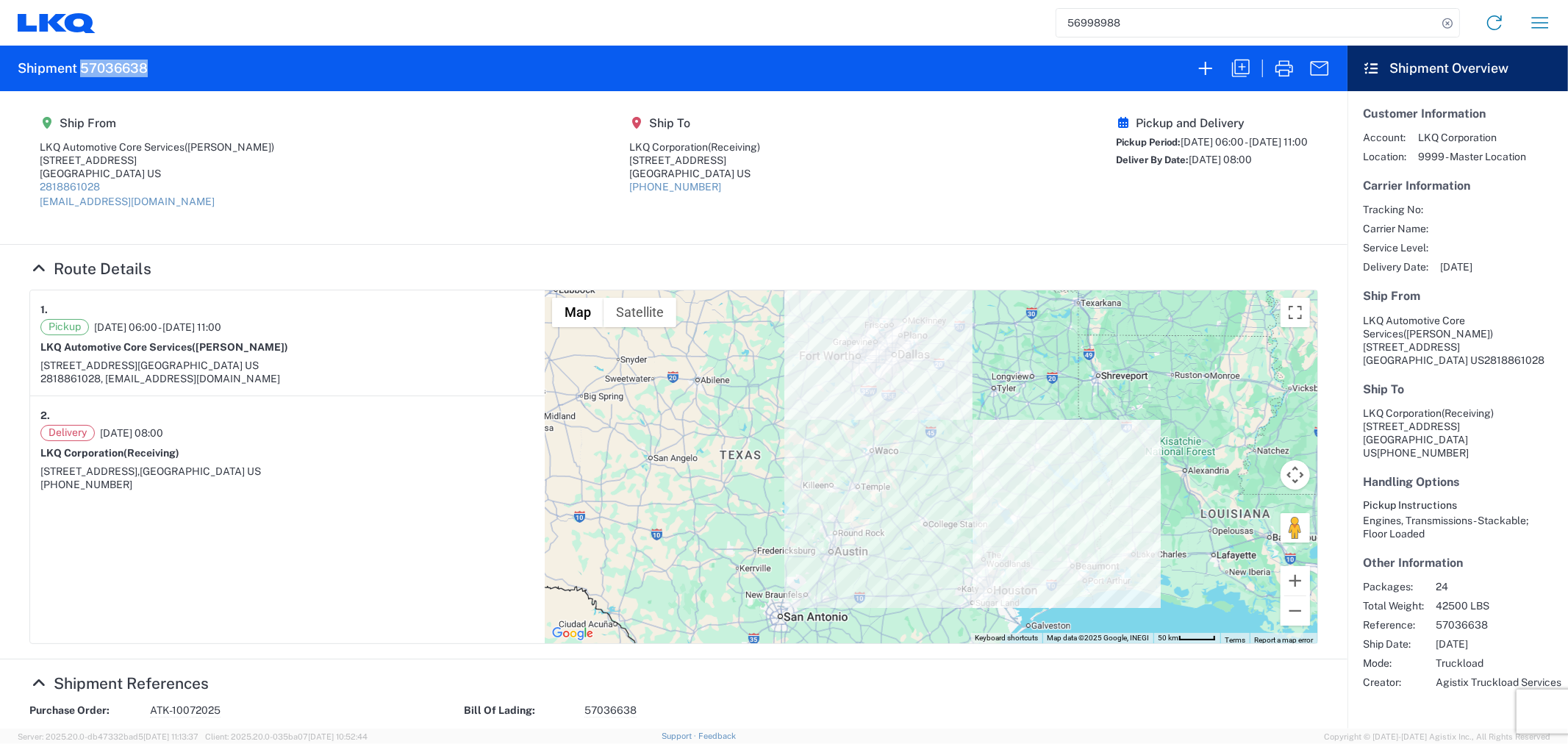
drag, startPoint x: 187, startPoint y: 67, endPoint x: 81, endPoint y: 67, distance: 106.0
click at [81, 67] on agx-form-header "Shipment 57036638" at bounding box center [674, 68] width 1347 height 46
copy h2 "57036638"
